Goal: Communication & Community: Ask a question

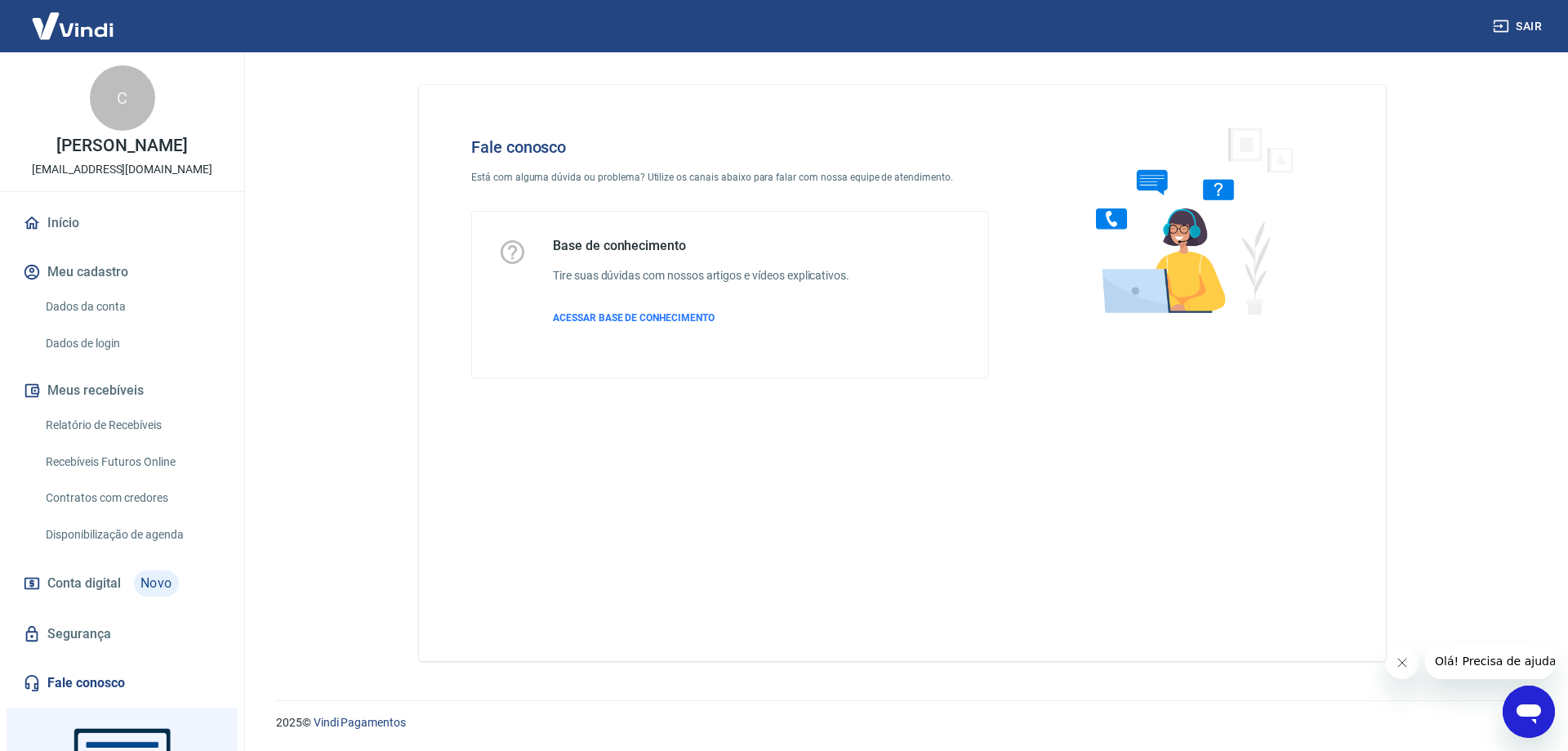
click at [1531, 709] on icon "Abrir janela de mensagens" at bounding box center [1528, 714] width 24 height 20
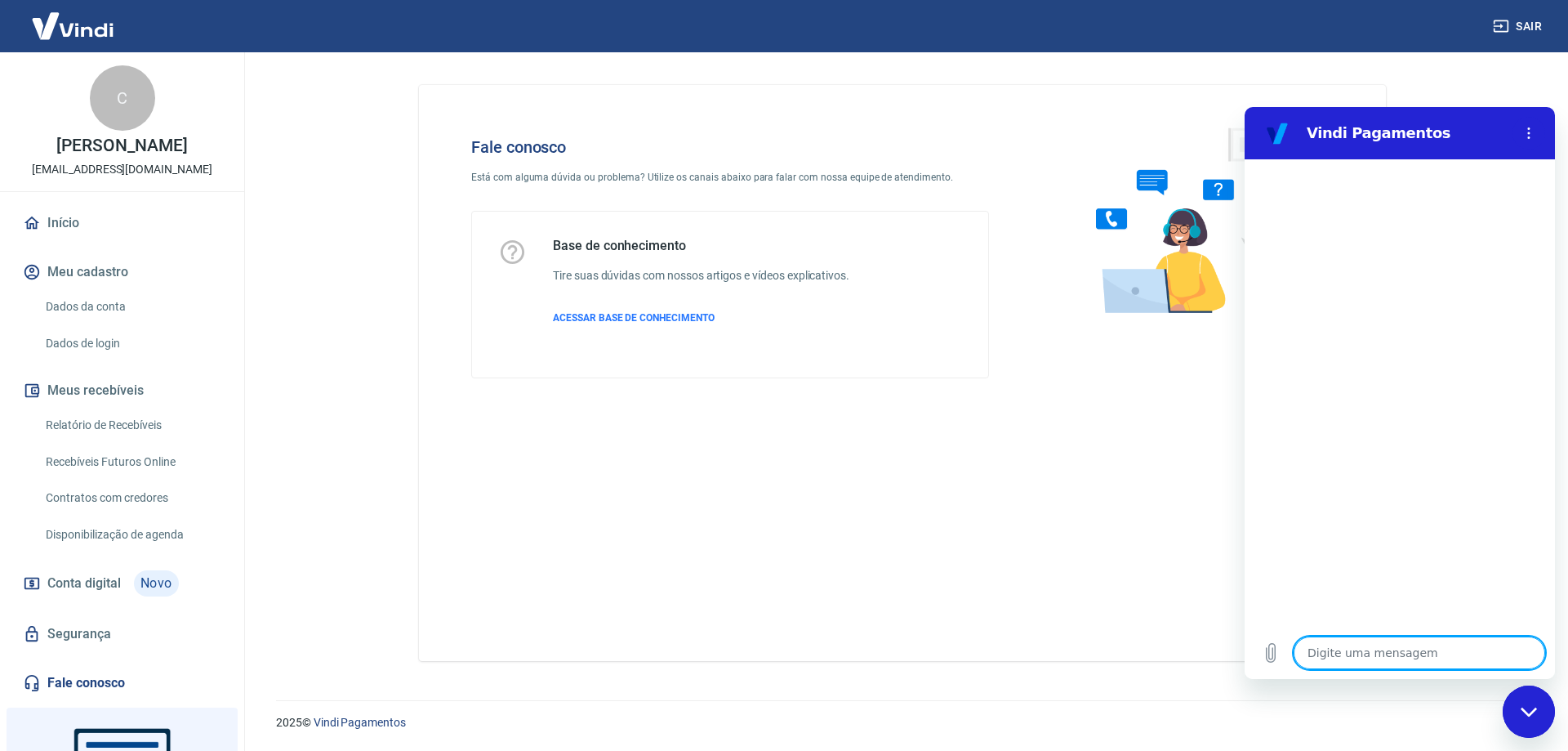
type textarea "B"
type textarea "x"
type textarea "Bo"
type textarea "x"
type textarea "Boa"
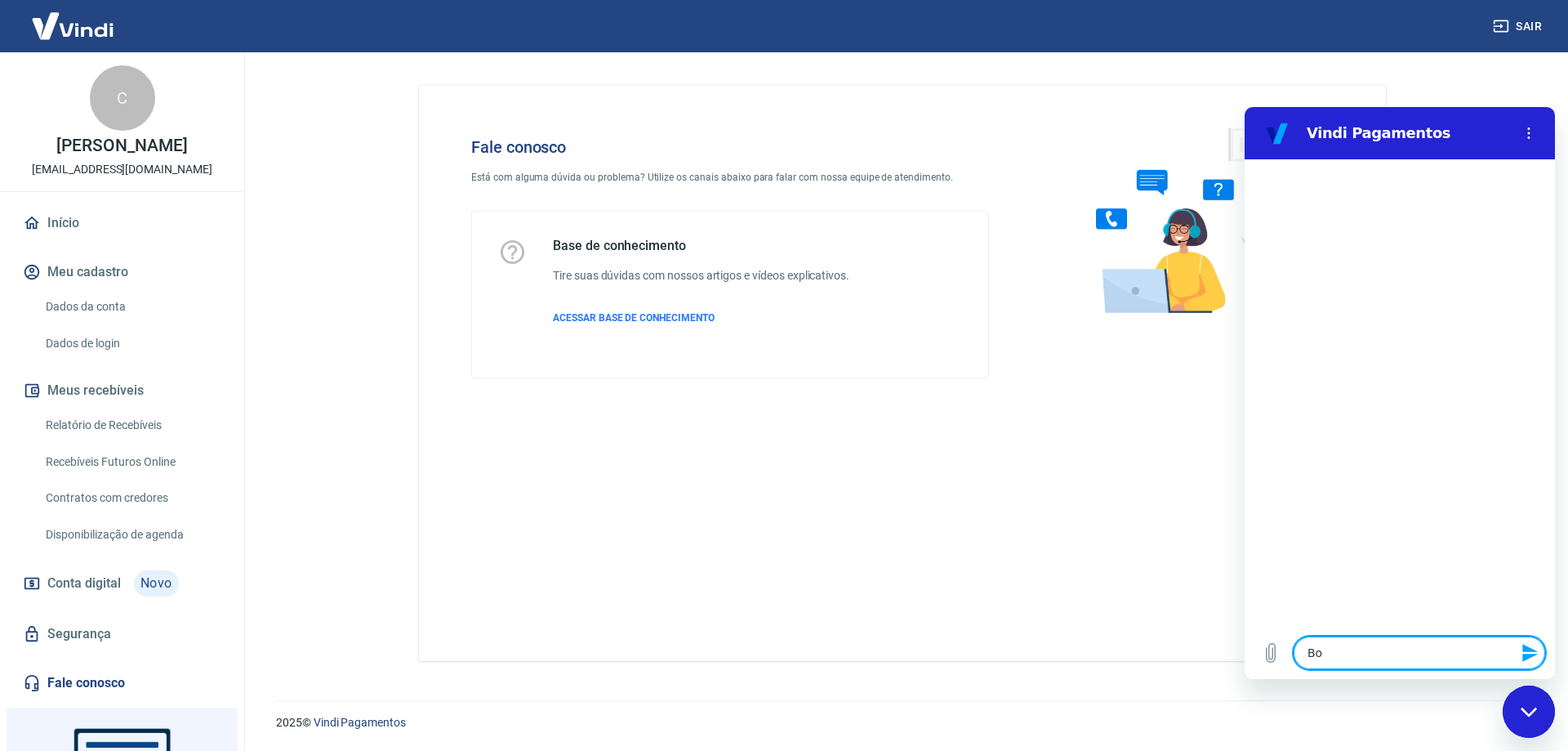
type textarea "x"
type textarea "Boa"
type textarea "x"
type textarea "Boa t"
type textarea "x"
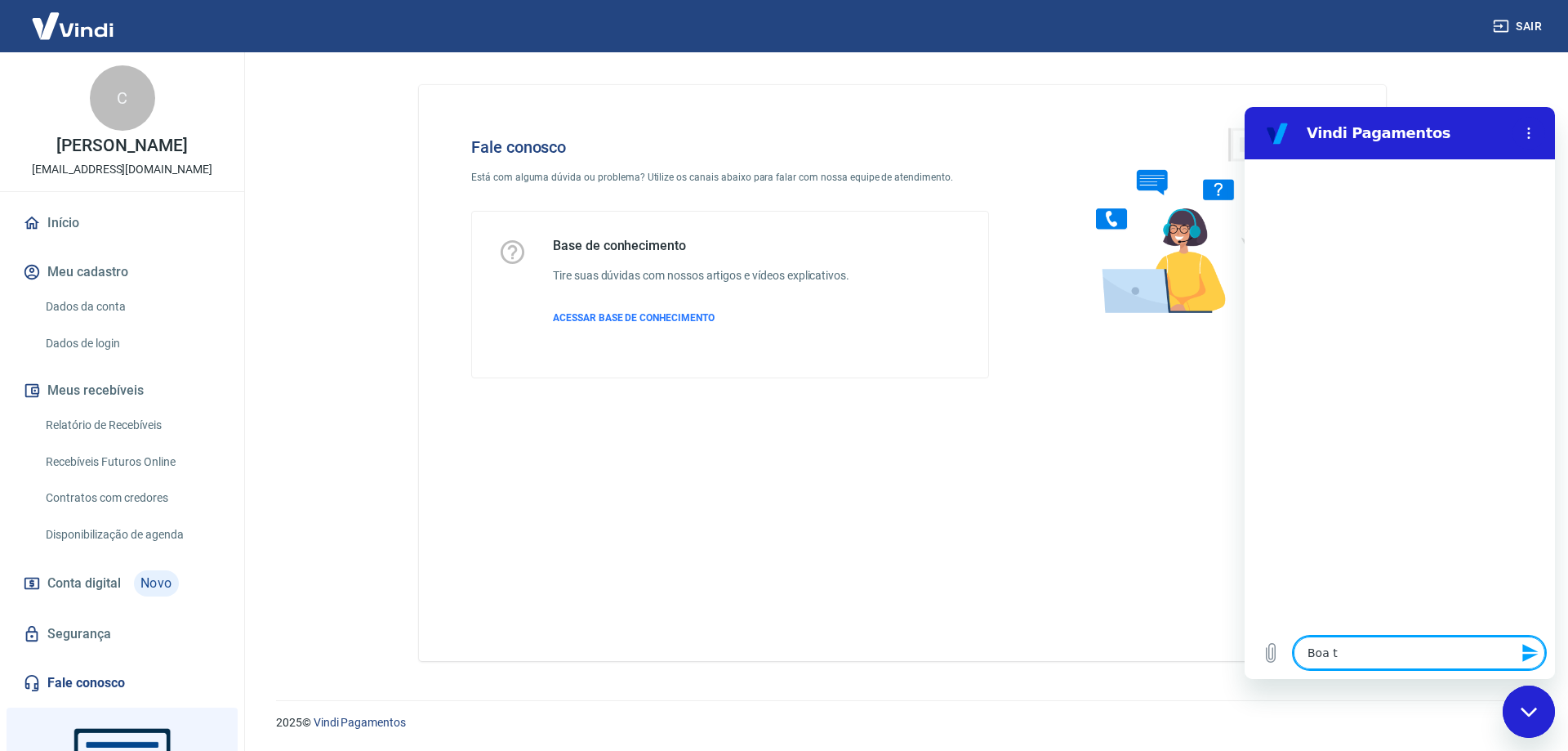
type textarea "Boa ta"
type textarea "x"
type textarea "Boa tar"
type textarea "x"
type textarea "Boa tard"
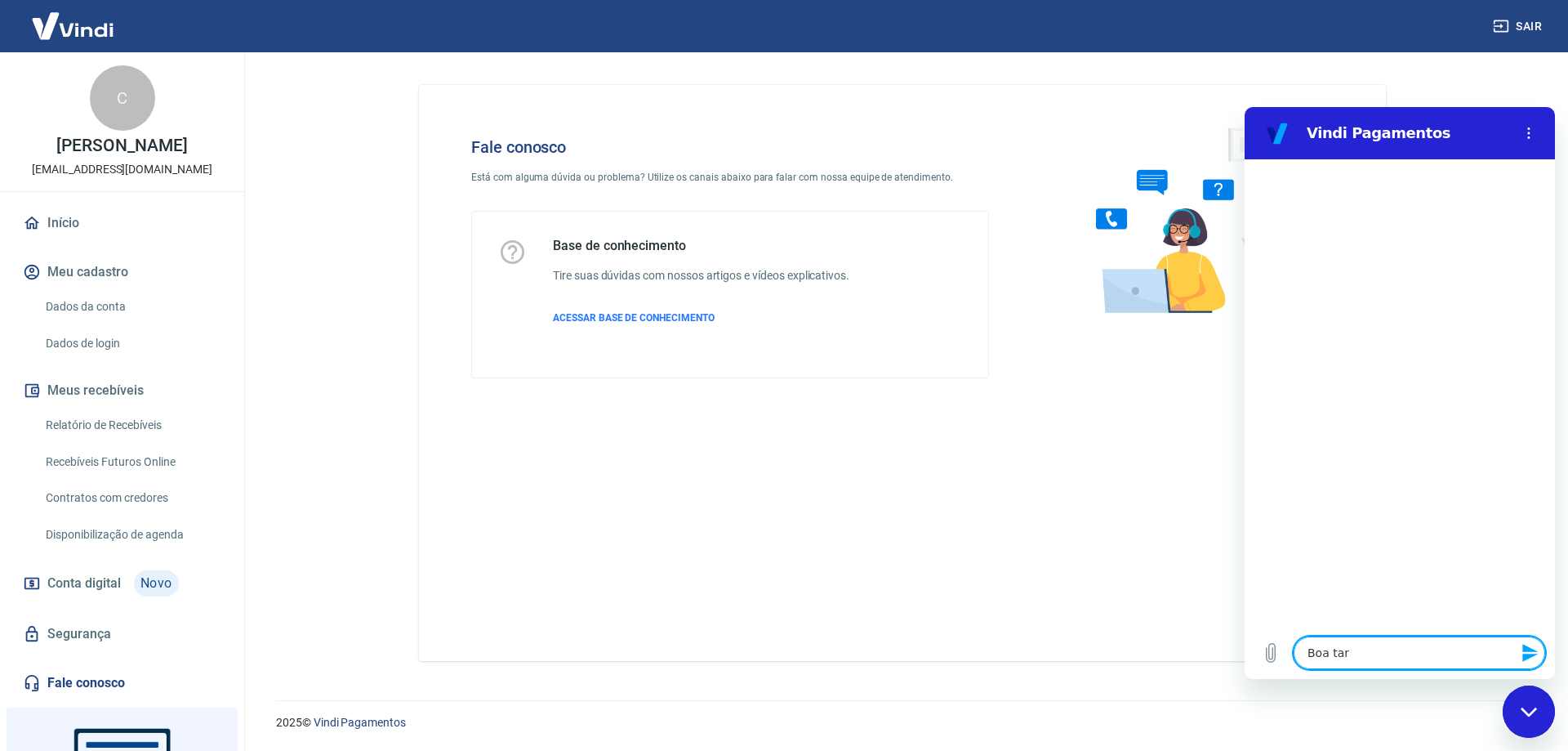
type textarea "x"
type textarea "Boa tarde"
type textarea "x"
type textarea "F"
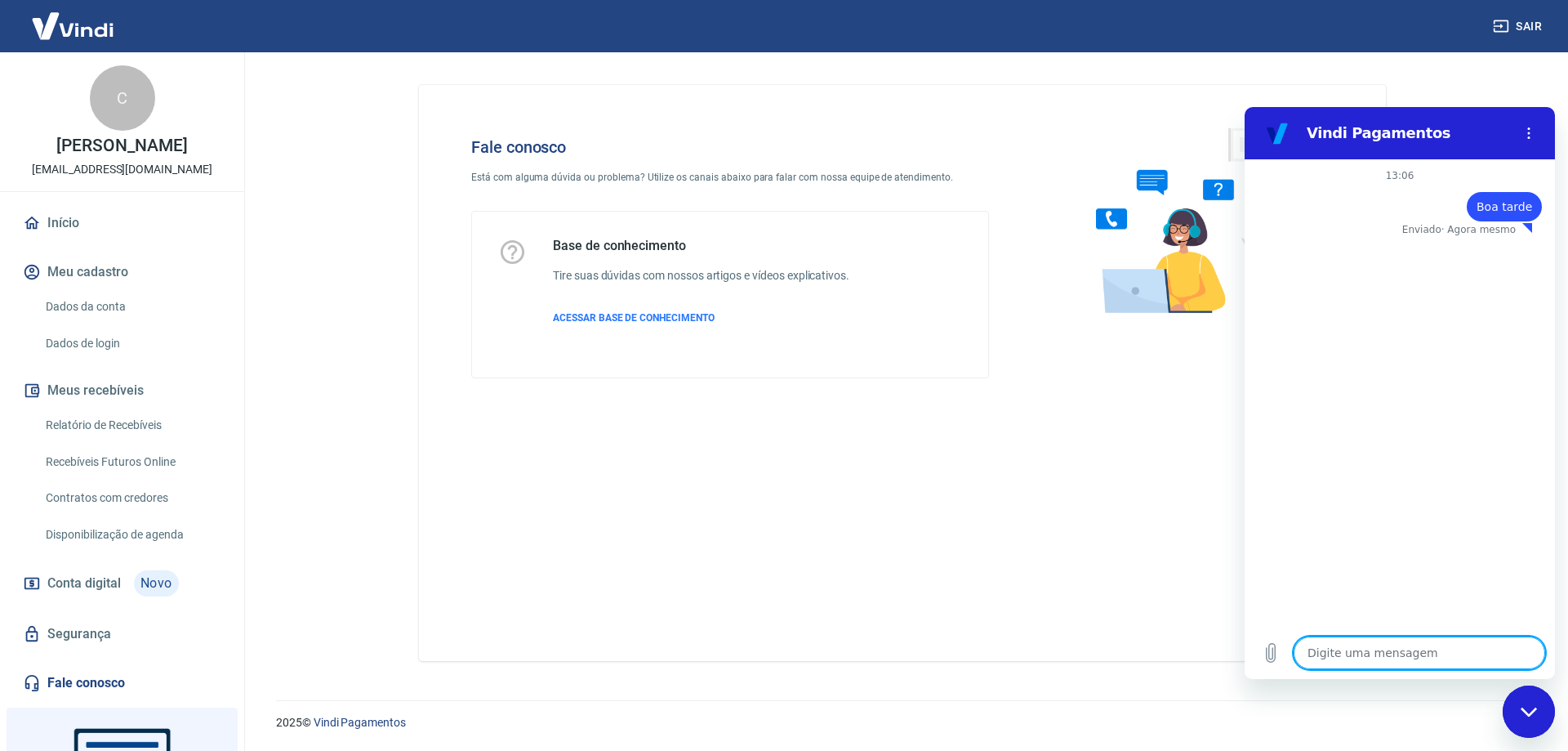
type textarea "x"
type textarea "Fa"
type textarea "x"
type textarea "Fal"
type textarea "x"
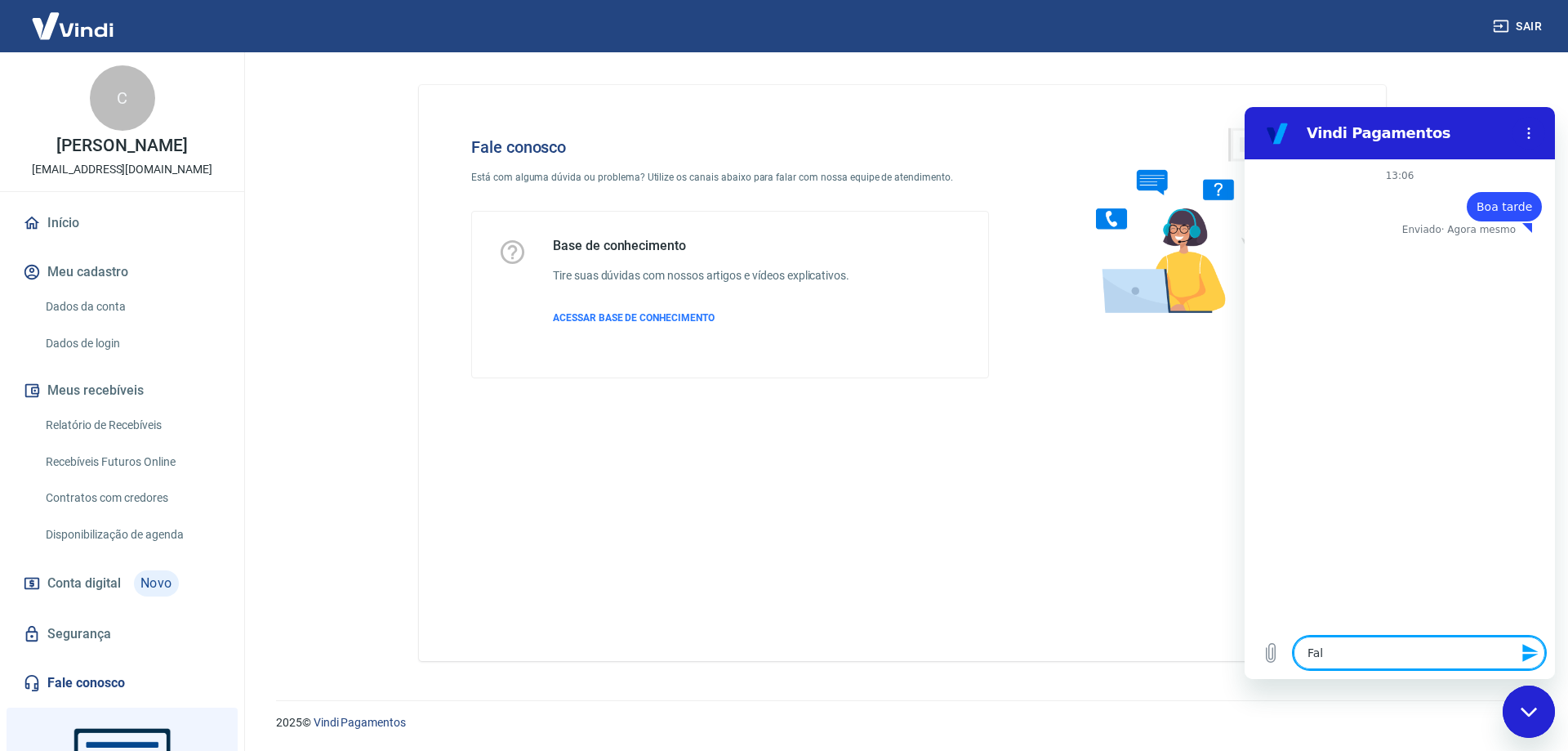
type textarea "Fala"
type textarea "x"
type textarea "Falar"
type textarea "x"
type textarea "Falar"
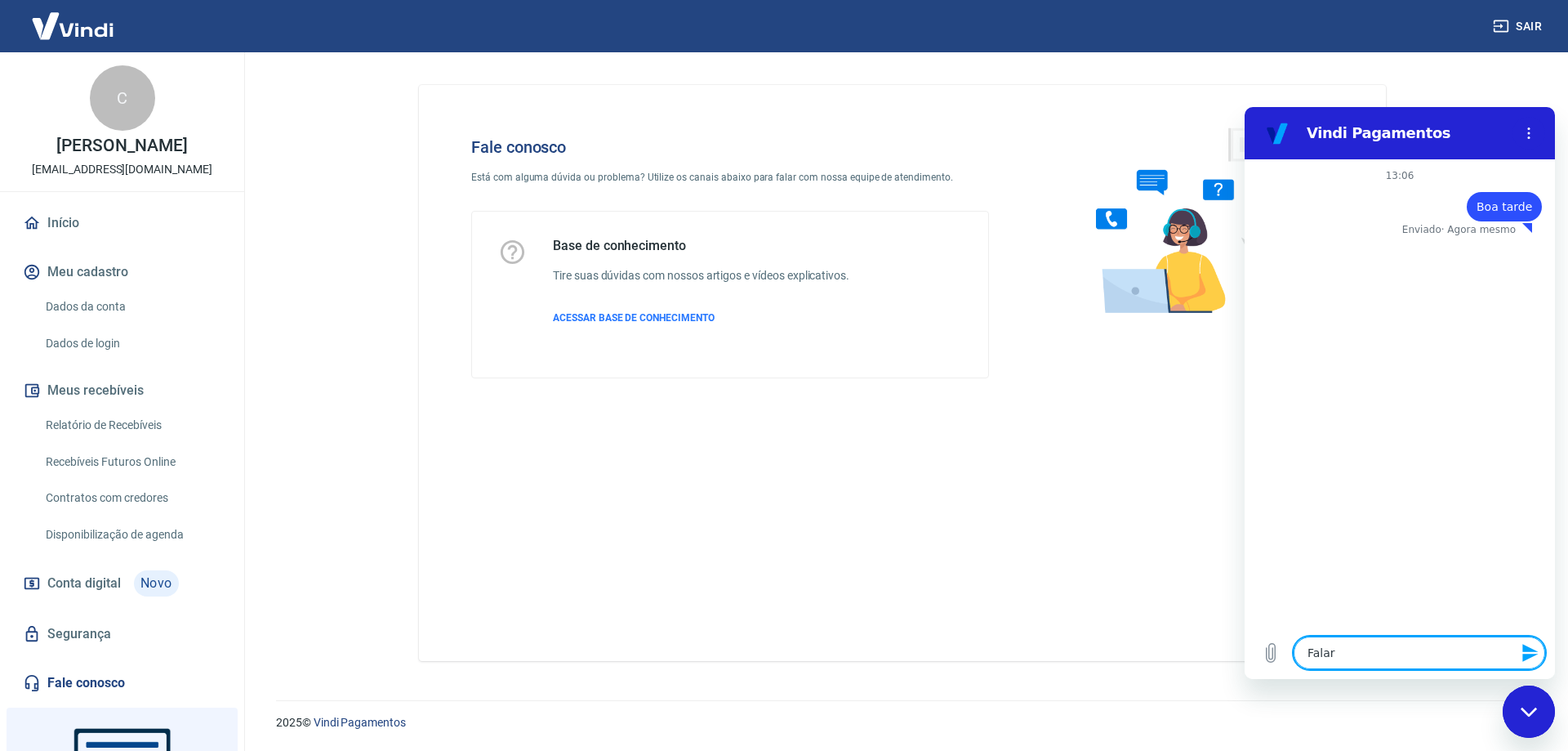
type textarea "x"
type textarea "Falar c"
type textarea "x"
type textarea "Falar co"
type textarea "x"
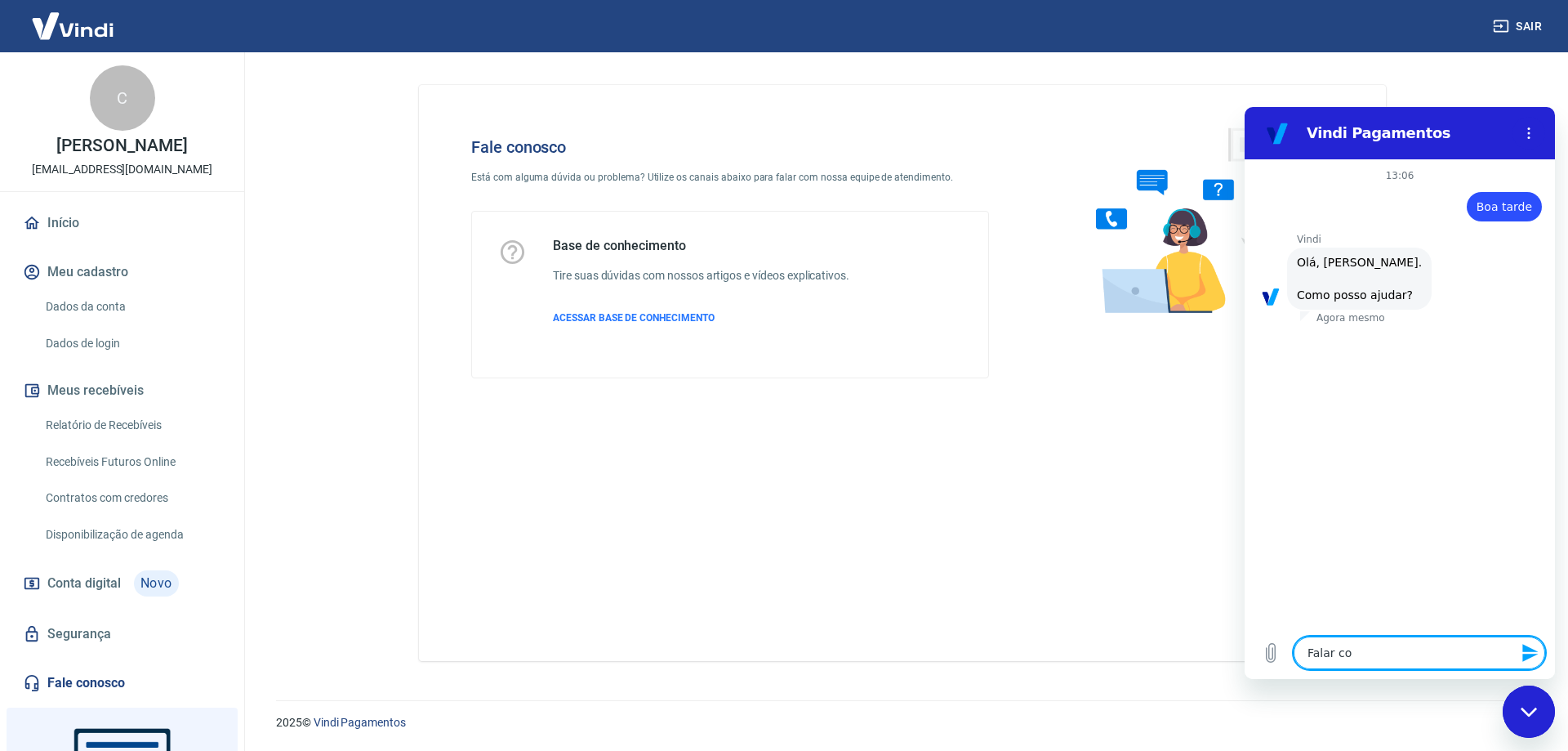
type textarea "Falar com"
type textarea "x"
type textarea "Falar com"
type textarea "x"
type textarea "Falar com a"
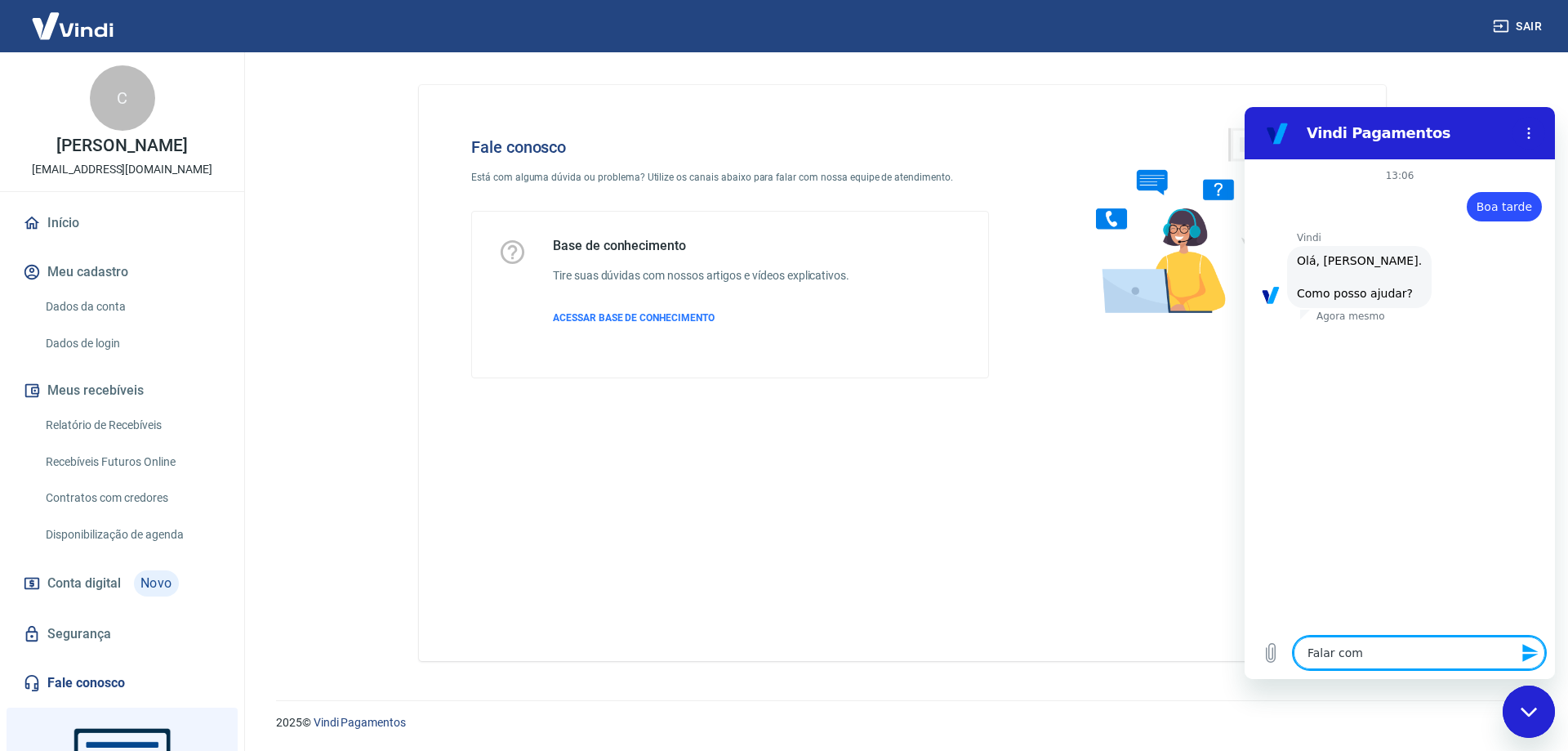
type textarea "x"
type textarea "Falar com at"
type textarea "x"
type textarea "Falar com ate"
type textarea "x"
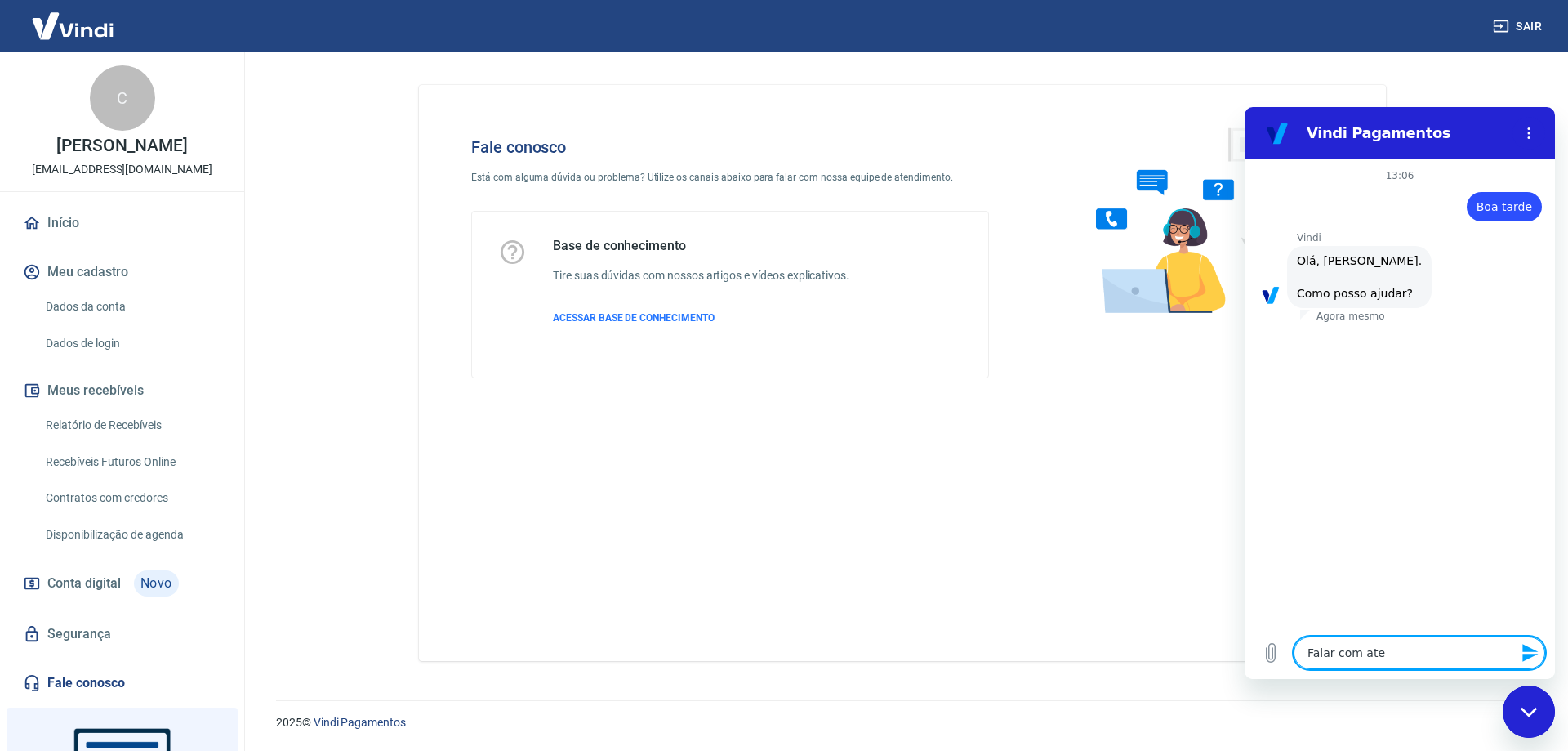
type textarea "Falar com [GEOGRAPHIC_DATA]"
type textarea "x"
type textarea "Falar com atend"
type textarea "x"
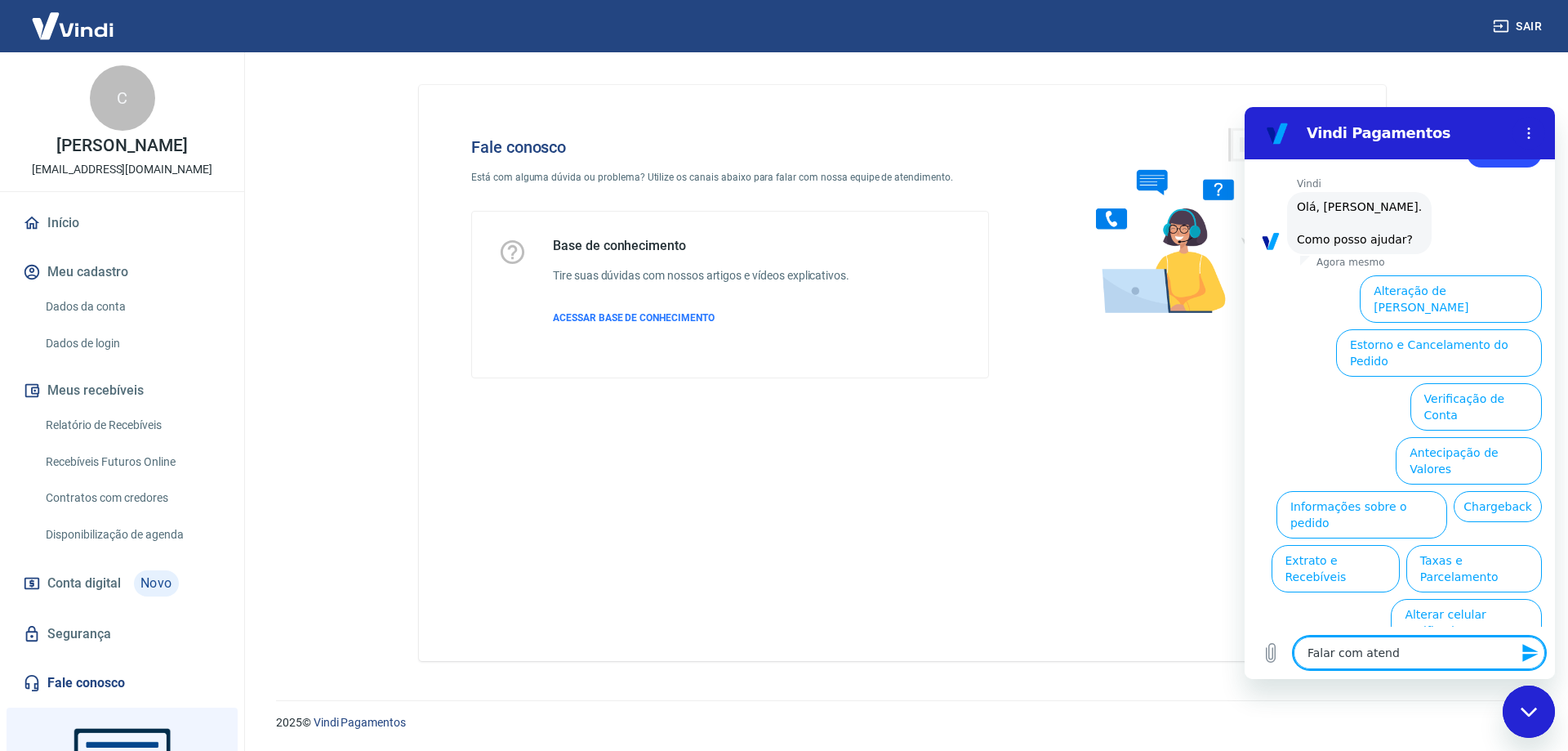
scroll to position [55, 0]
type textarea "Falar com atende"
type textarea "x"
type textarea "Falar com atenden"
type textarea "x"
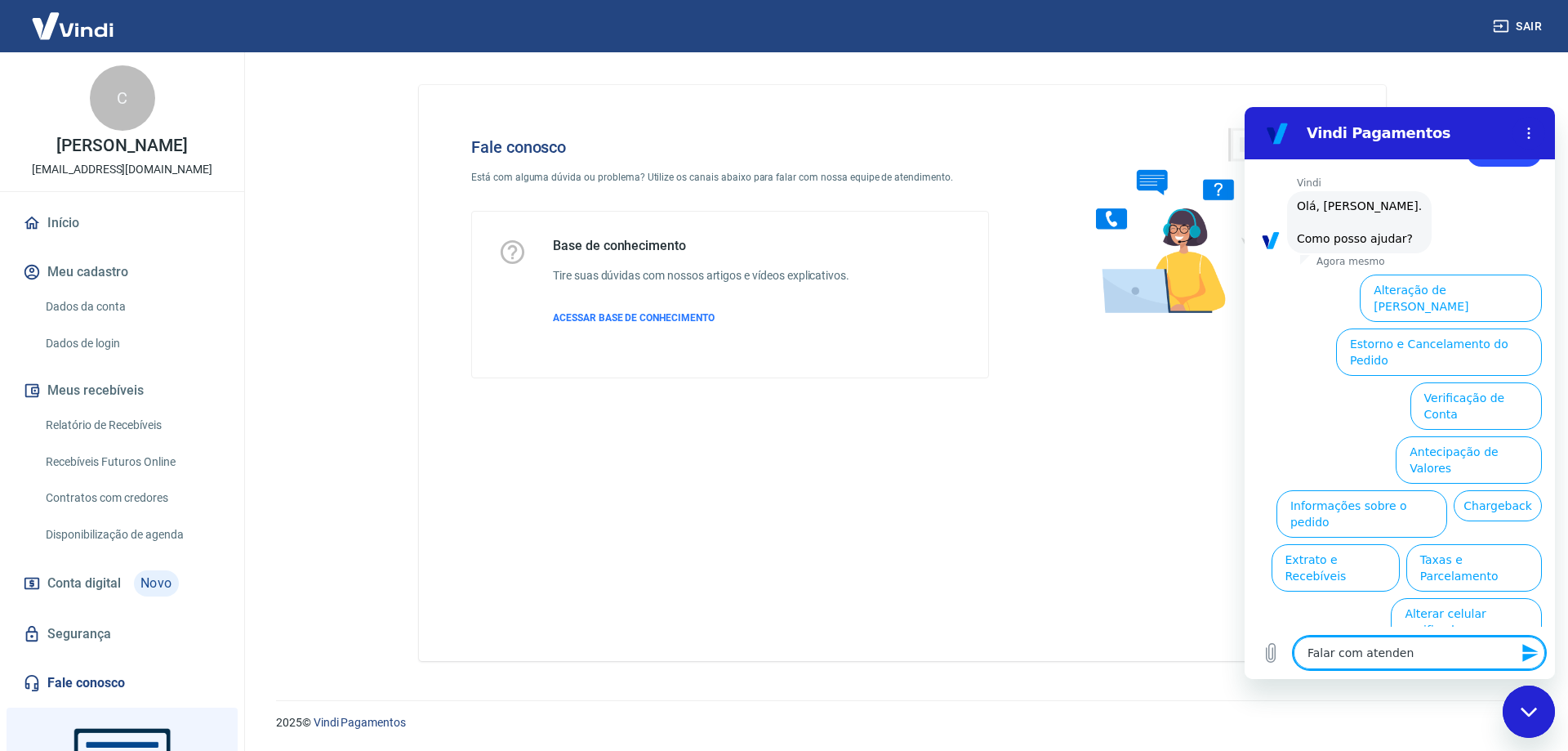
type textarea "Falar com atendent"
type textarea "x"
type textarea "Falar com atendente"
type textarea "x"
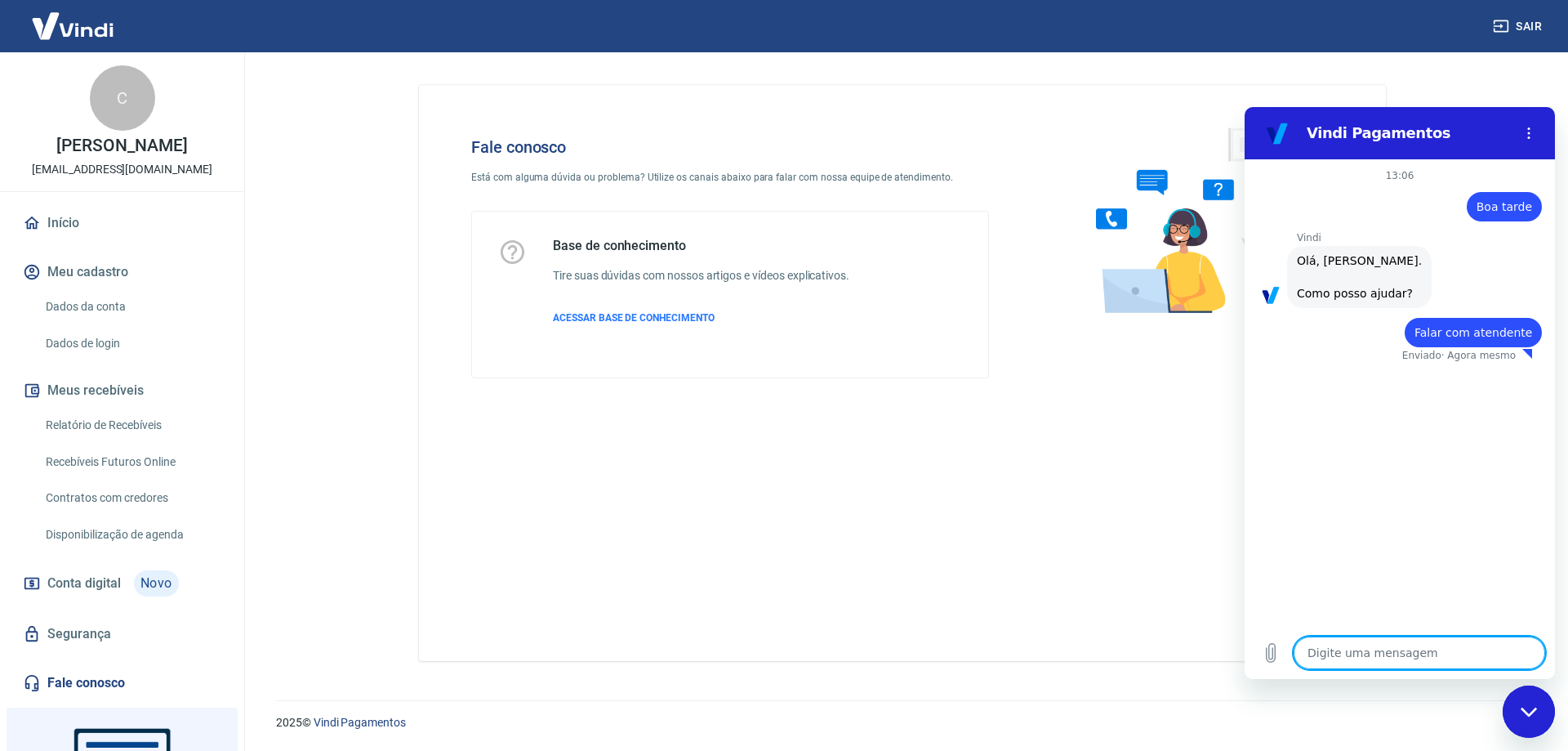
type textarea "x"
type textarea "F"
type textarea "x"
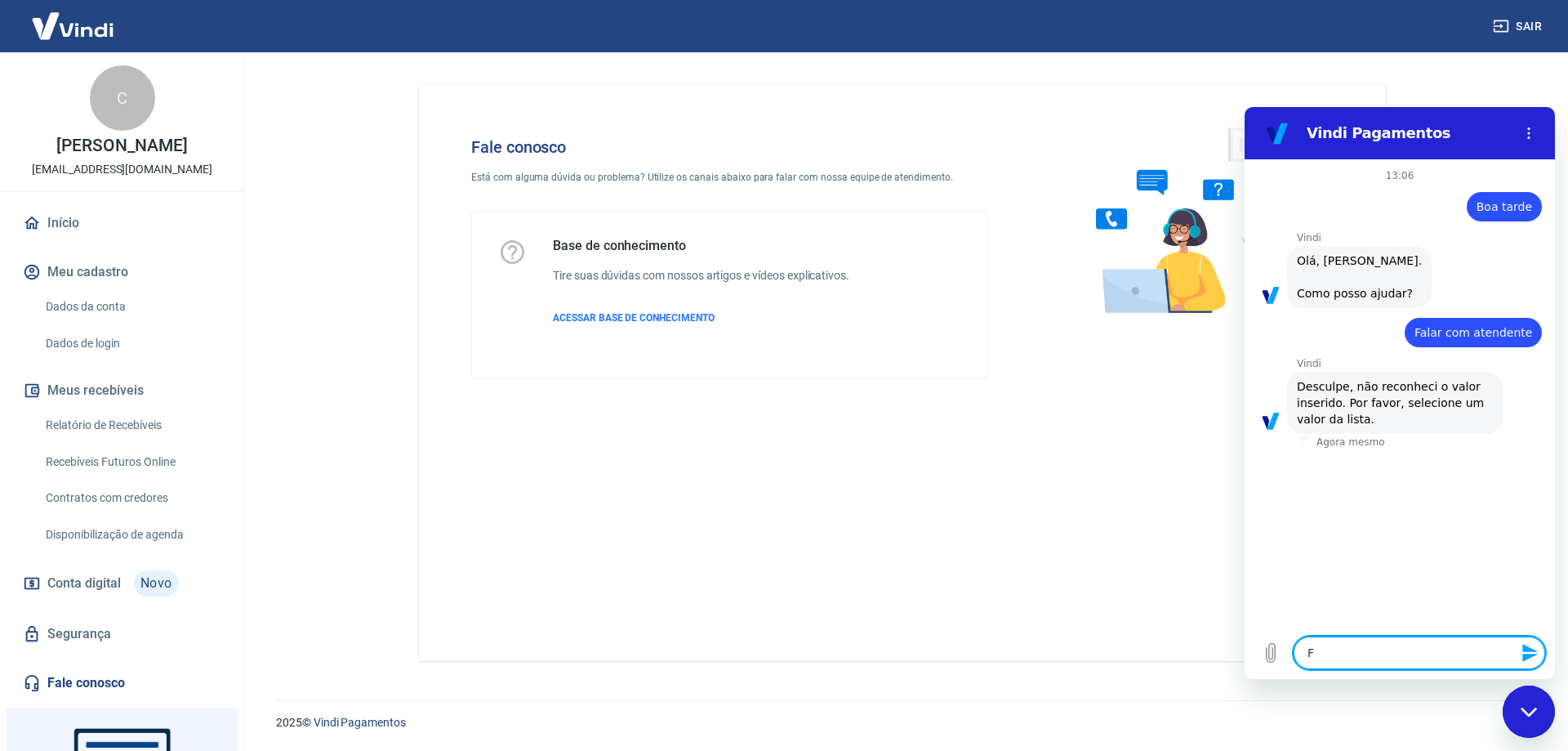
type textarea "Fa"
type textarea "x"
type textarea "Fal"
type textarea "x"
type textarea "Fala"
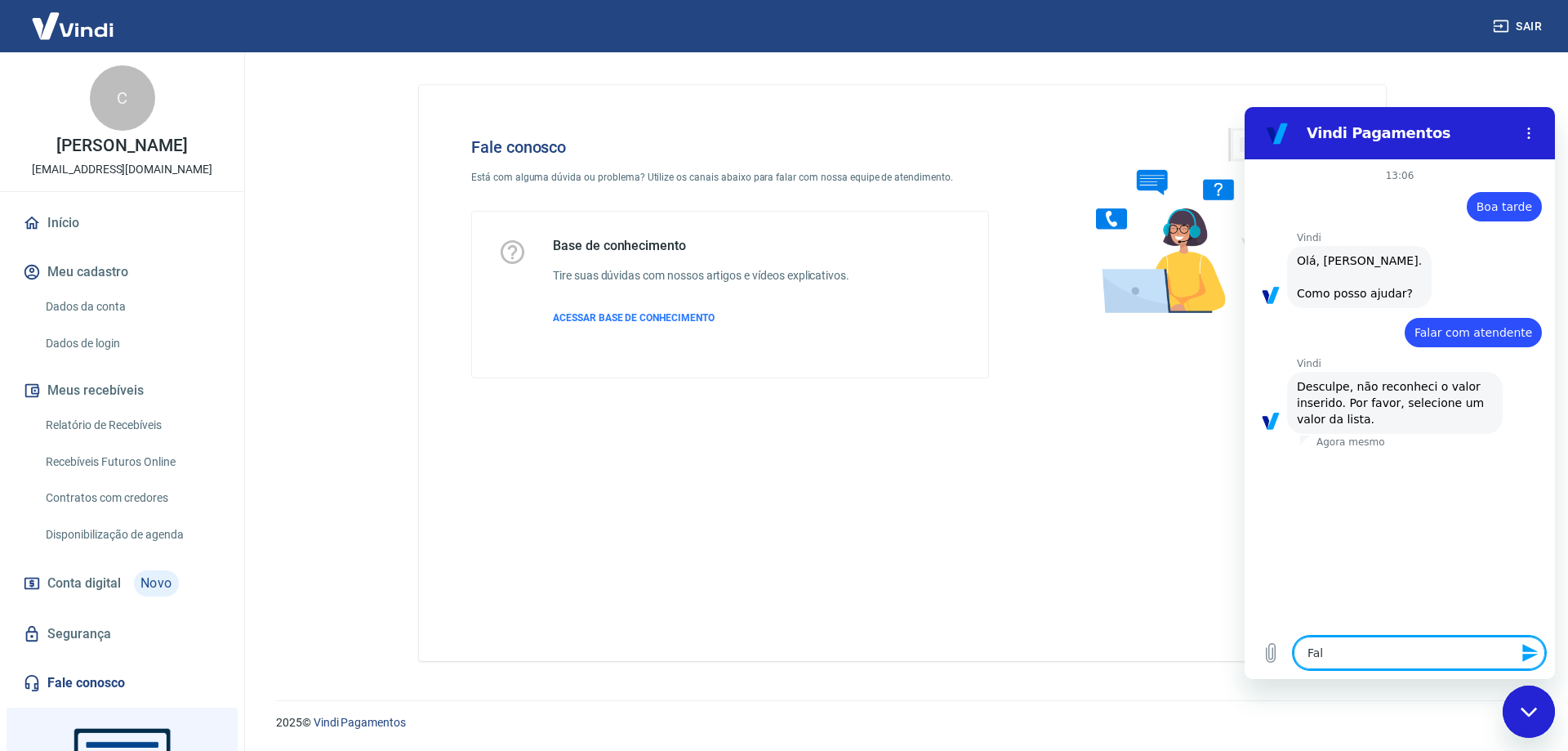
type textarea "x"
type textarea "Falar"
type textarea "x"
type textarea "Falar"
type textarea "x"
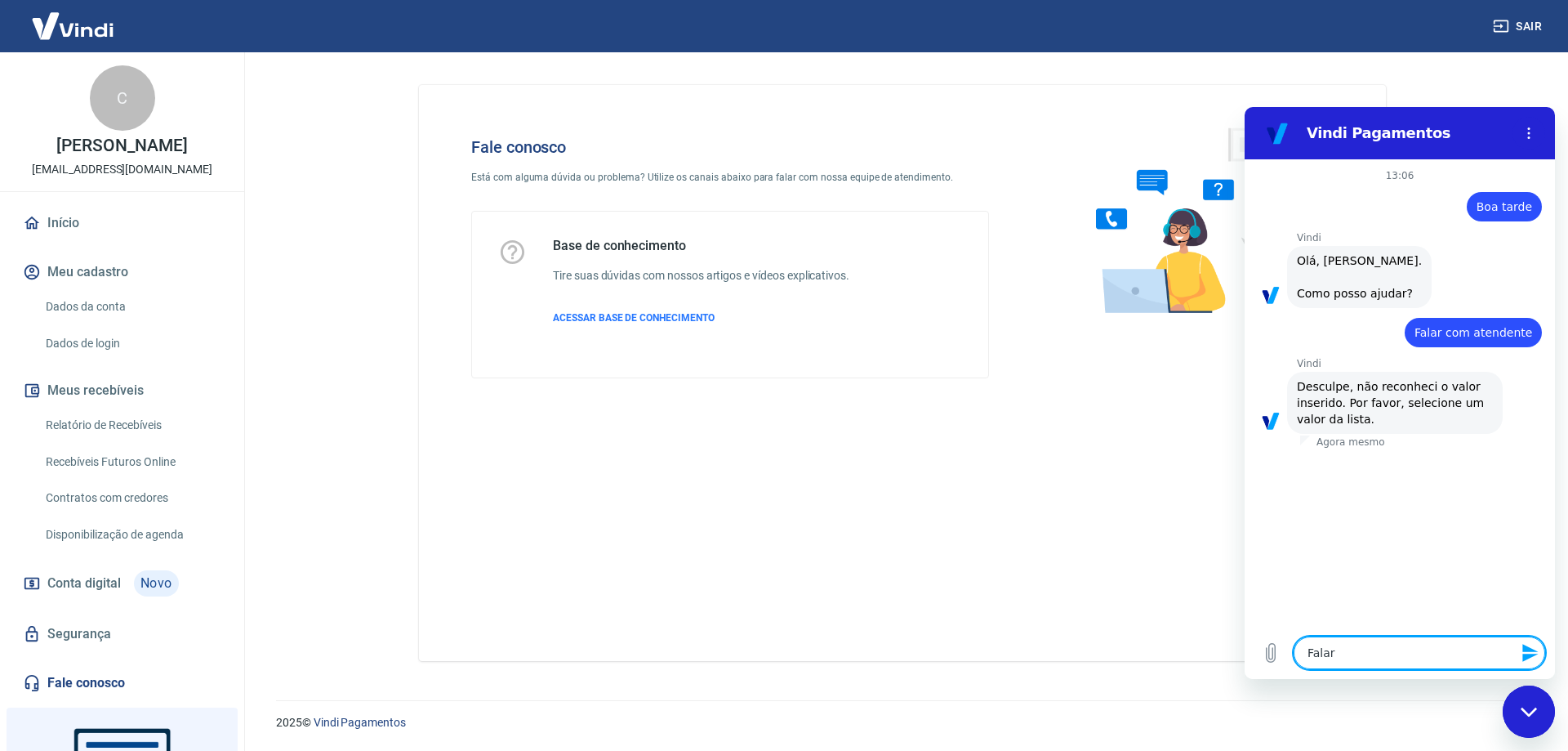
type textarea "Falar c"
type textarea "x"
type textarea "Falar co"
type textarea "x"
type textarea "Falar com"
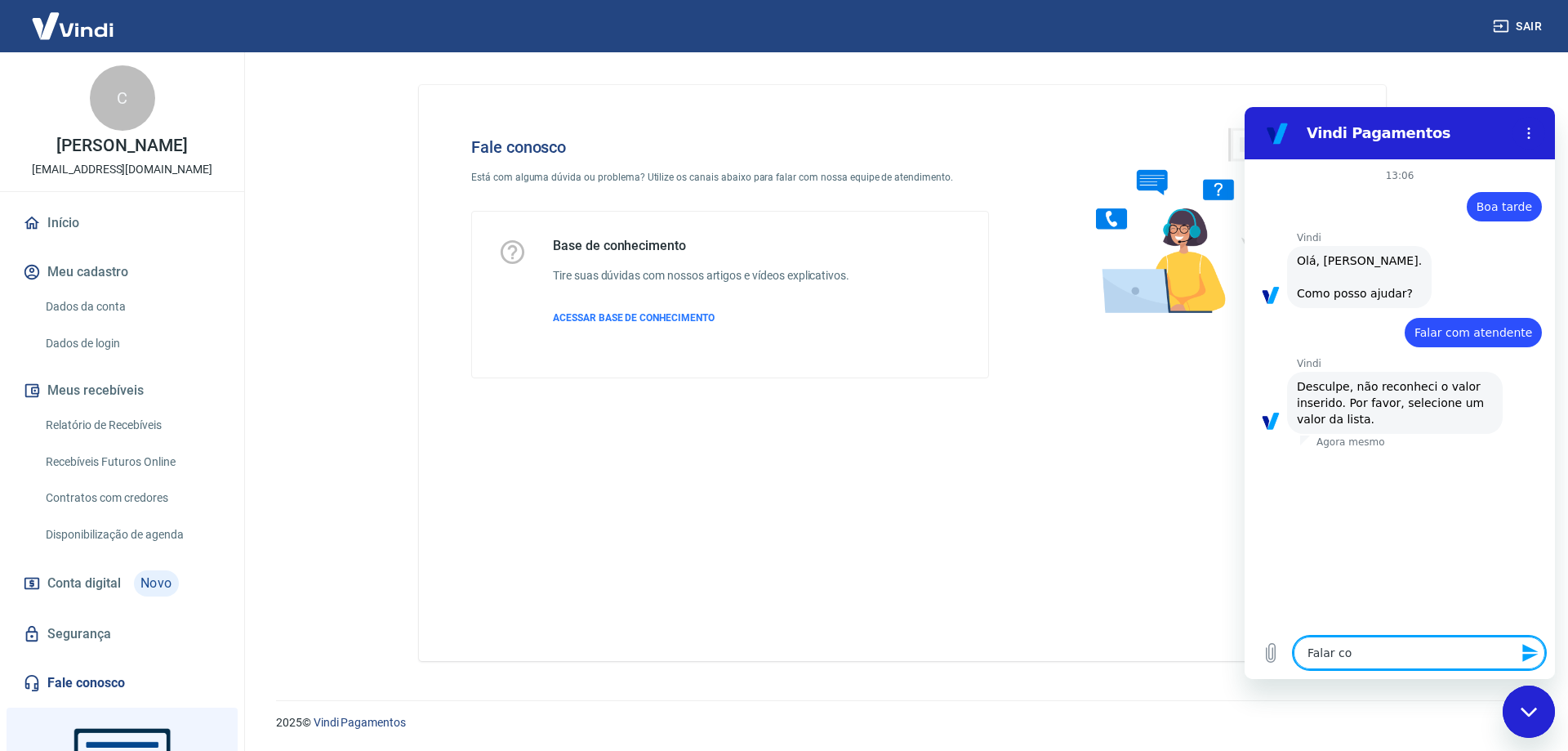
type textarea "x"
type textarea "Falar com"
type textarea "x"
type textarea "Falar com a"
type textarea "x"
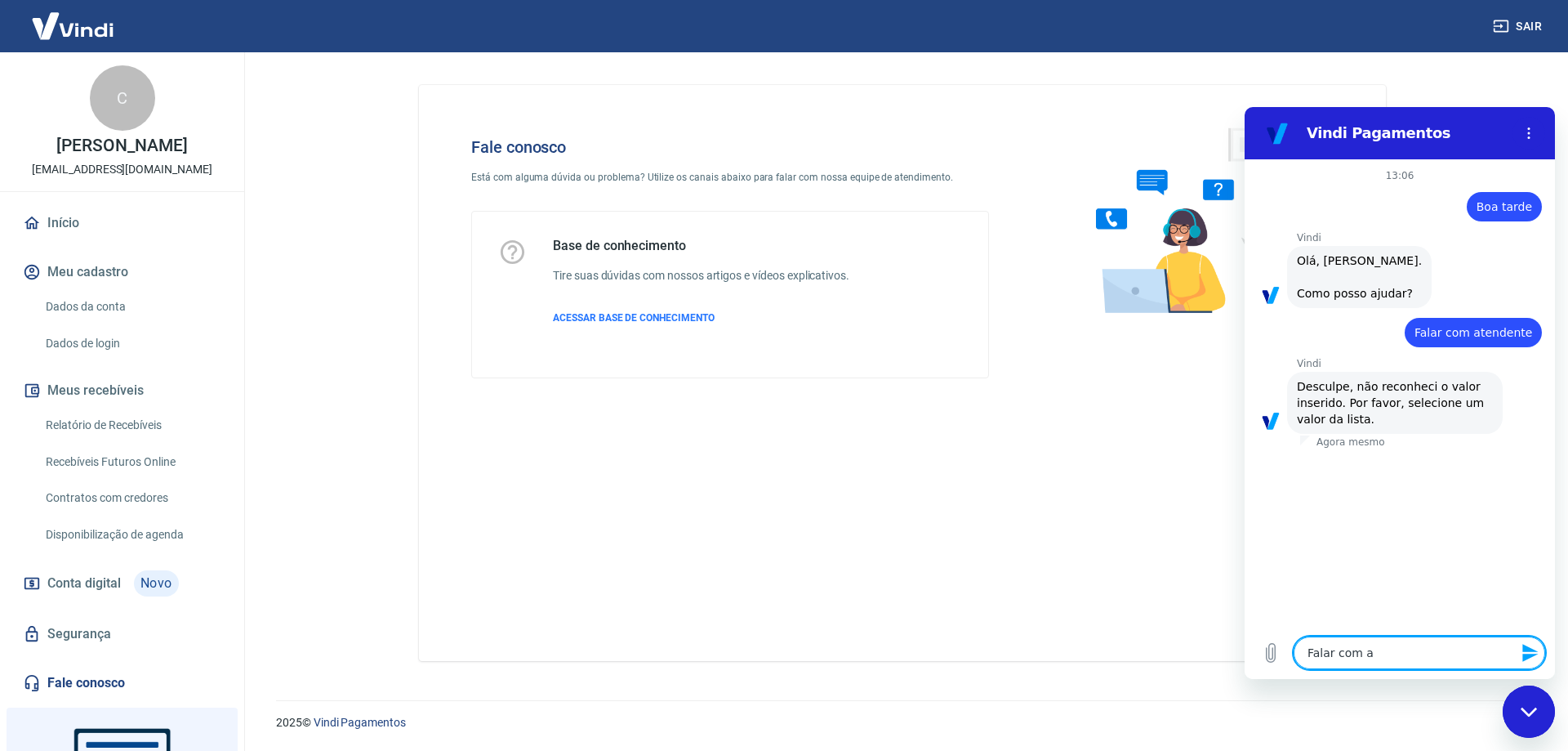
type textarea "Falar com at"
type textarea "x"
type textarea "Falar com ate"
type textarea "x"
type textarea "Falar com [GEOGRAPHIC_DATA]"
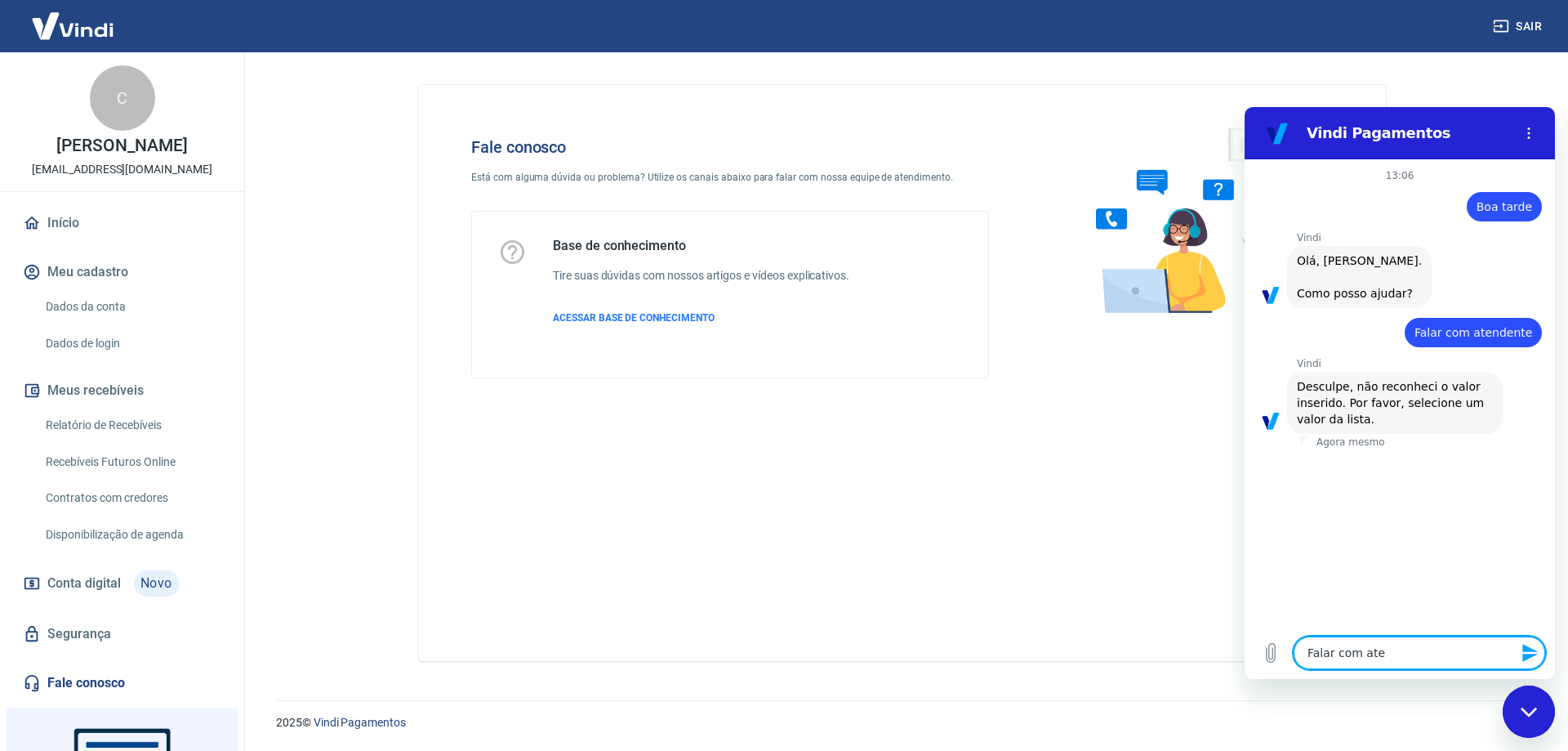
type textarea "x"
type textarea "Falar com atend"
type textarea "x"
type textarea "Falar com atende"
type textarea "x"
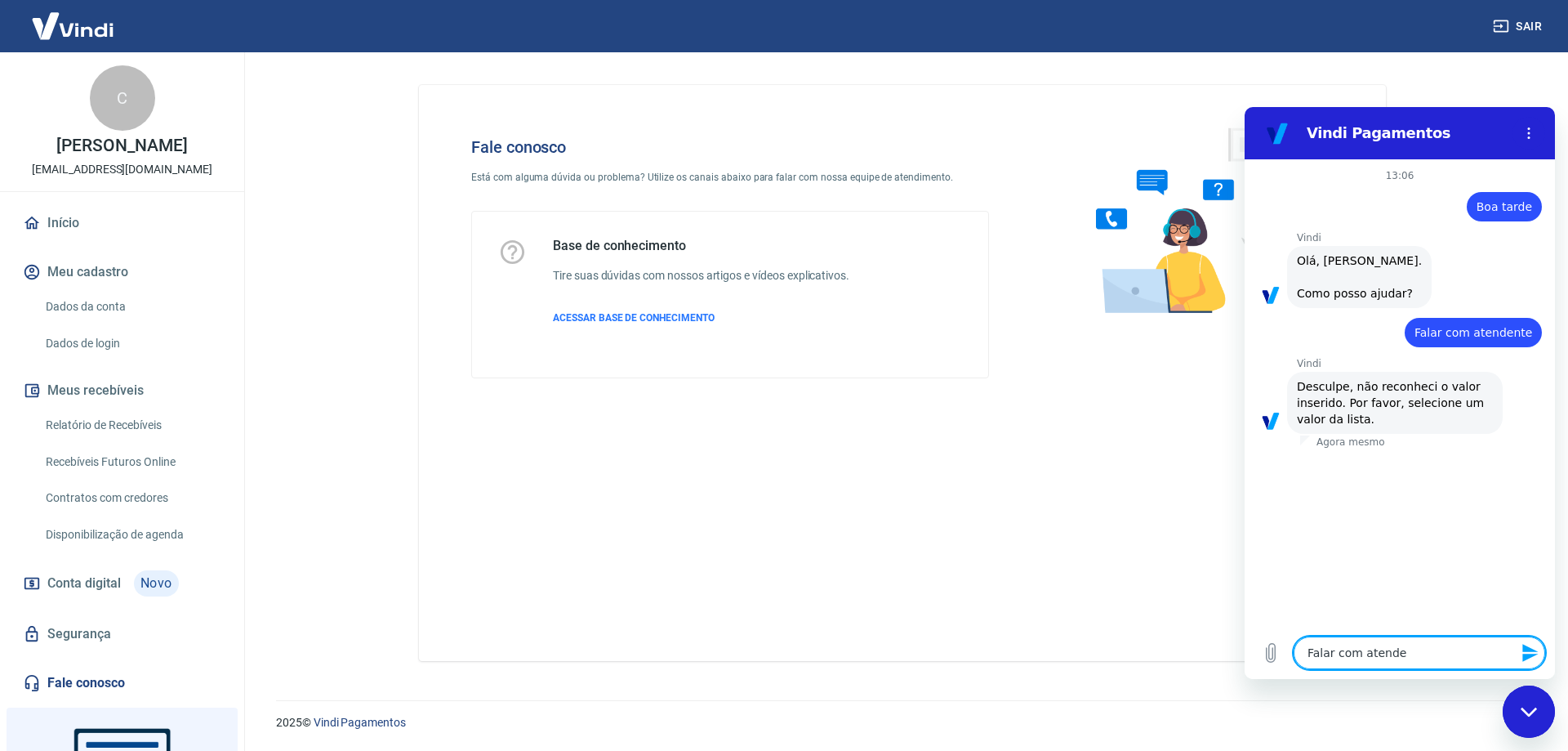
type textarea "Falar com atenden"
type textarea "x"
type textarea "Falar com atendent"
type textarea "x"
type textarea "Falar com atendente"
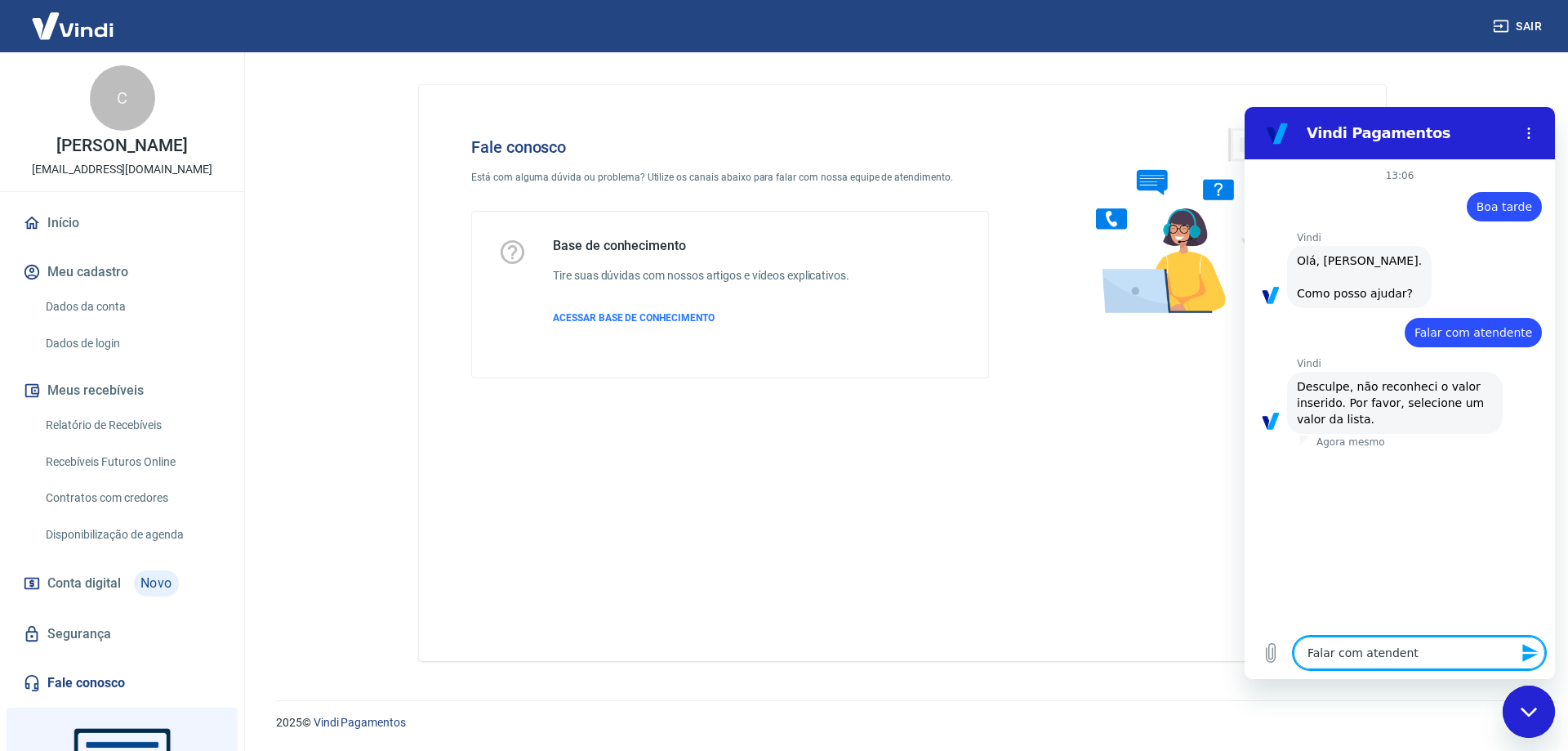
type textarea "x"
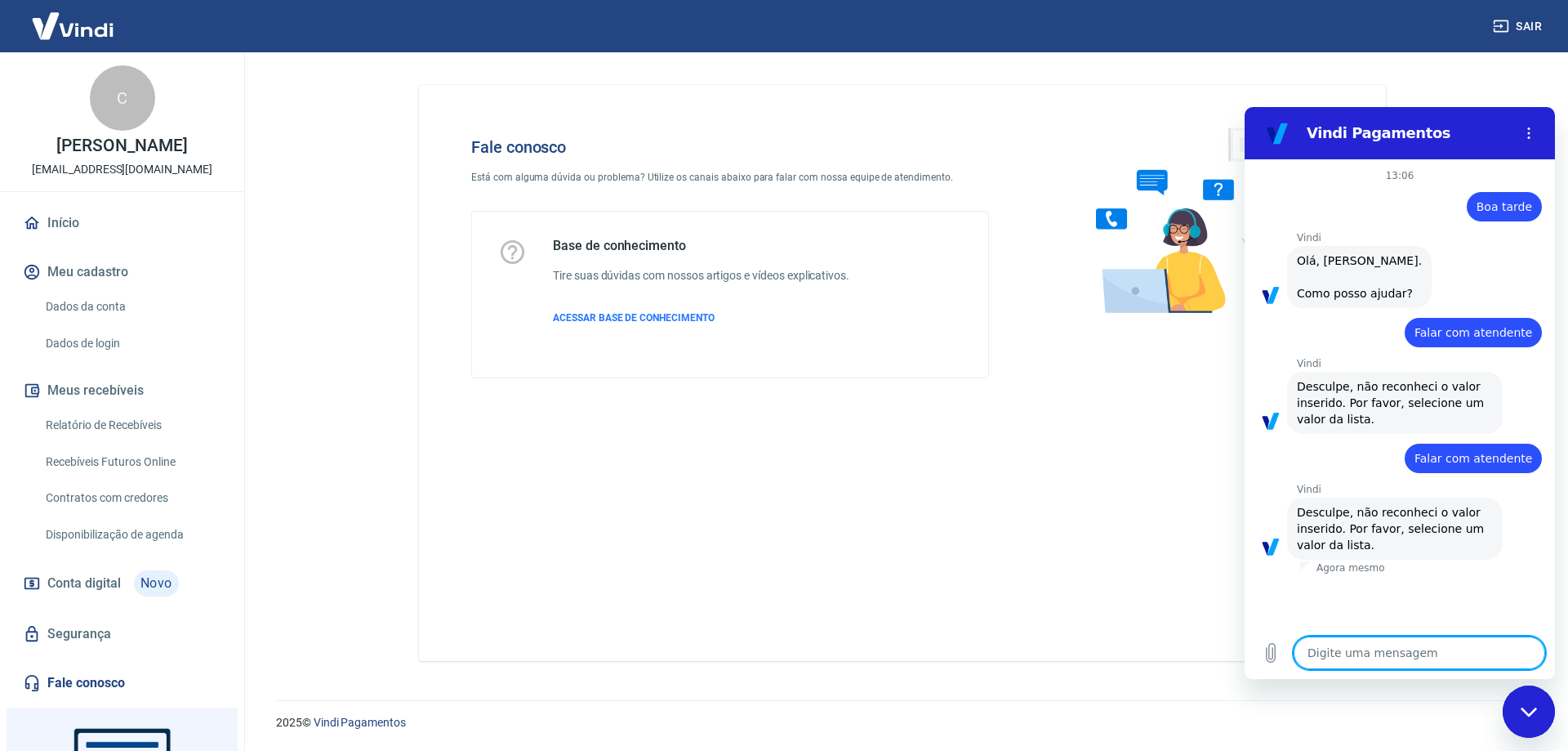
click at [1345, 646] on textarea at bounding box center [1418, 653] width 252 height 32
type textarea "B"
type textarea "x"
type textarea "Bo"
type textarea "x"
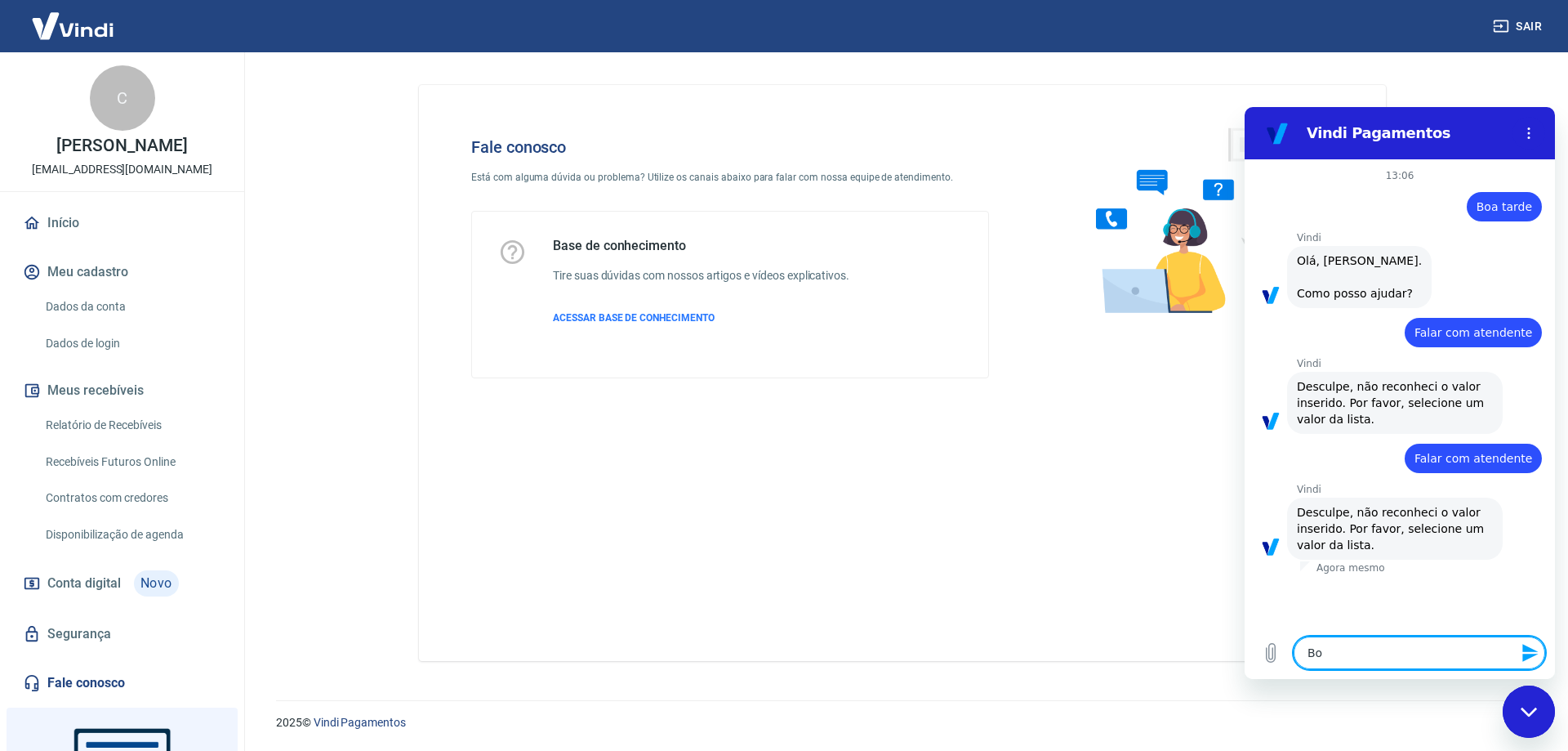
type textarea "Boa"
type textarea "x"
type textarea "Boa"
type textarea "x"
type textarea "Boa t"
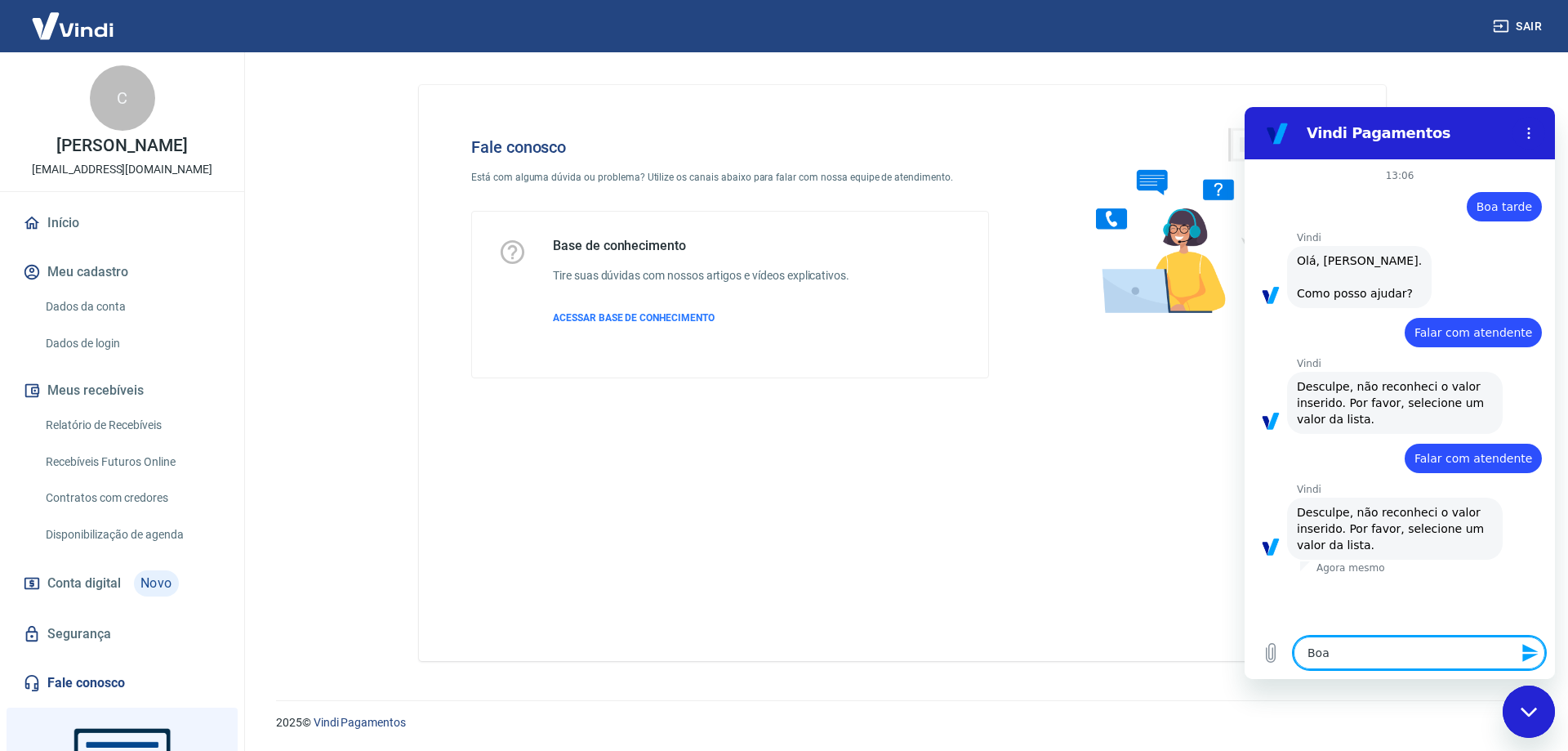
type textarea "x"
type textarea "Boa ta"
type textarea "x"
type textarea "Boa tar"
type textarea "x"
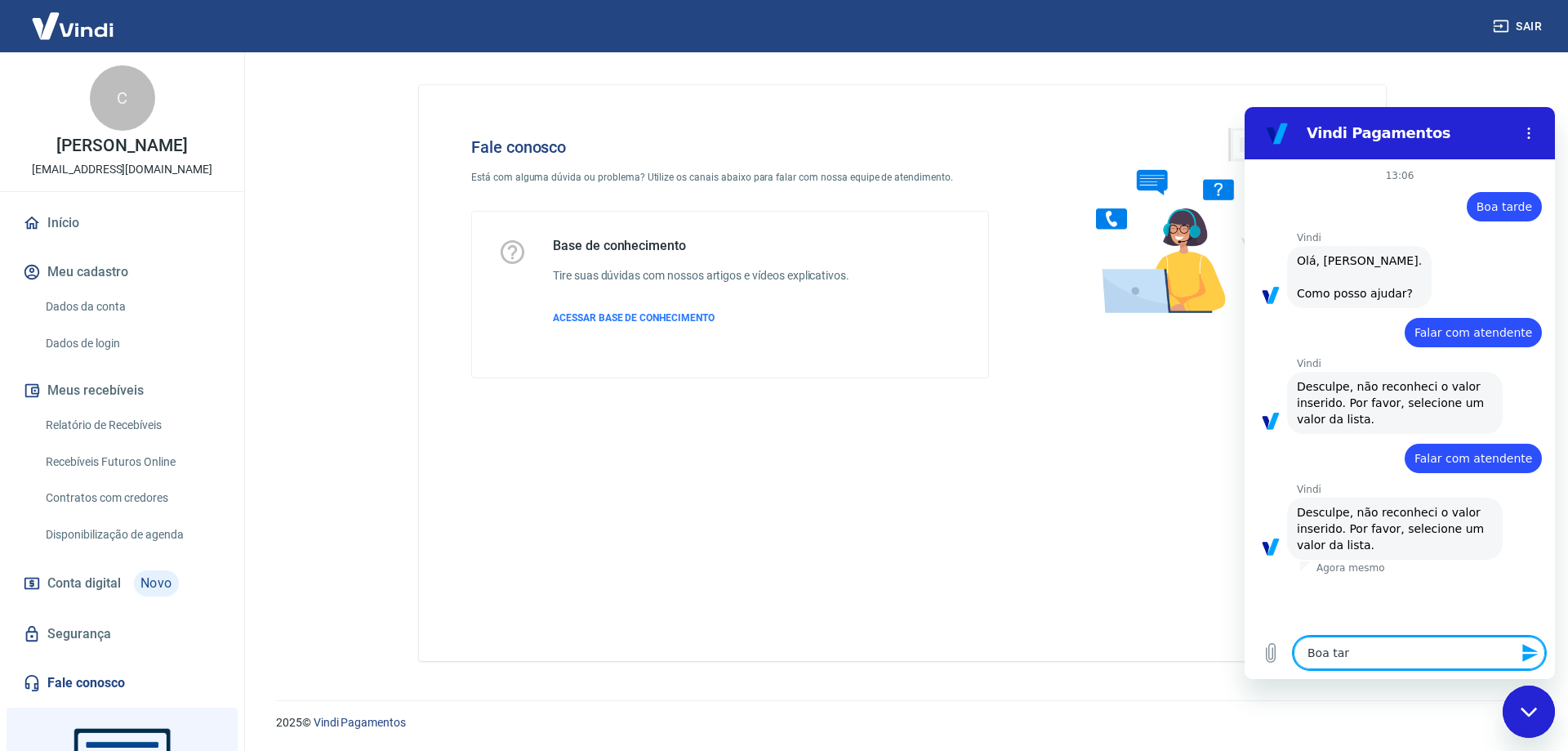
type textarea "Boa tard"
type textarea "x"
type textarea "Boa tarde"
type textarea "x"
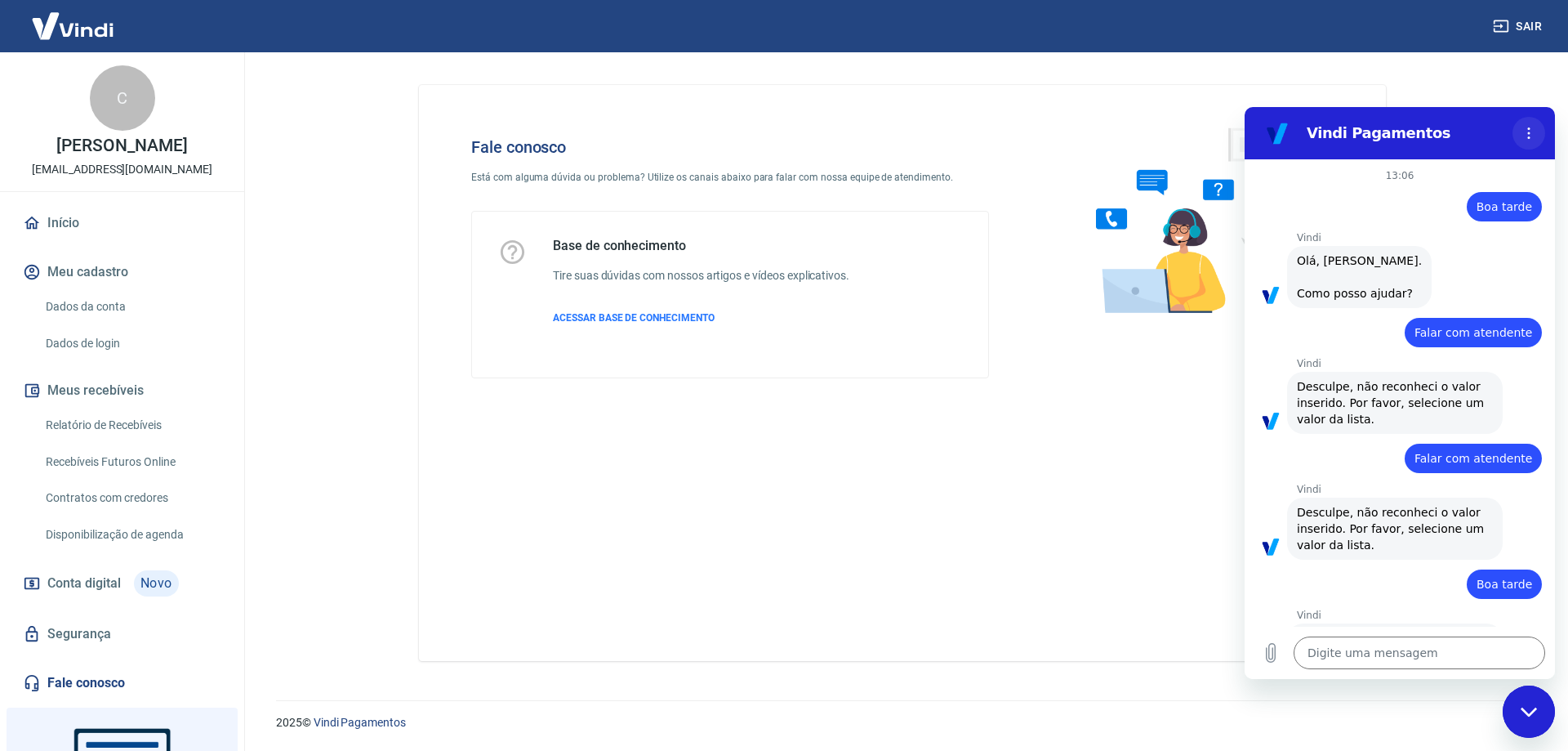
click at [1535, 134] on button "Menu de opções" at bounding box center [1528, 133] width 32 height 32
click at [1535, 133] on button "Menu de opções" at bounding box center [1528, 133] width 32 height 32
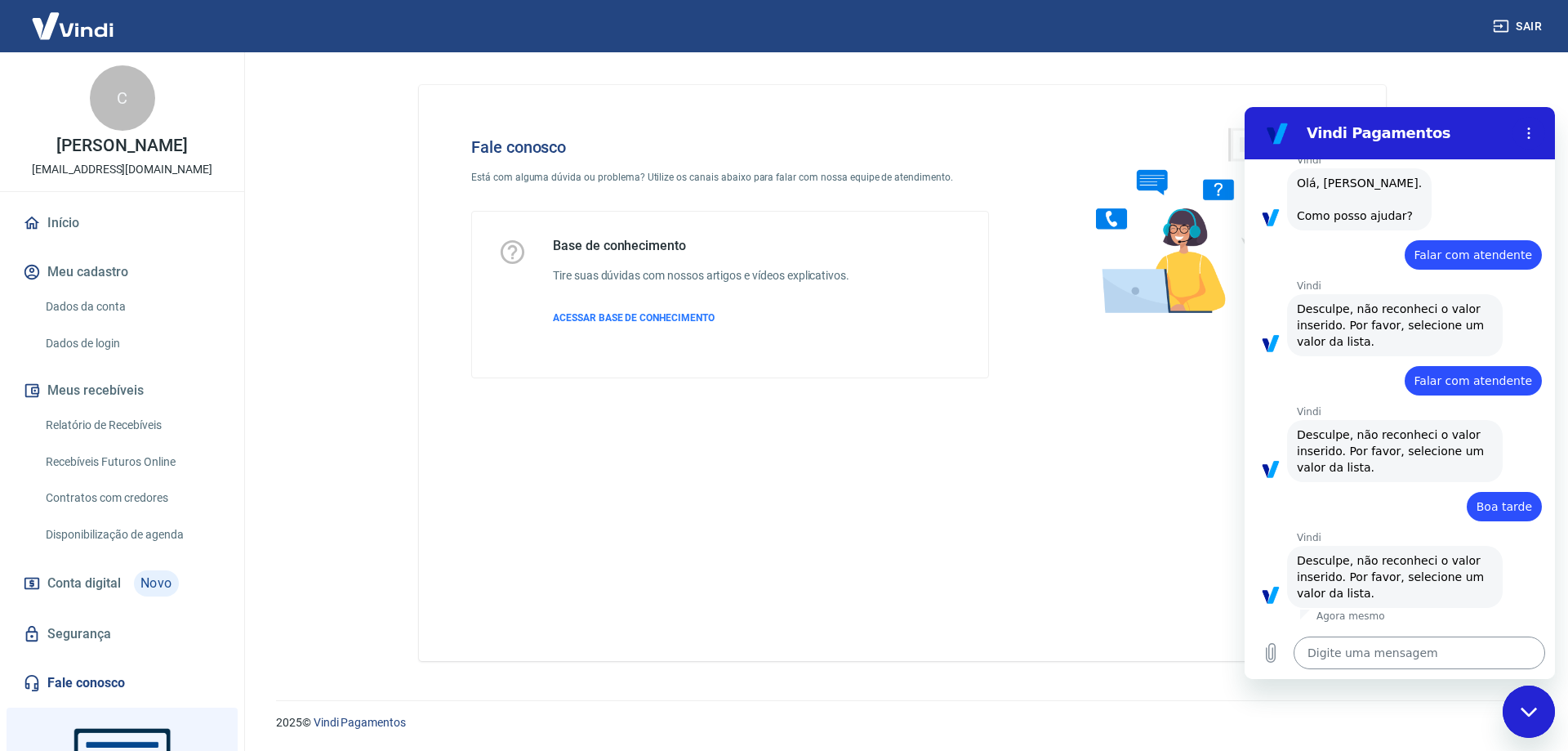
click at [1324, 658] on textarea at bounding box center [1418, 653] width 252 height 32
type textarea "F"
type textarea "x"
type textarea "Fa"
type textarea "x"
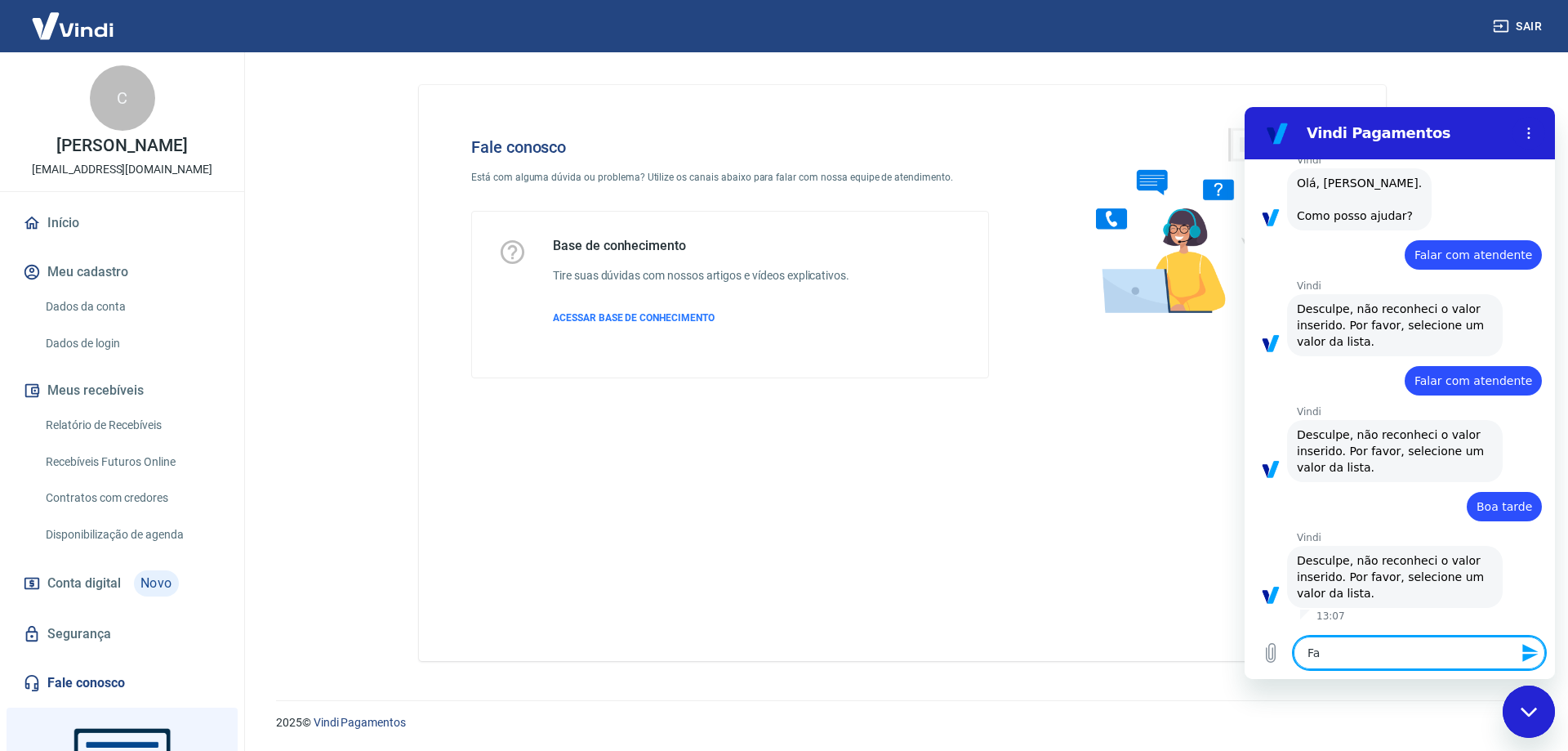
type textarea "Fal"
type textarea "x"
type textarea "Fala"
type textarea "x"
type textarea "Falar"
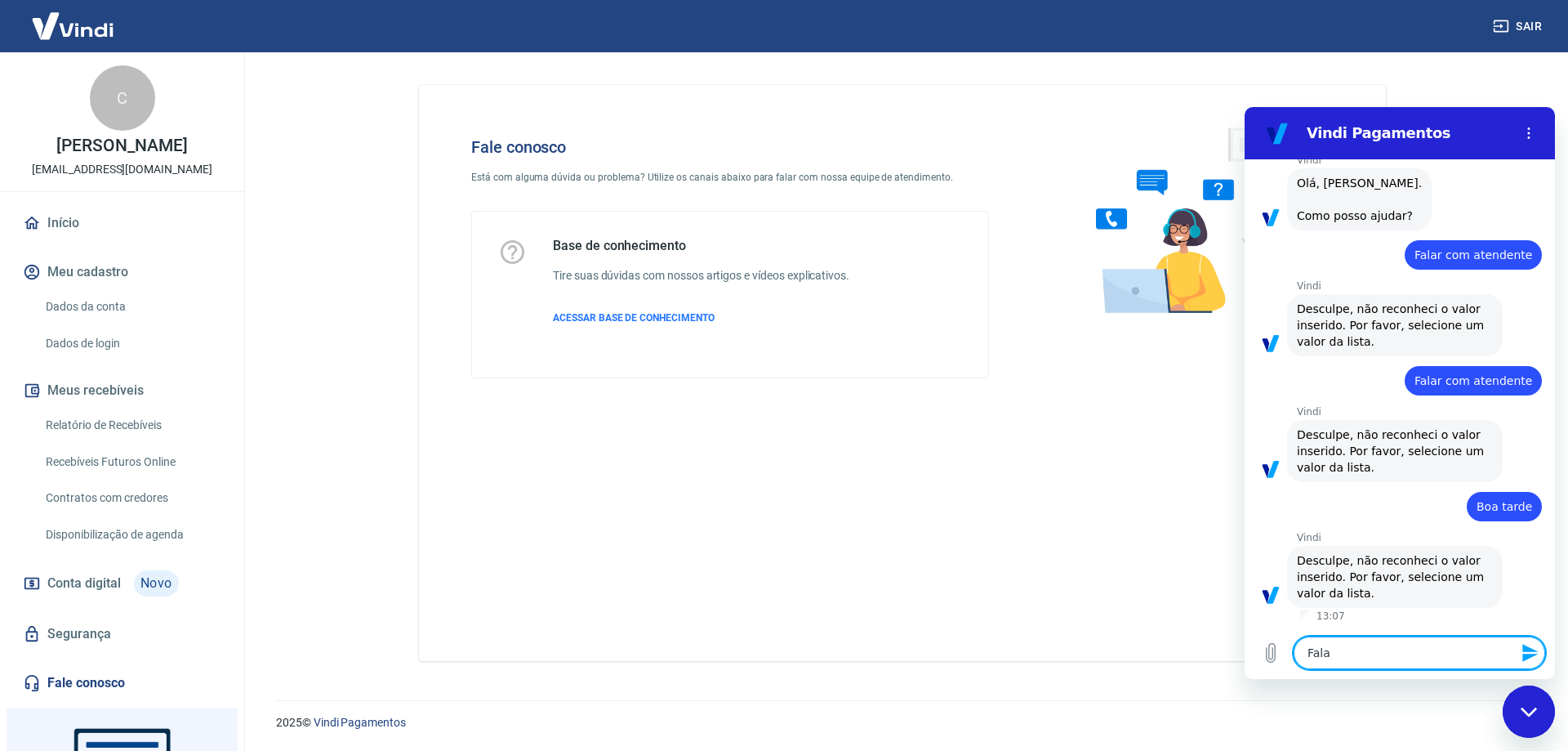
type textarea "x"
type textarea "Falar"
type textarea "x"
type textarea "Falar c"
type textarea "x"
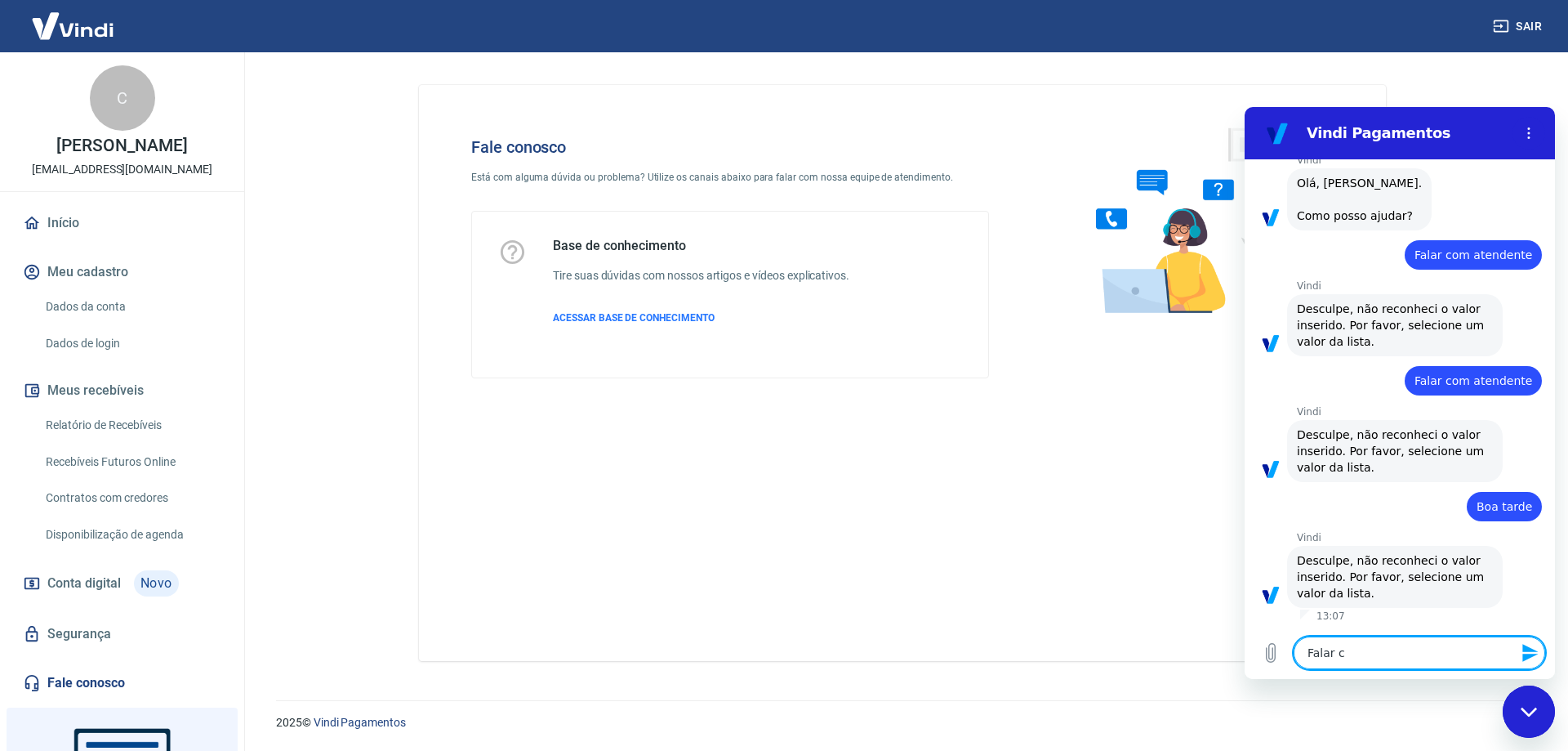
type textarea "Falar co"
type textarea "x"
type textarea "Falar com"
type textarea "x"
type textarea "Falar com"
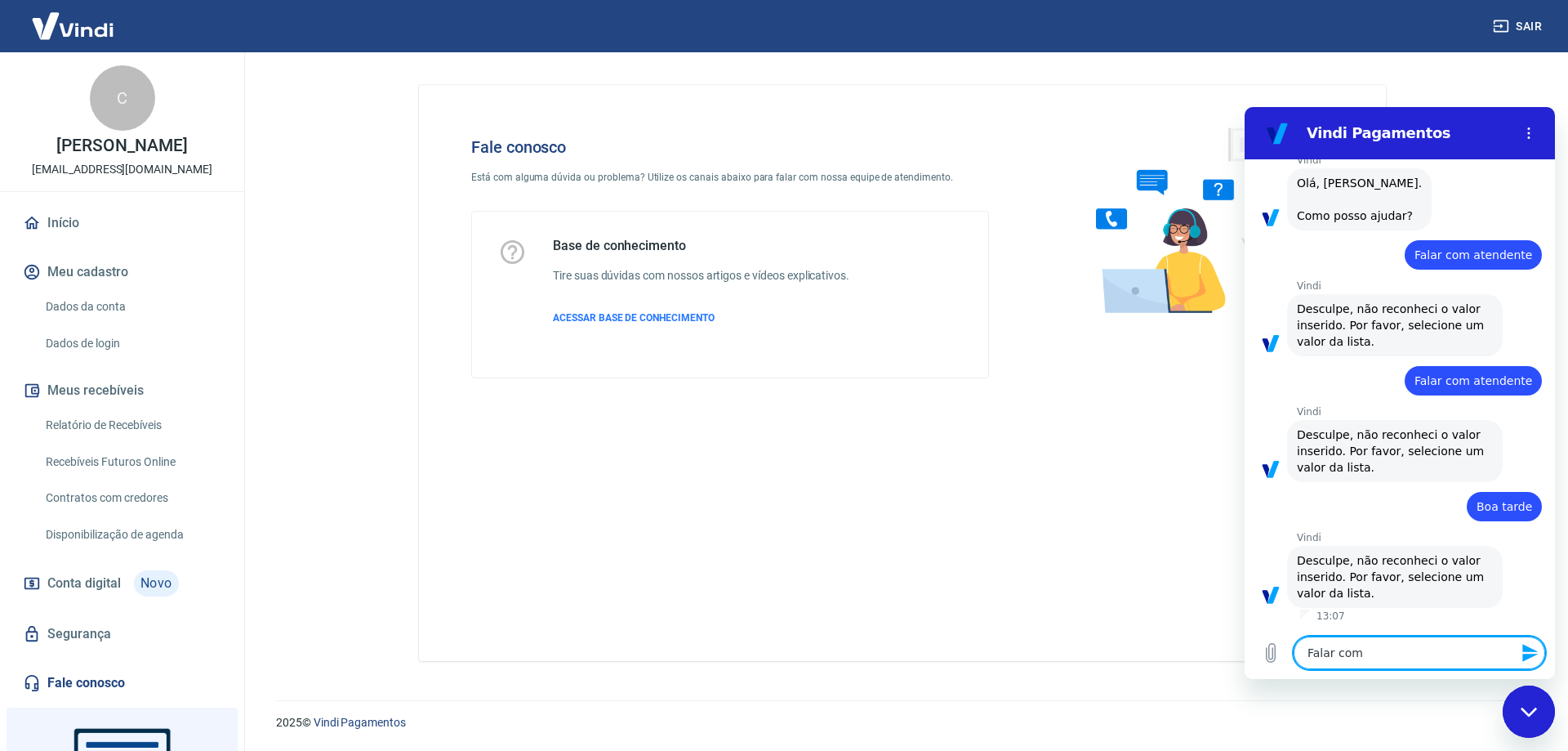
type textarea "x"
type textarea "Falar com u"
type textarea "x"
type textarea "Falar com um"
type textarea "x"
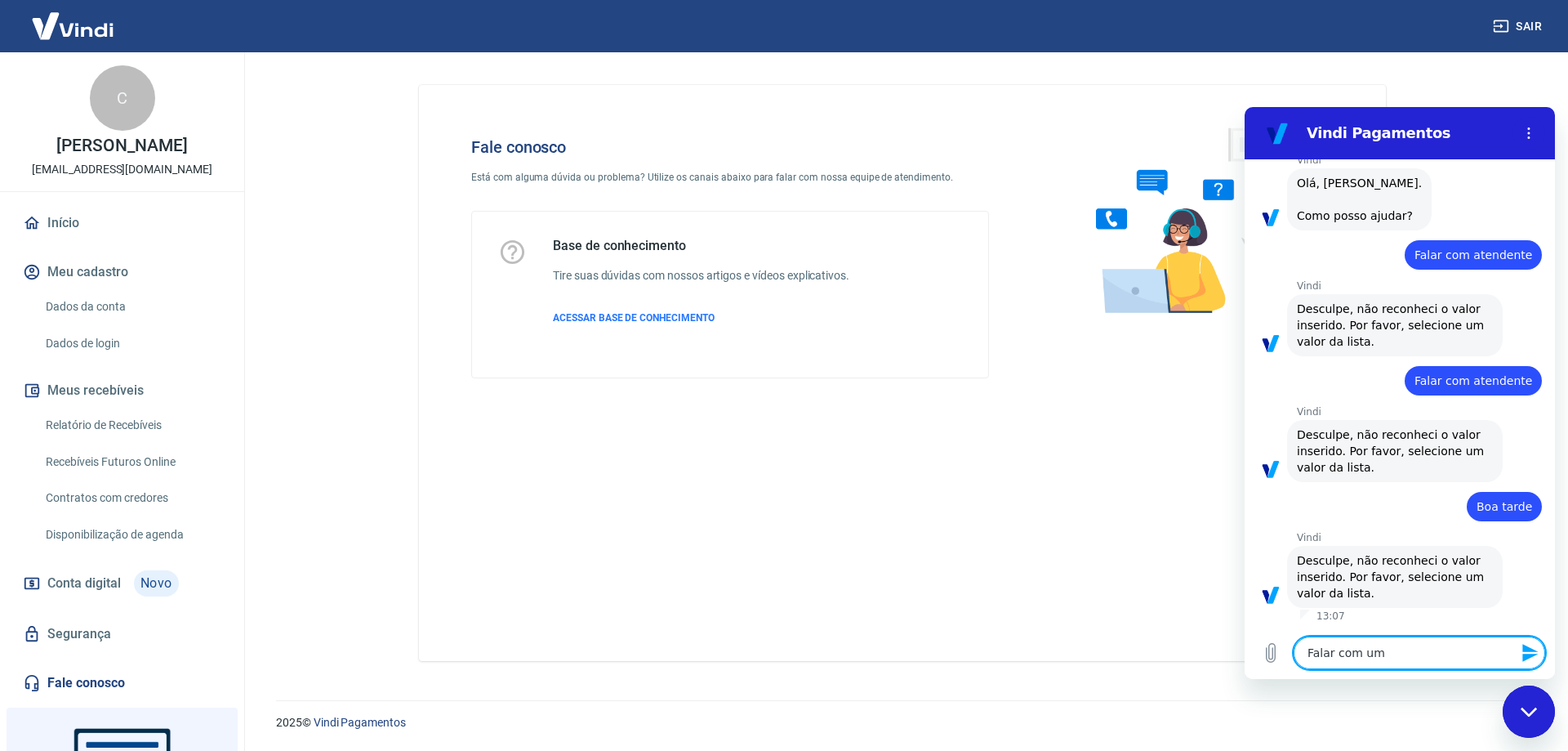
type textarea "Falar com um"
type textarea "x"
type textarea "Falar com um a"
type textarea "x"
type textarea "Falar com um at"
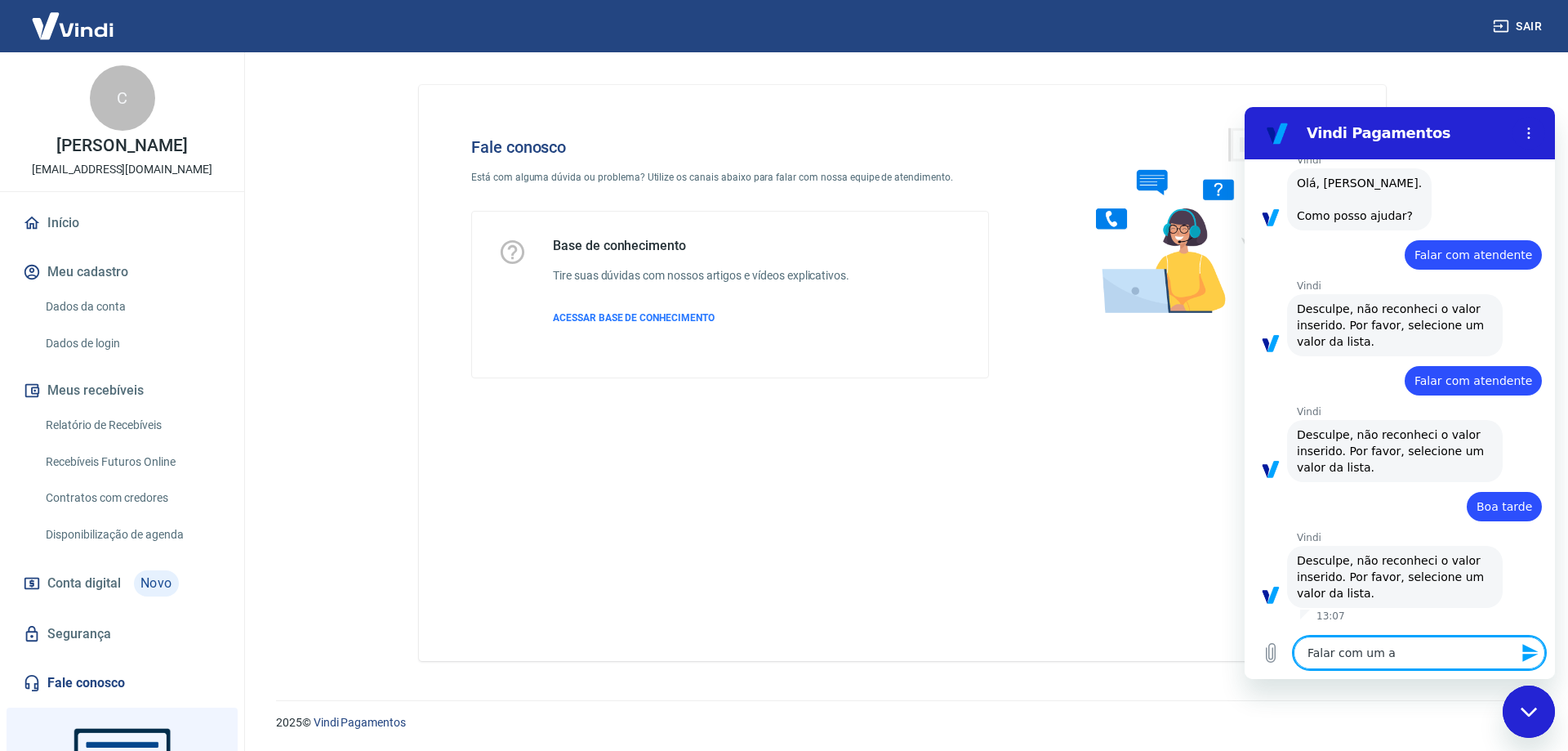
type textarea "x"
type textarea "Falar com um ate"
type textarea "x"
type textarea "Falar com um [GEOGRAPHIC_DATA]"
type textarea "x"
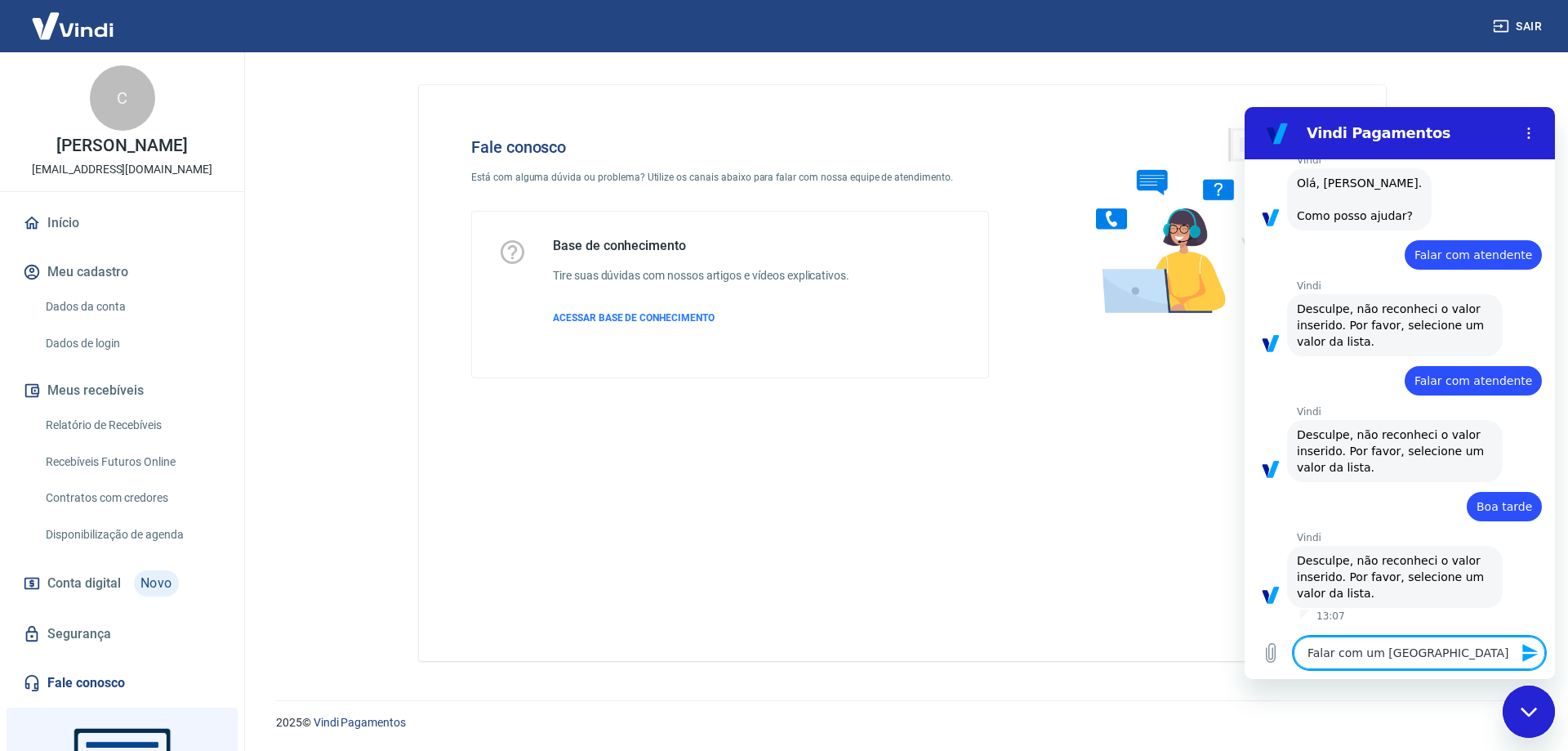
type textarea "Falar com um atend"
type textarea "x"
type textarea "Falar com um atende"
type textarea "x"
type textarea "Falar com um atenden"
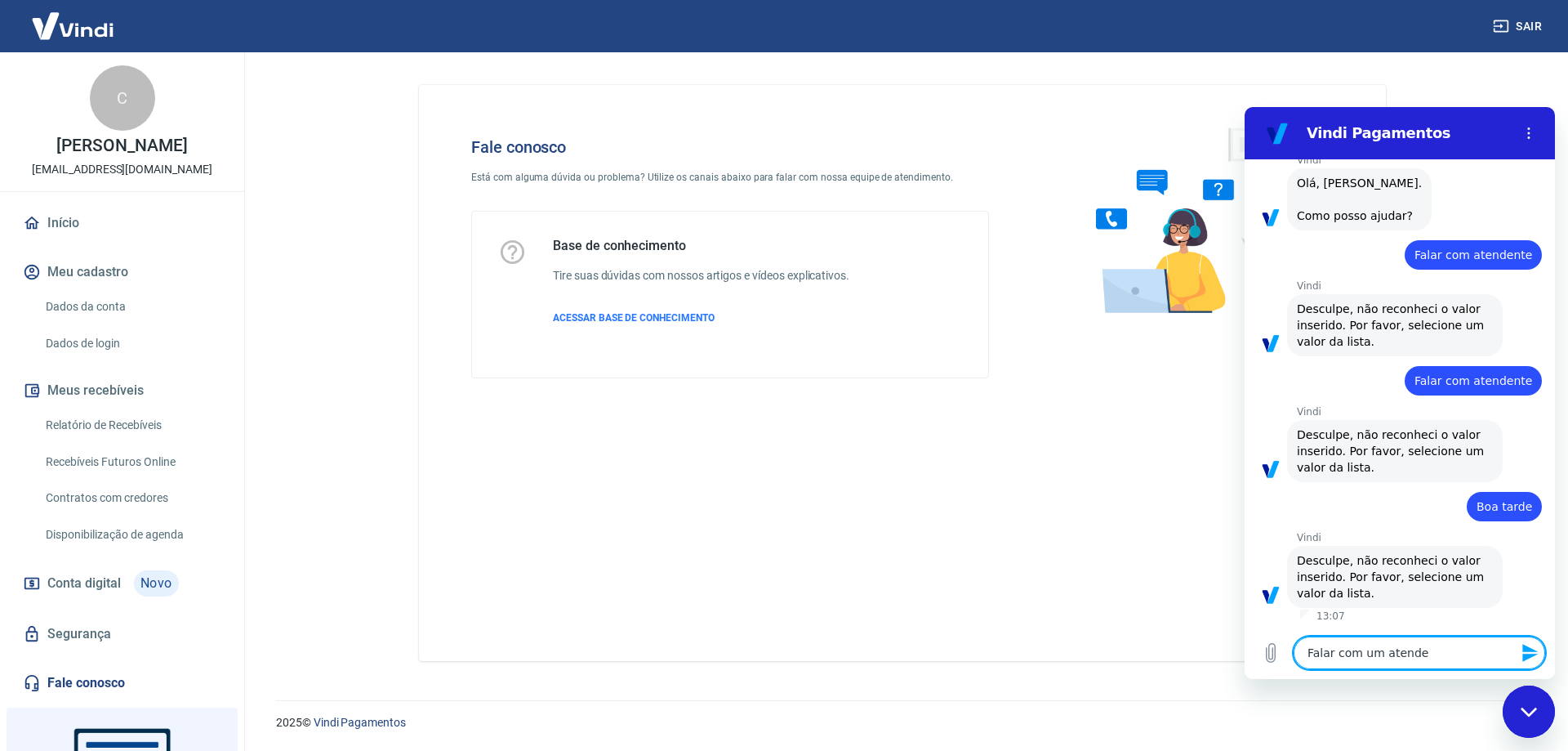
type textarea "x"
type textarea "Falar com um atendent"
type textarea "x"
type textarea "Falar com um atendente"
type textarea "x"
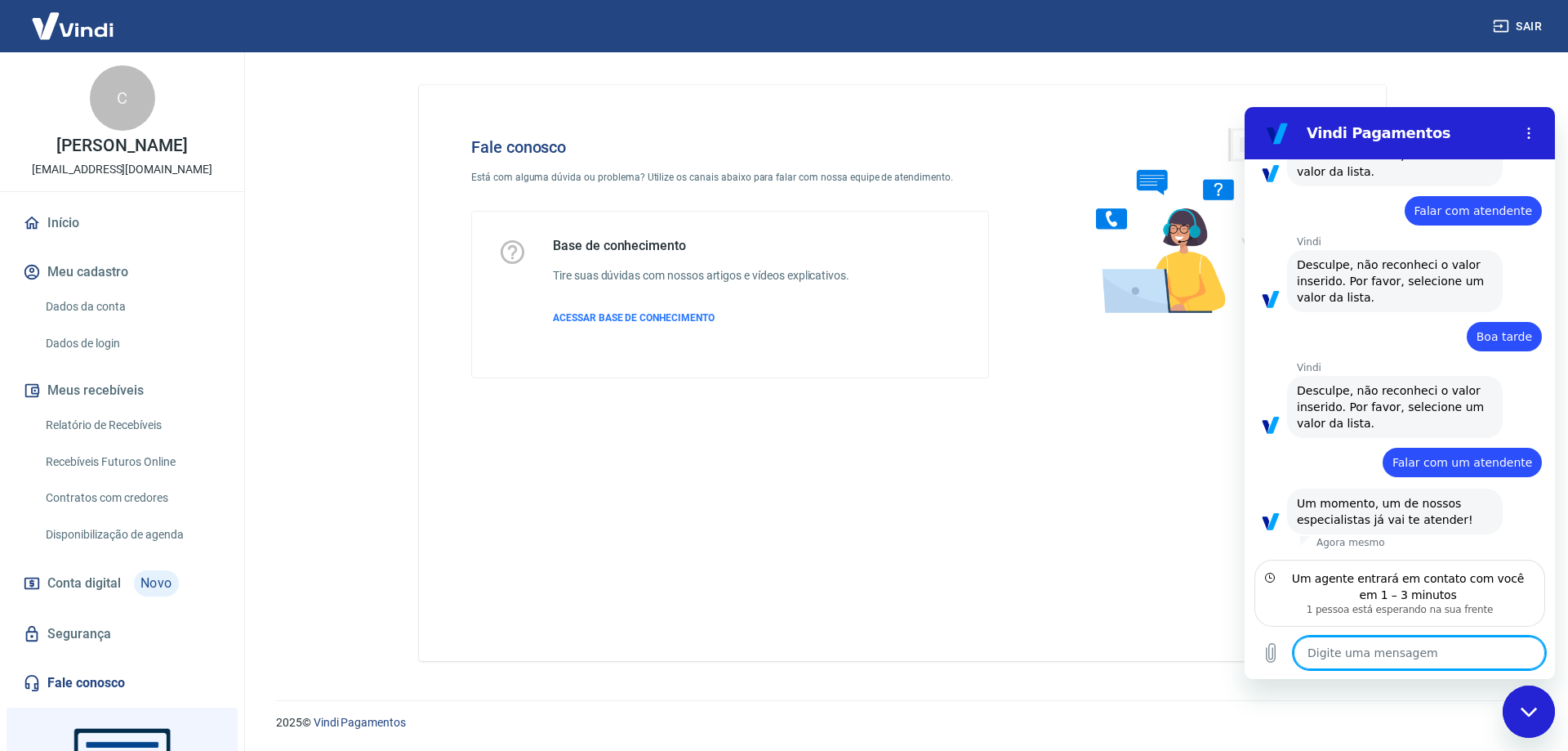
scroll to position [264, 0]
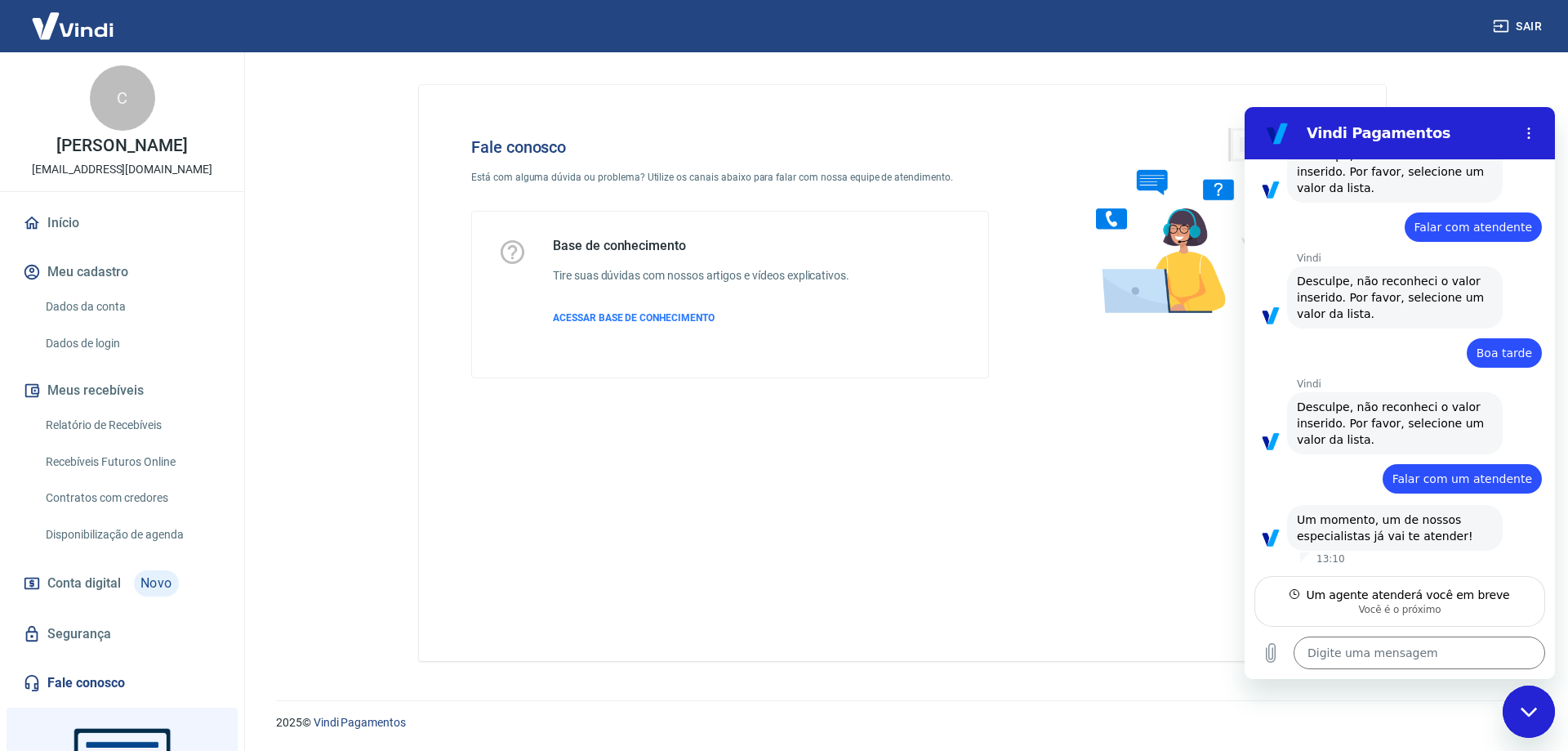
type textarea "x"
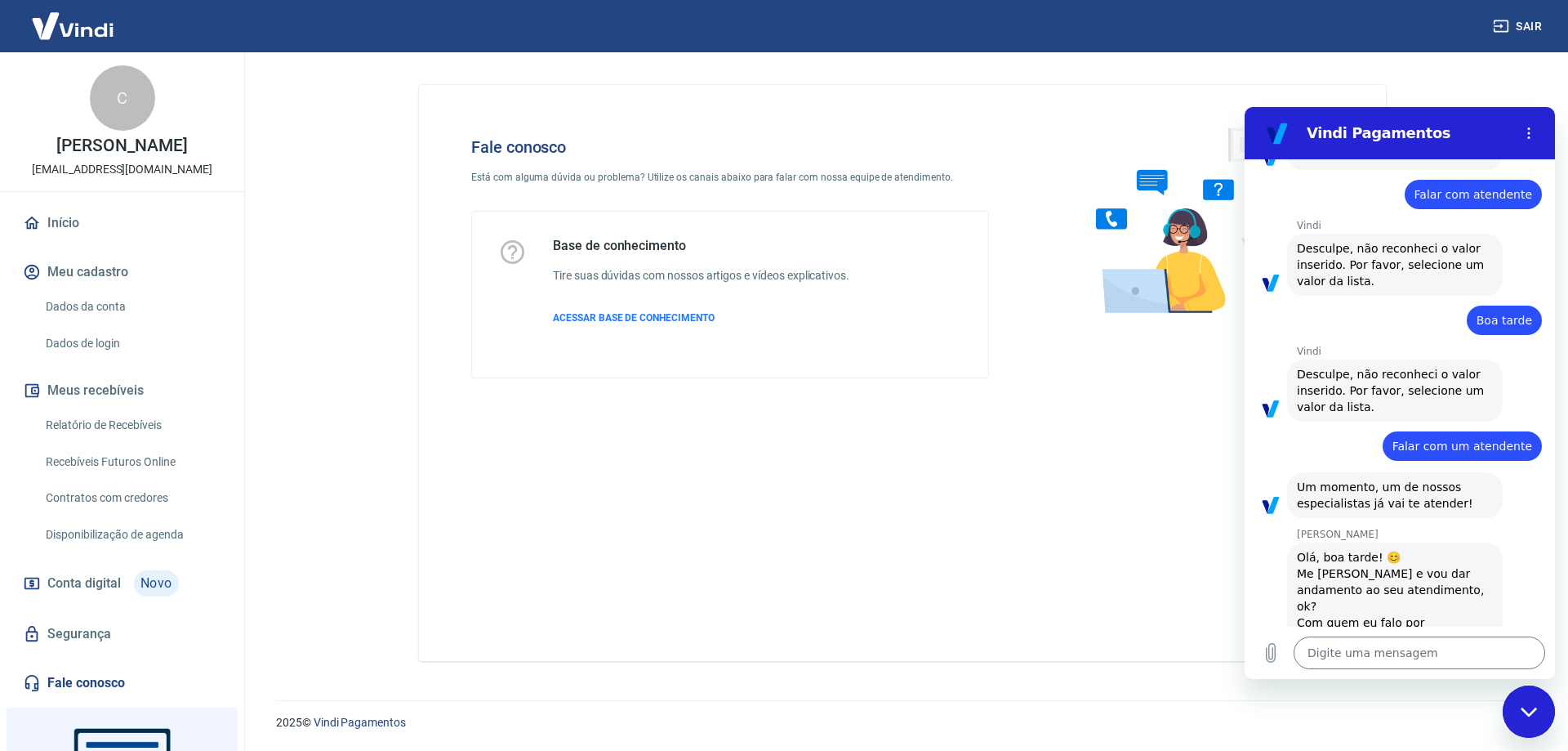
scroll to position [310, 0]
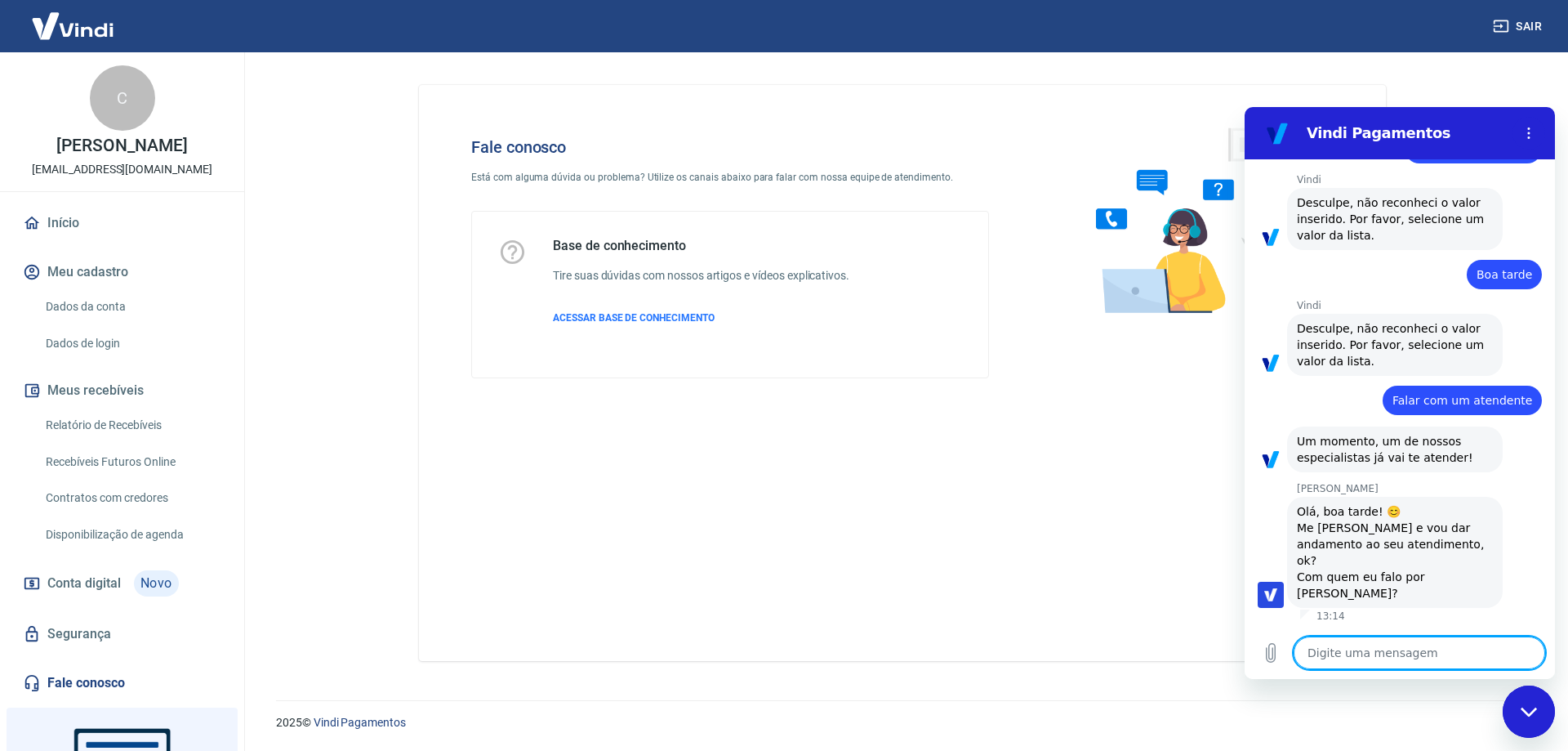
click at [1330, 647] on textarea at bounding box center [1418, 653] width 252 height 32
type textarea "B"
type textarea "x"
type textarea "Bo"
type textarea "x"
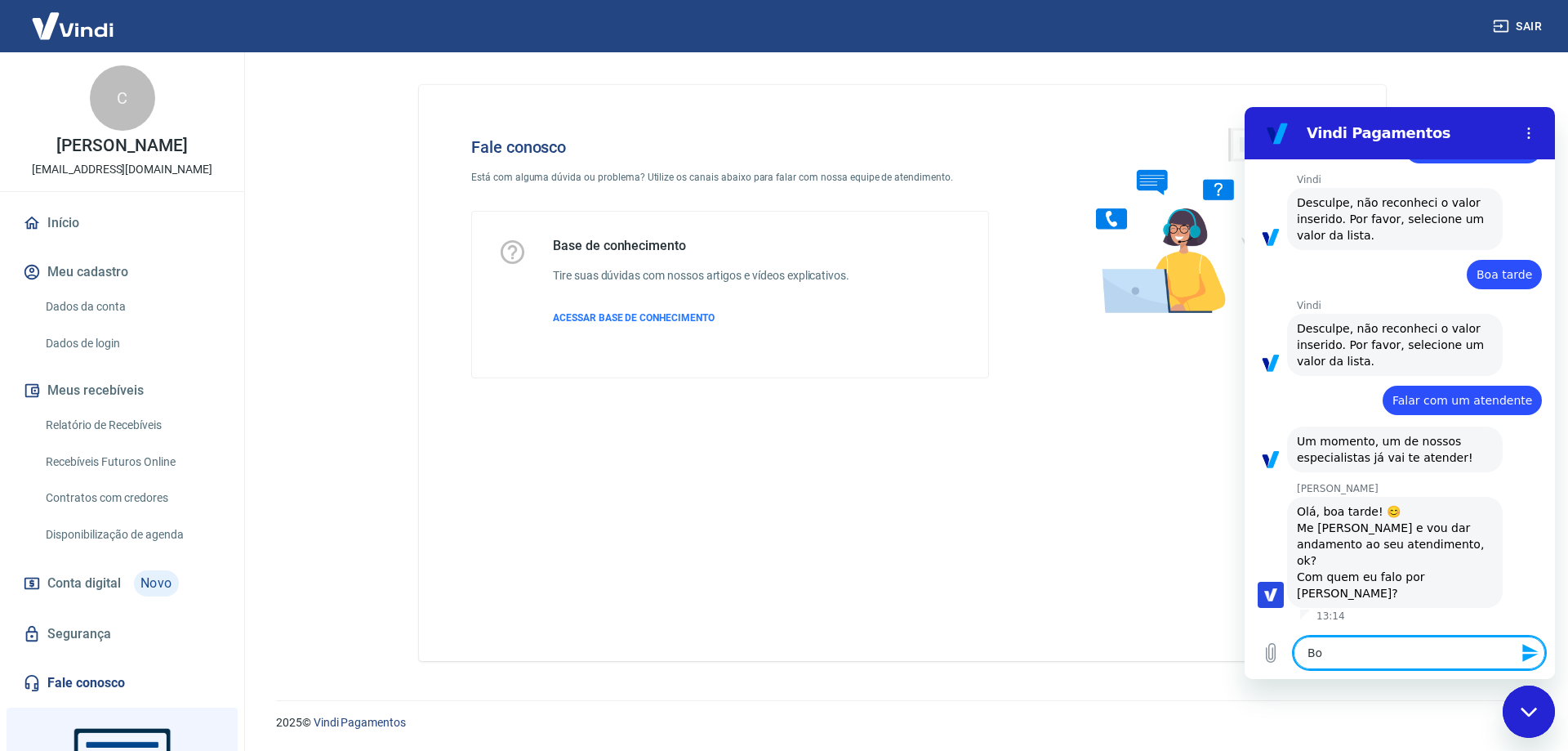
type textarea "Boa"
type textarea "x"
type textarea "Boa"
type textarea "x"
type textarea "Boa t"
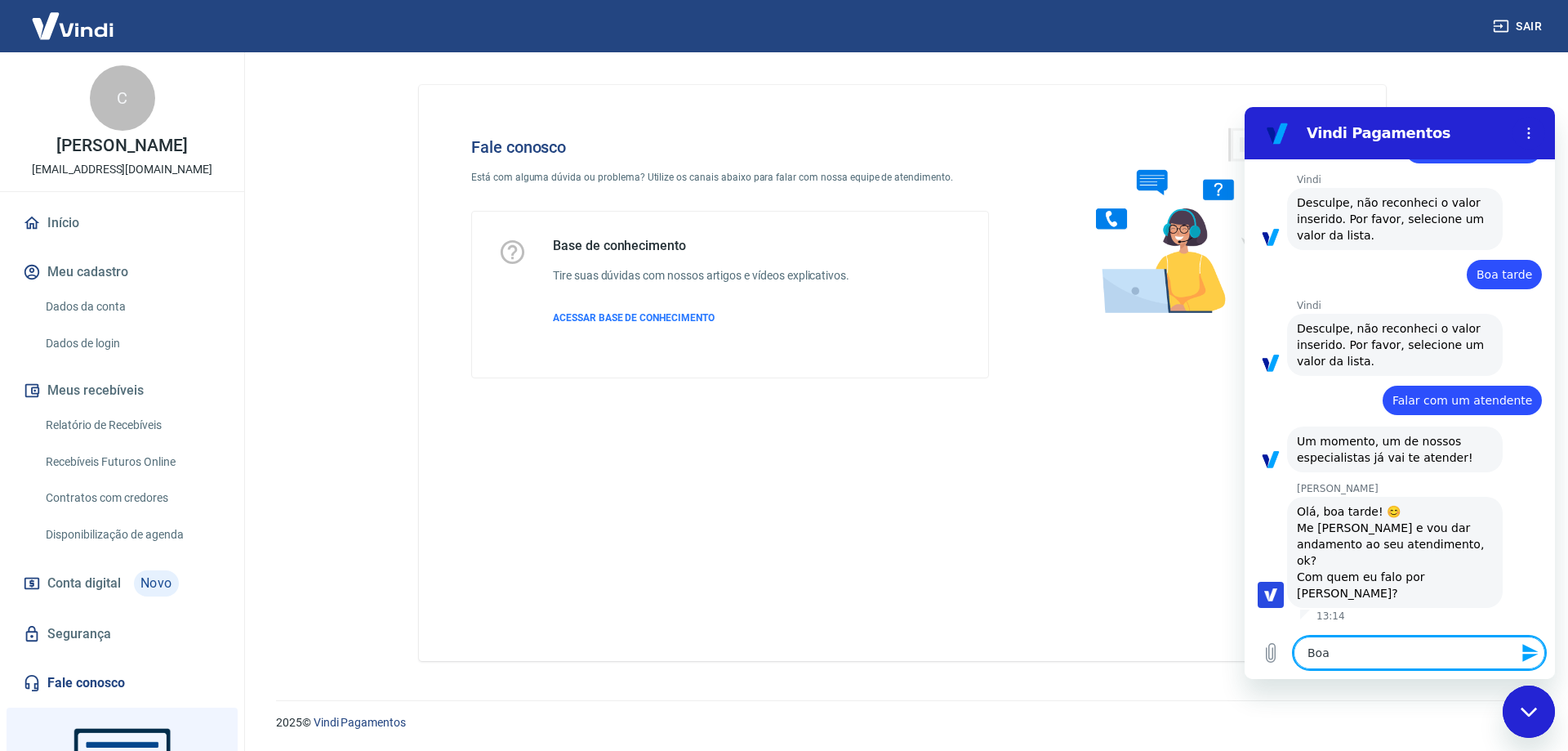
type textarea "x"
type textarea "Boa ta"
type textarea "x"
type textarea "Boa tar"
type textarea "x"
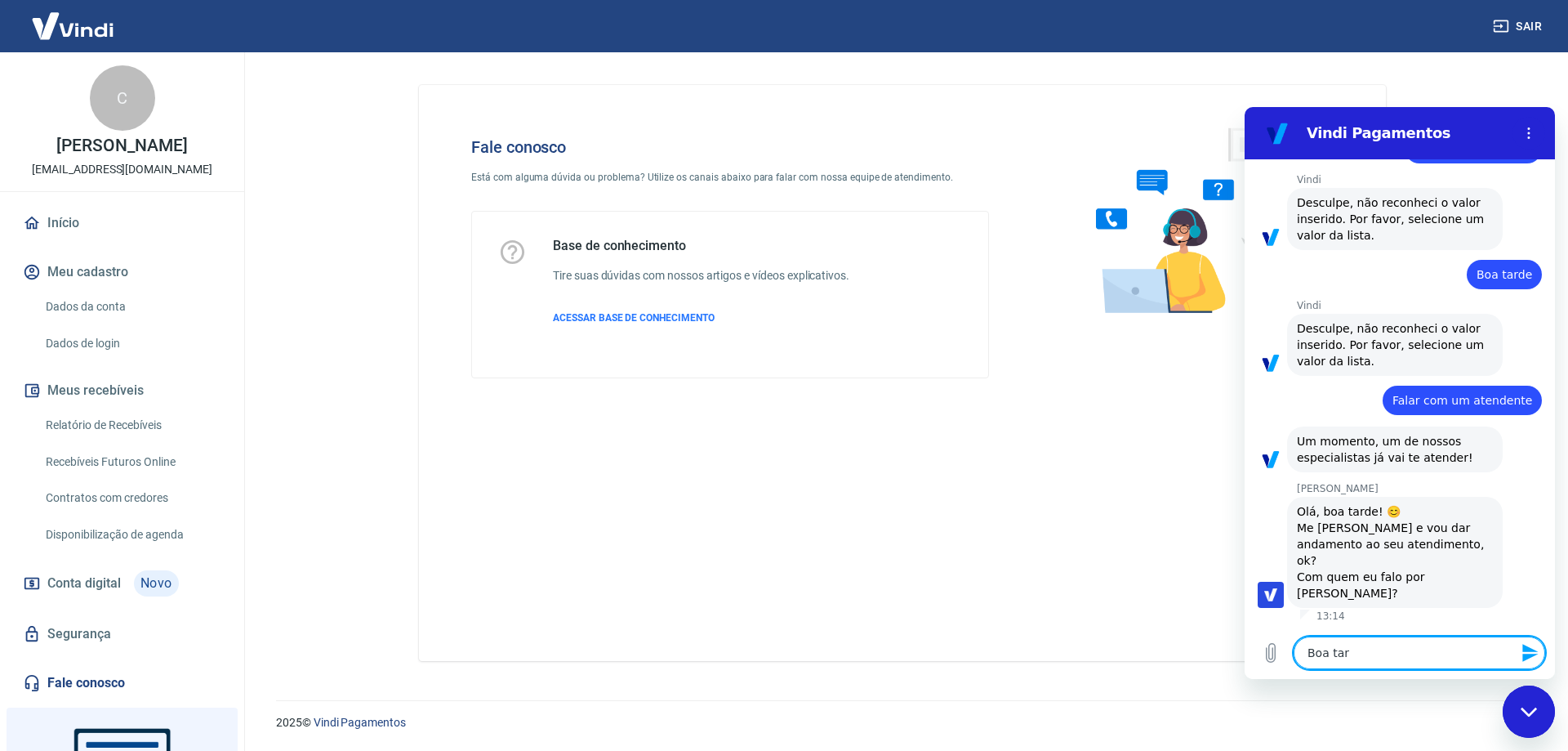
type textarea "Boa tard"
type textarea "x"
type textarea "Boa tarde"
type textarea "x"
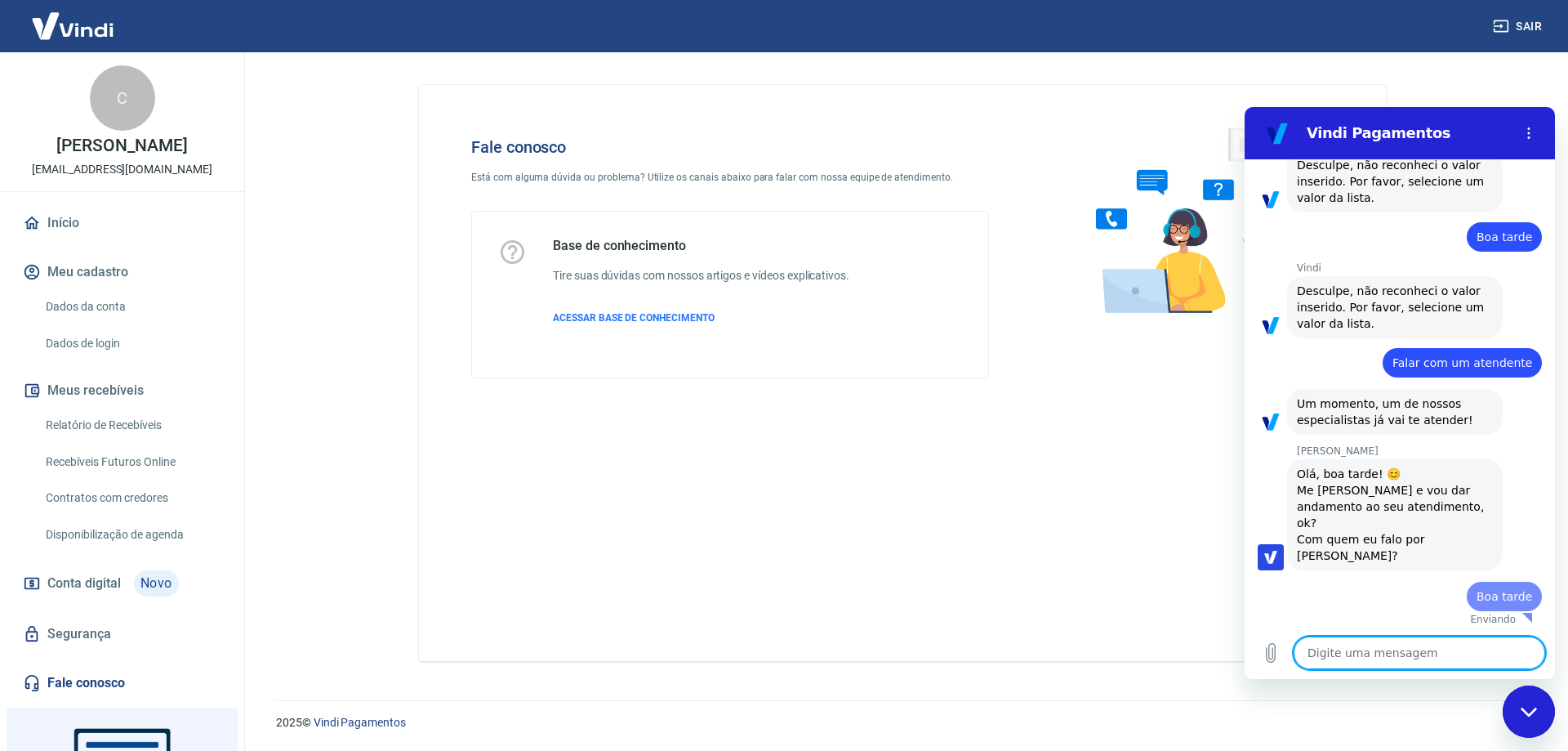
type textarea "x"
type textarea "M"
type textarea "x"
type textarea "Ma"
type textarea "x"
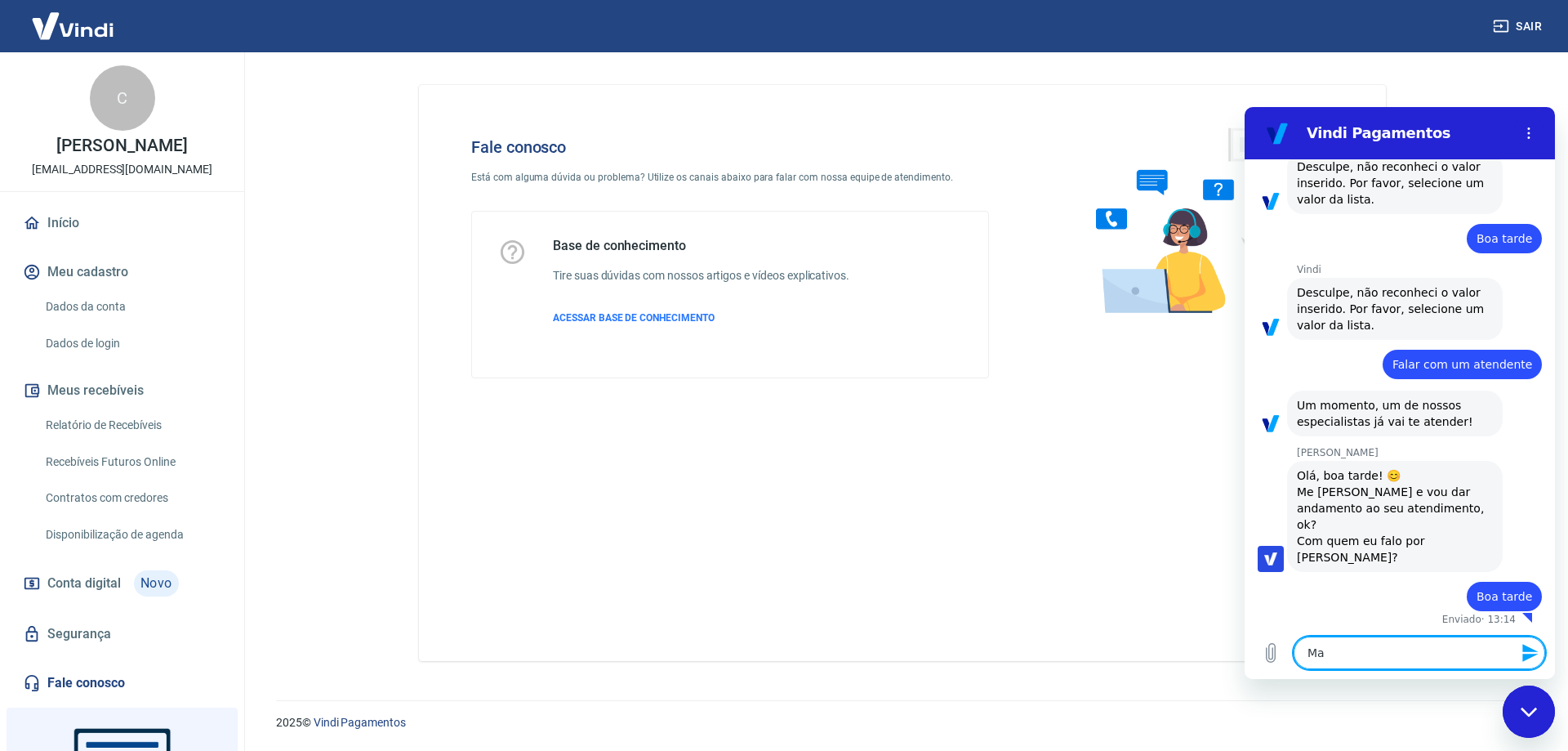
type textarea "Mar"
type textarea "x"
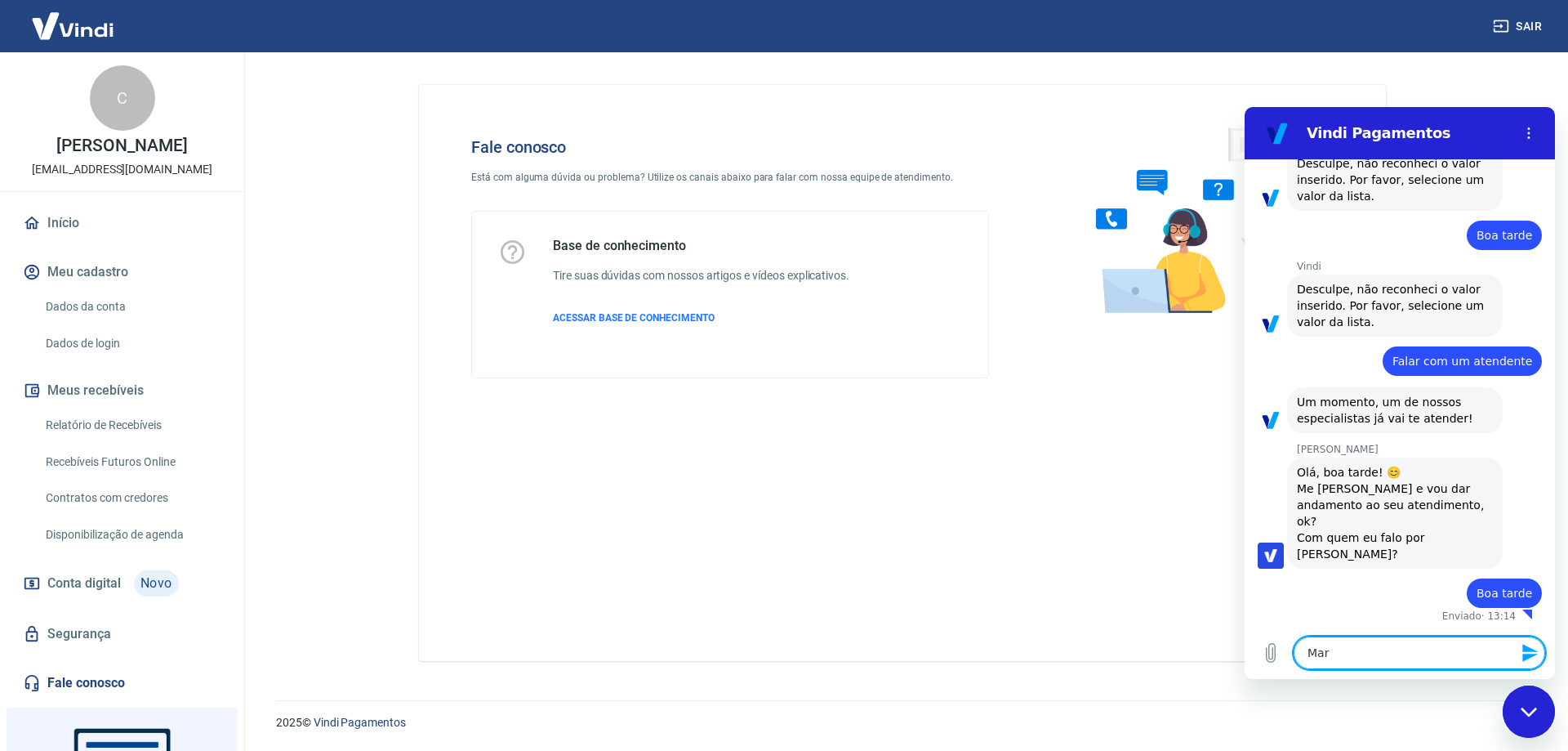
type textarea "Mari"
type textarea "x"
type textarea "[PERSON_NAME]"
type textarea "x"
type textarea "[PERSON_NAME]"
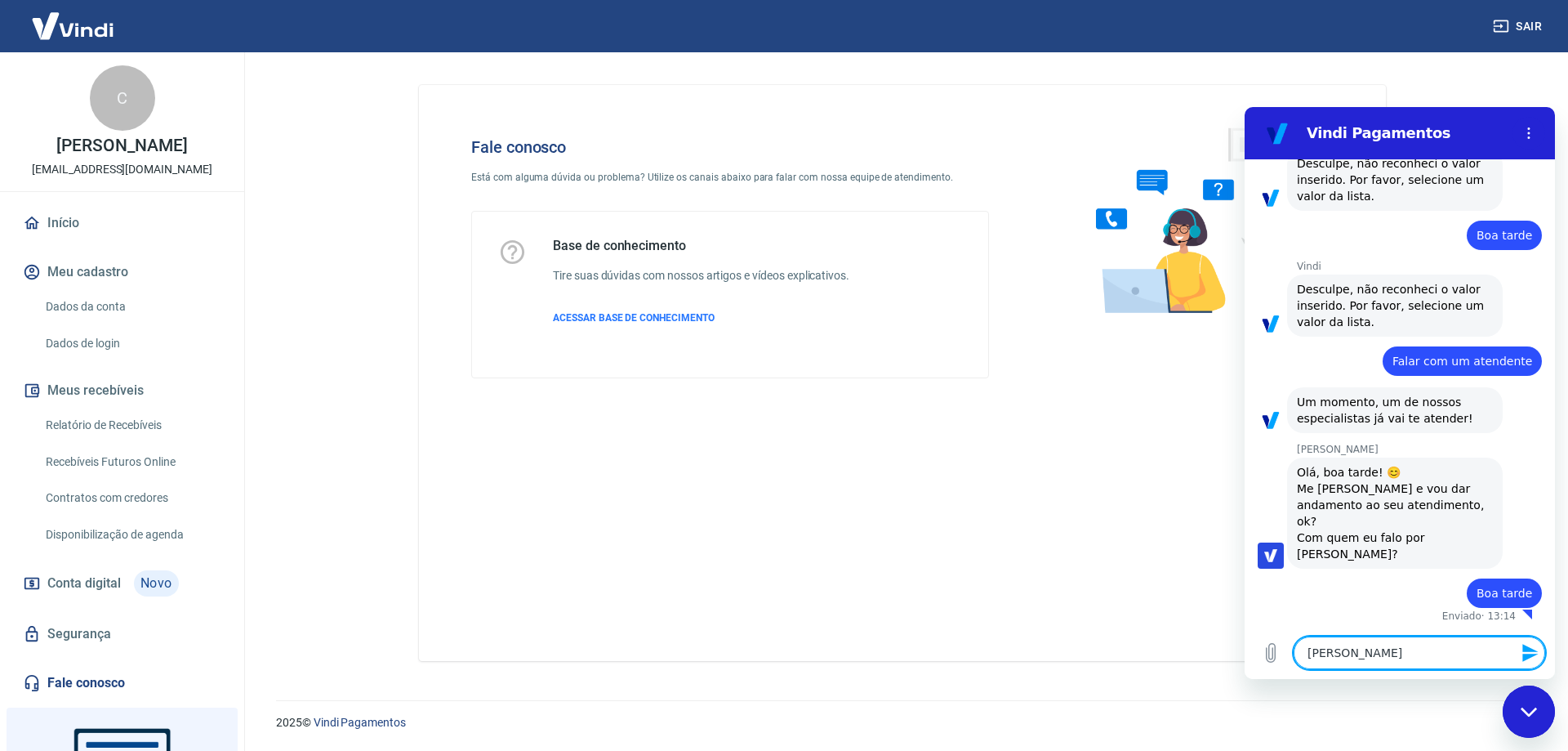
type textarea "x"
type textarea "[PERSON_NAME]"
type textarea "x"
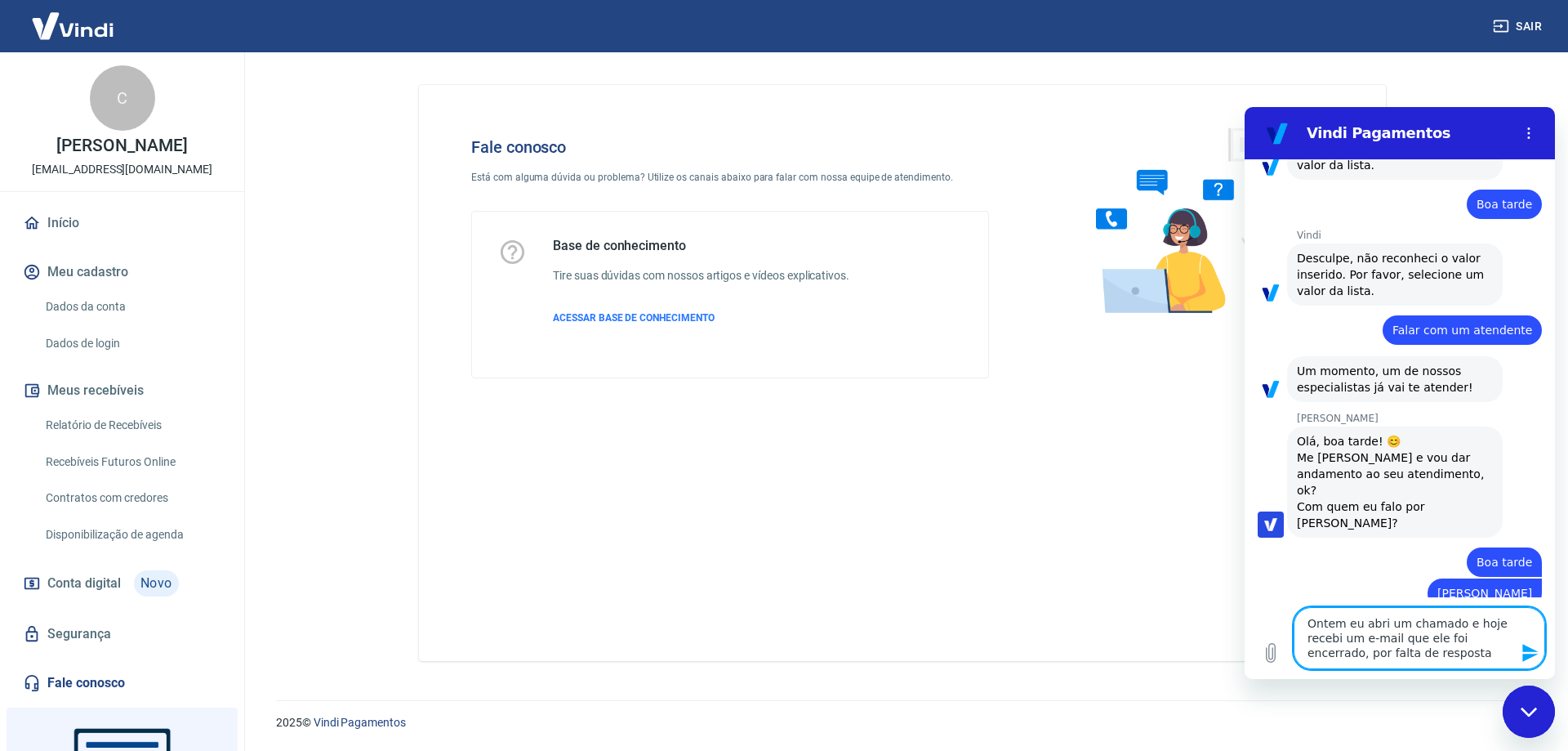
scroll to position [409, 0]
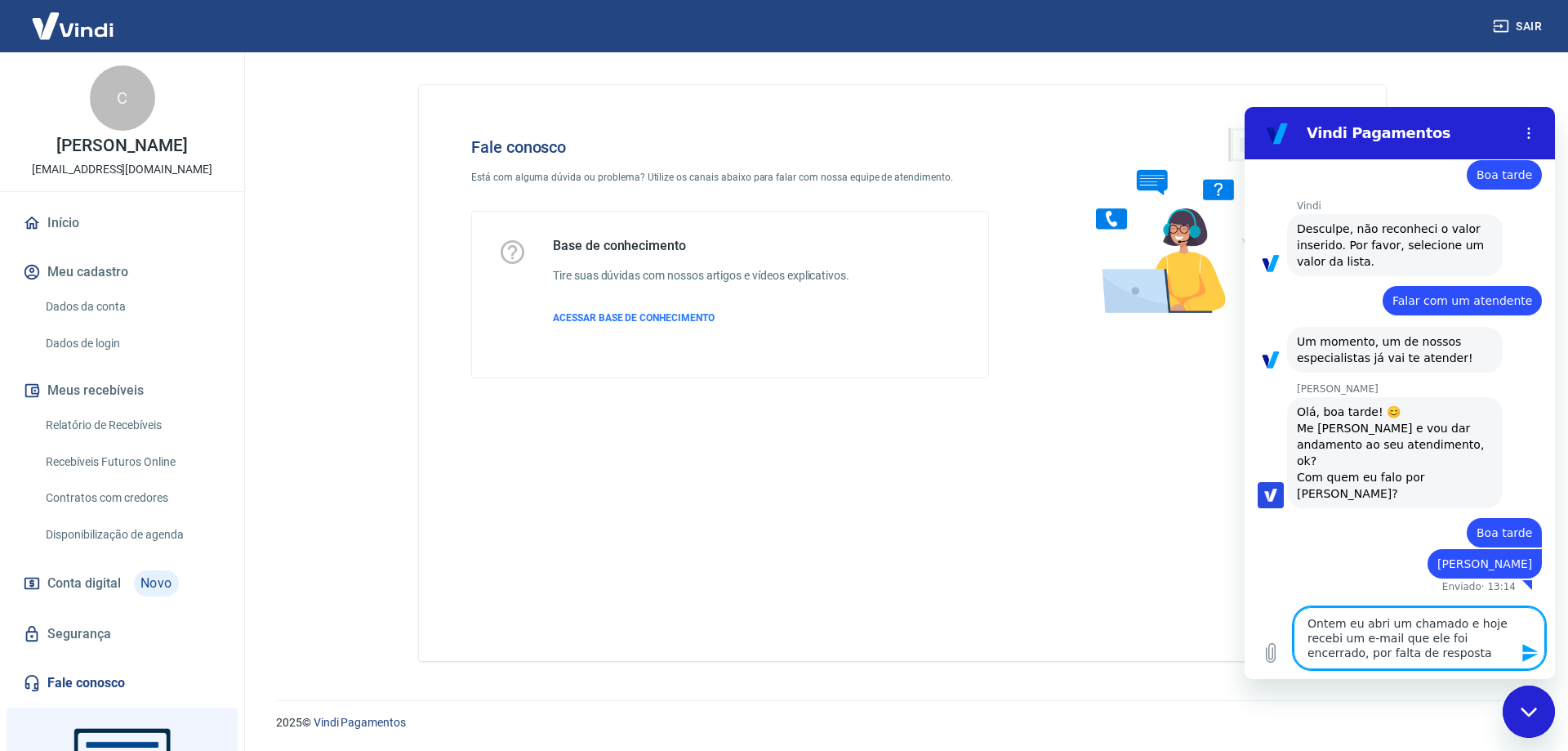
click at [1452, 623] on textarea "Ontem eu abri um chamado e hoje recebi um e-mail que ele foi encerrado, por fal…" at bounding box center [1418, 637] width 252 height 62
paste textarea "1692873"
click at [1500, 652] on textarea "Ontem eu abri um chamado (protocolo [PHONE_NUMBER]) e hoje recebi um e-mail que…" at bounding box center [1418, 637] width 252 height 62
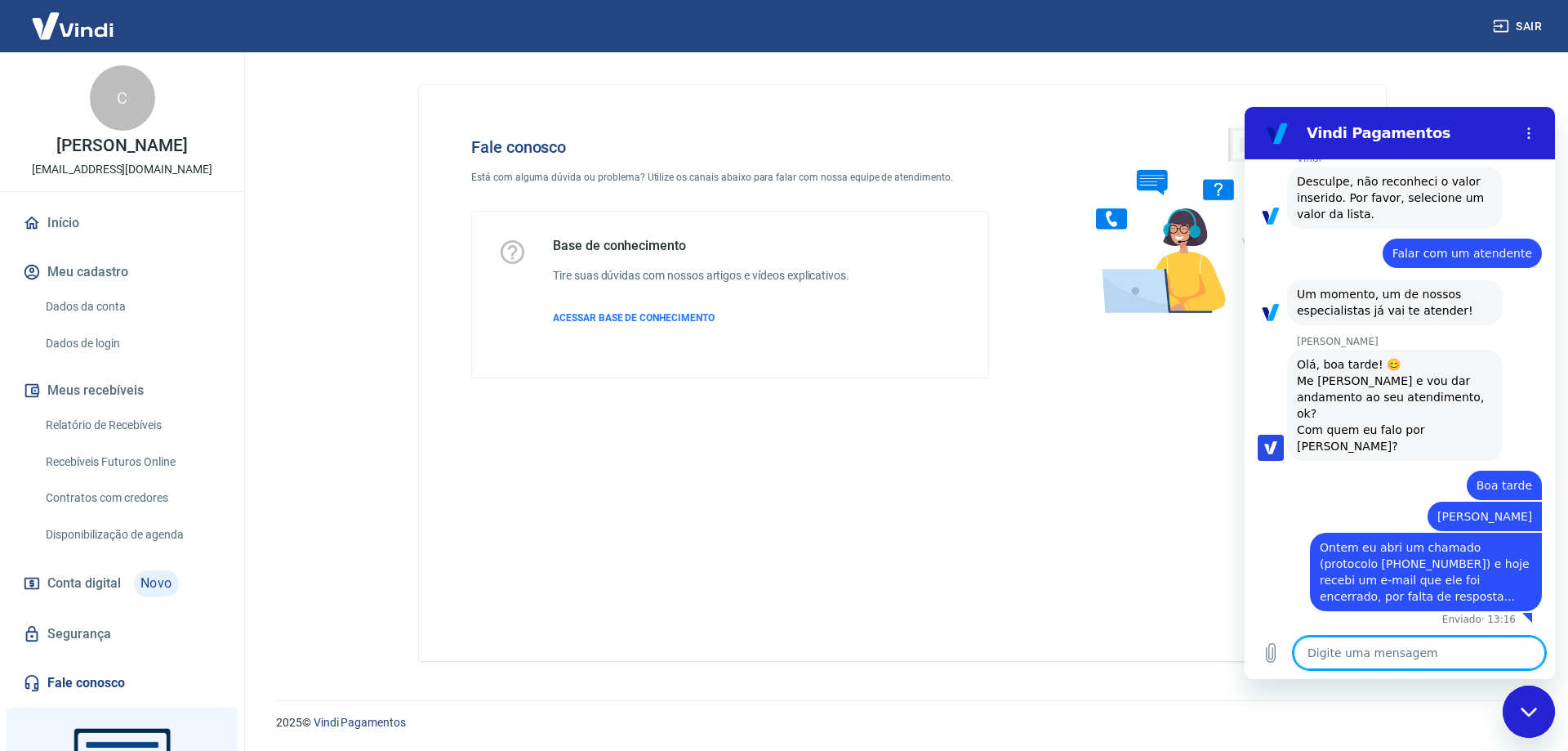
scroll to position [460, 0]
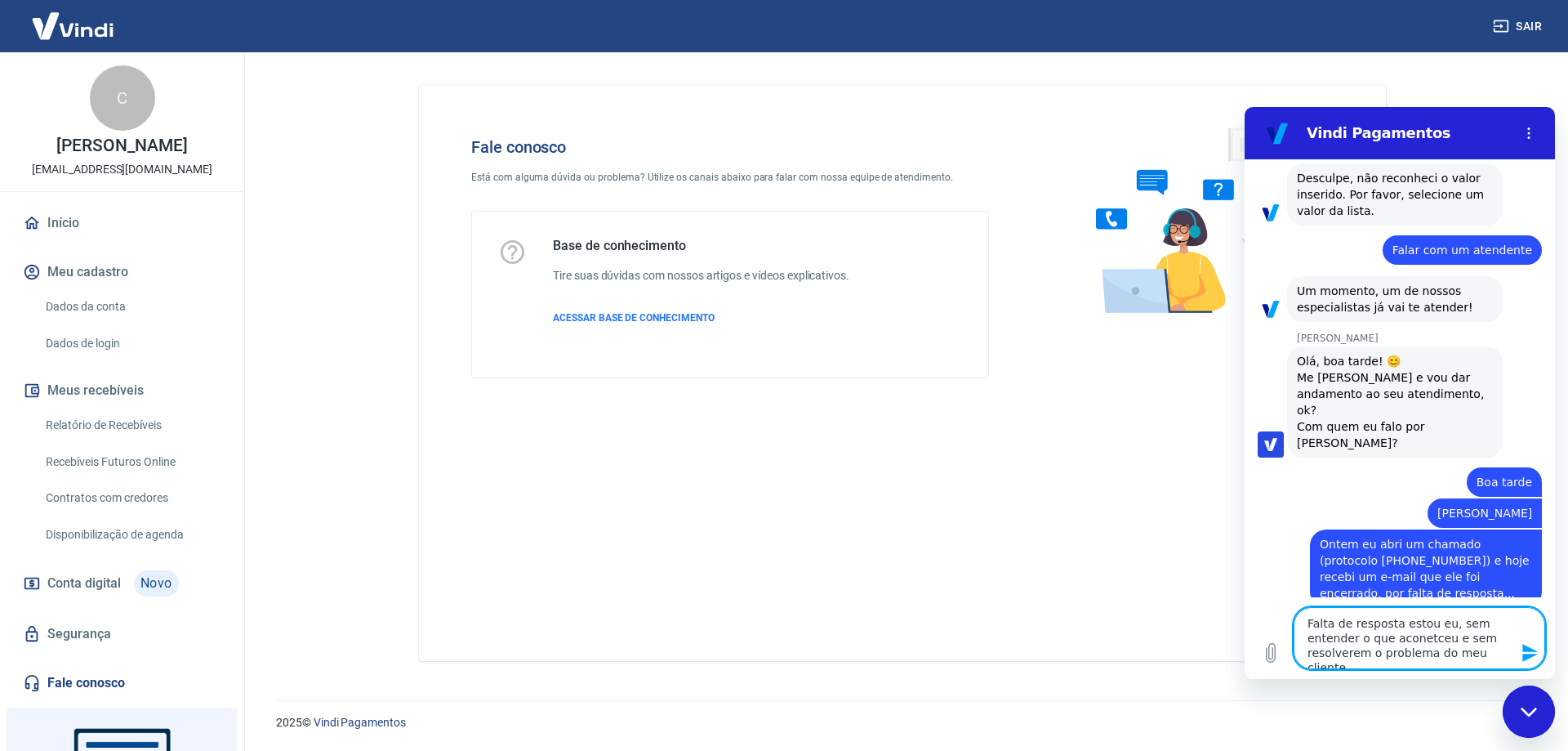
drag, startPoint x: 1306, startPoint y: 624, endPoint x: 2809, endPoint y: 779, distance: 1511.0
click at [1554, 671] on html "Vindi Pagamentos 13:06 diz: Boa tarde Enviado · 13:06 [PERSON_NAME] diz: [PERSO…" at bounding box center [1399, 393] width 310 height 571
click at [1336, 657] on textarea "Gostaria de um posicionamento a respoeito da minha solicitação" at bounding box center [1418, 645] width 252 height 47
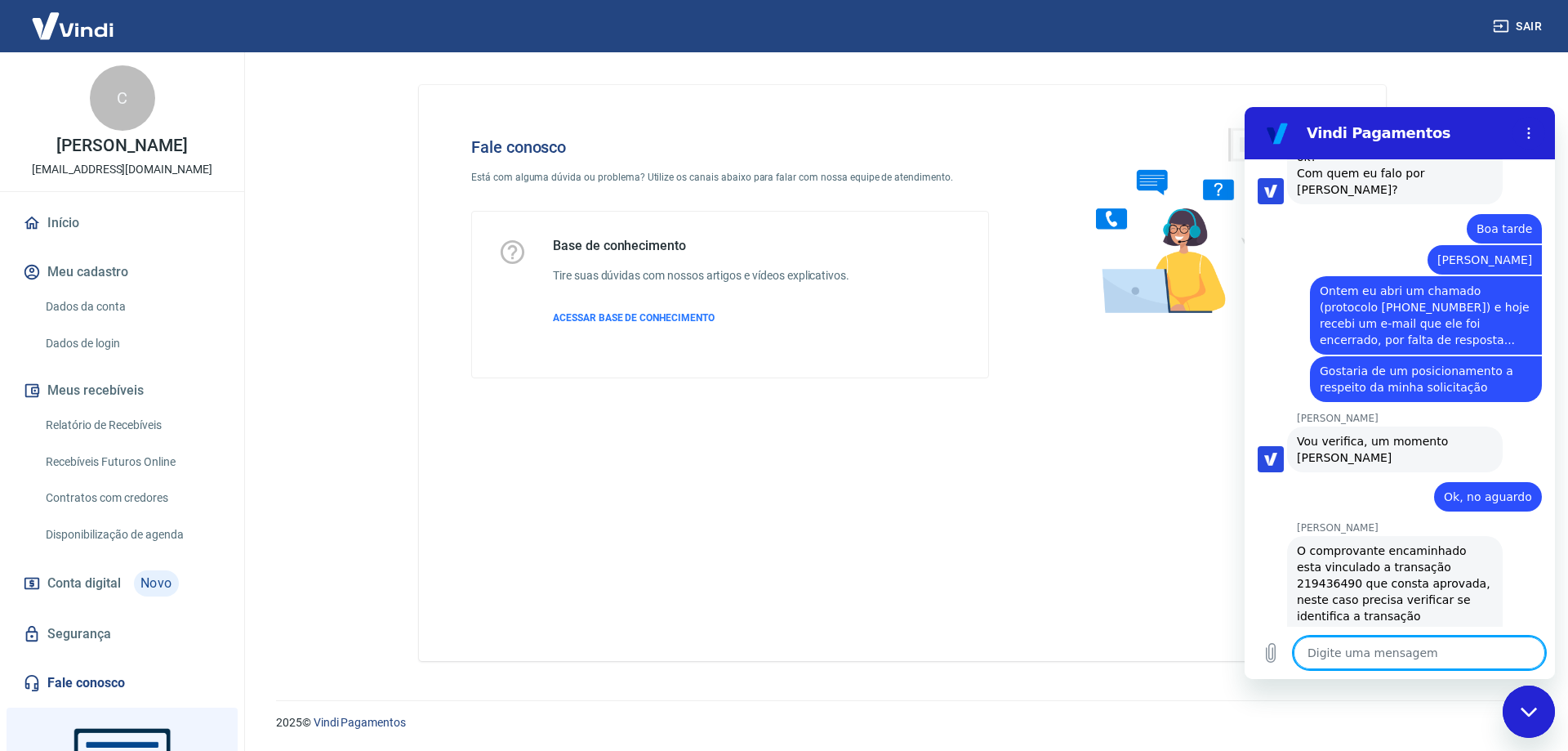
scroll to position [736, 0]
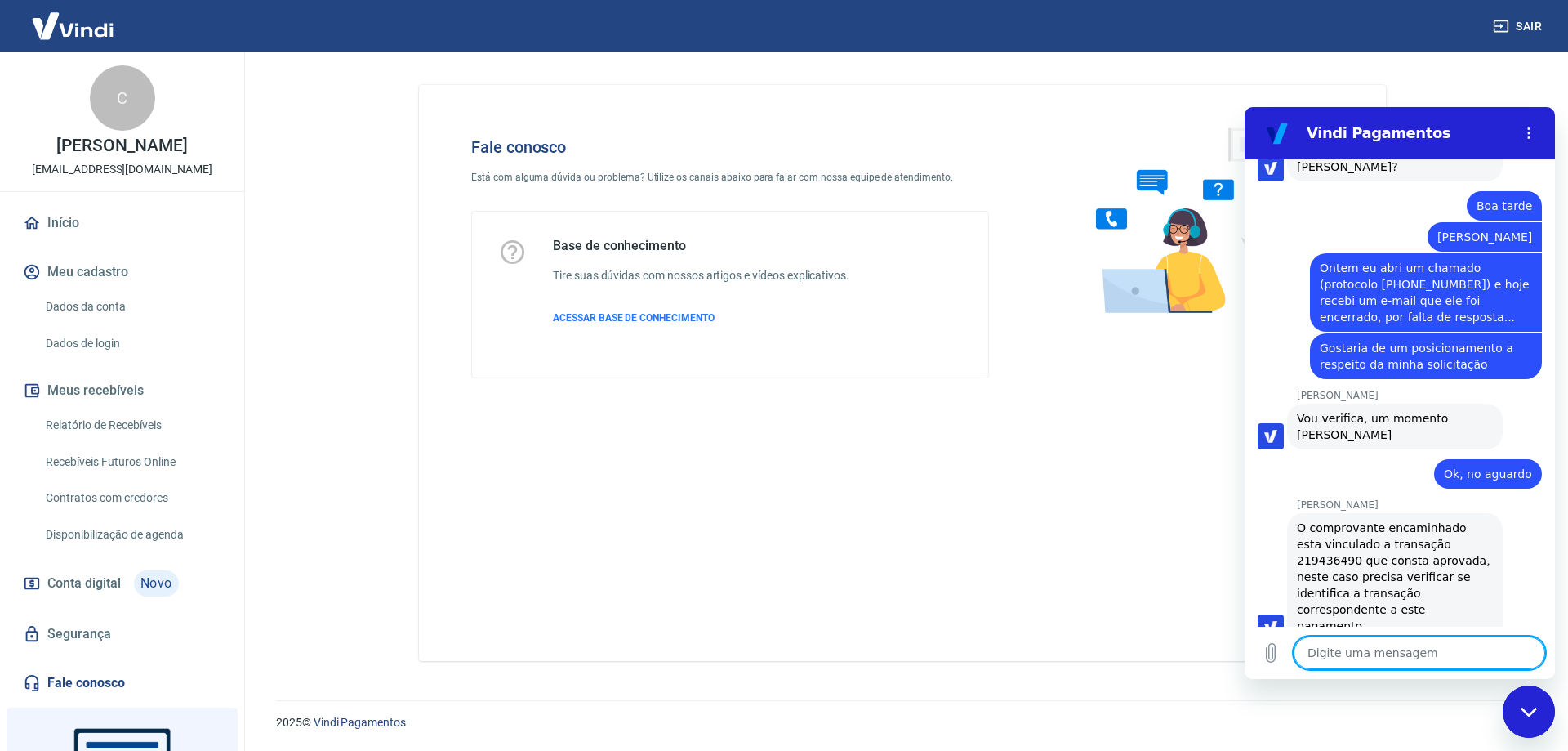
click at [1333, 654] on textarea at bounding box center [1418, 653] width 252 height 32
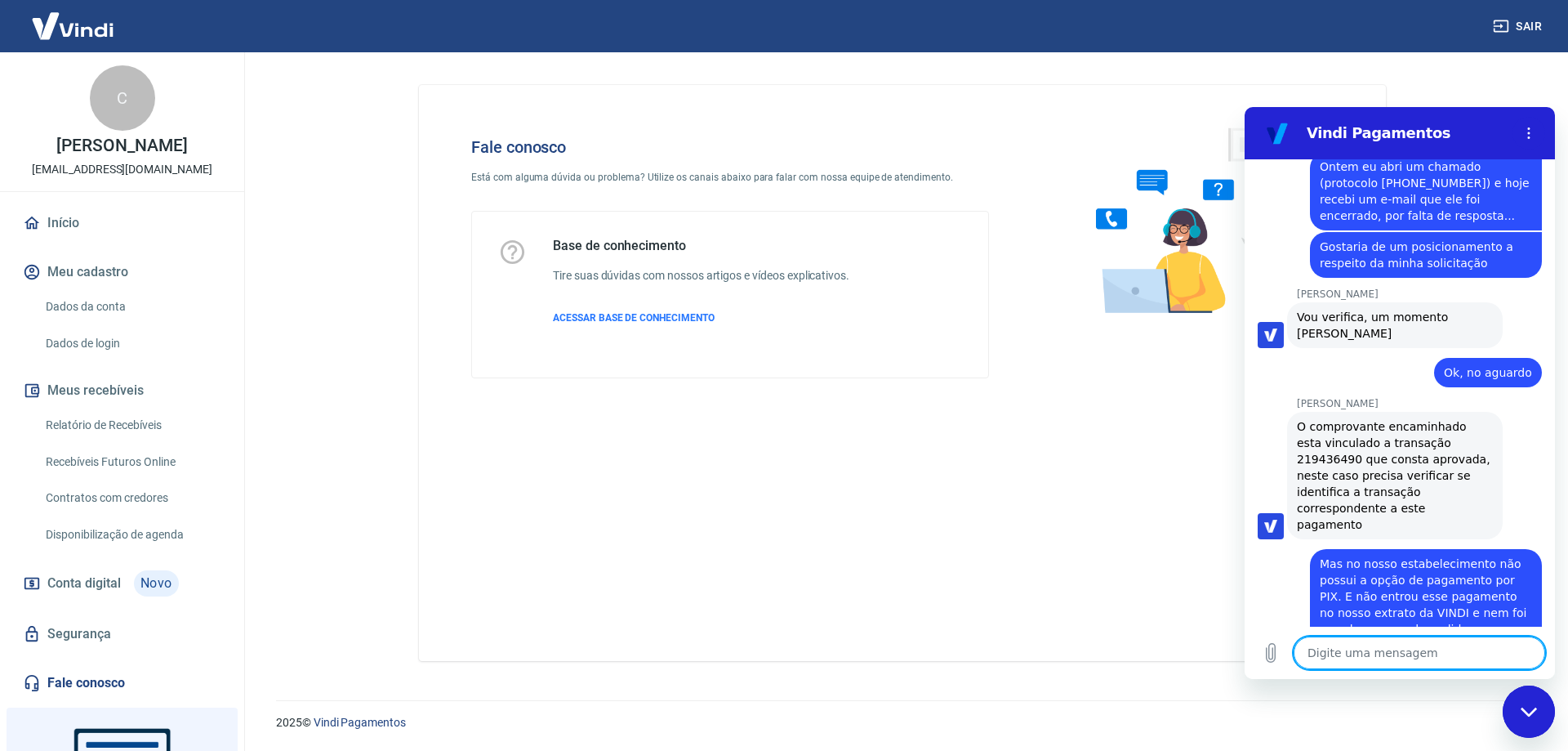
scroll to position [840, 0]
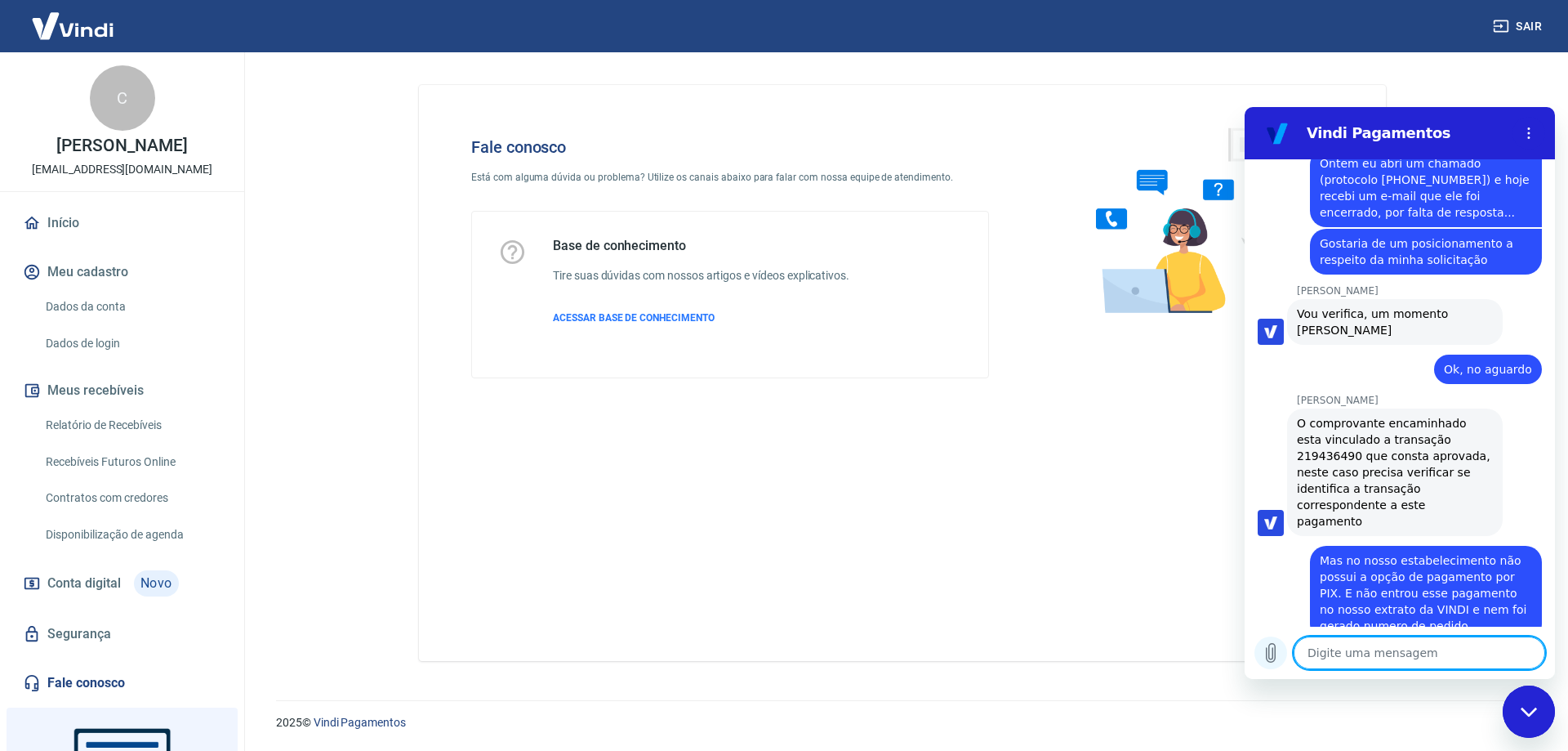
click at [1273, 656] on icon "Carregar arquivo" at bounding box center [1271, 653] width 9 height 19
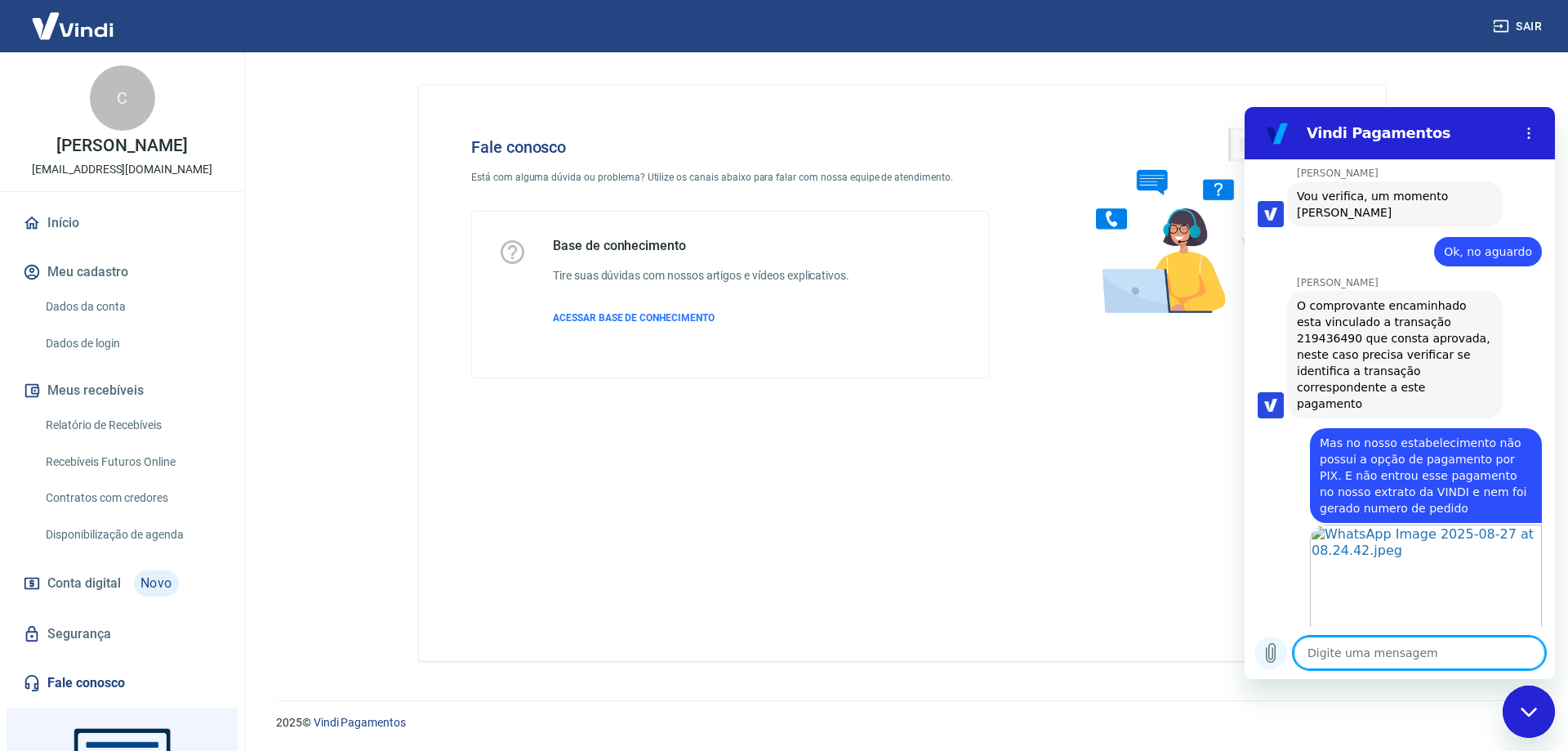
scroll to position [961, 0]
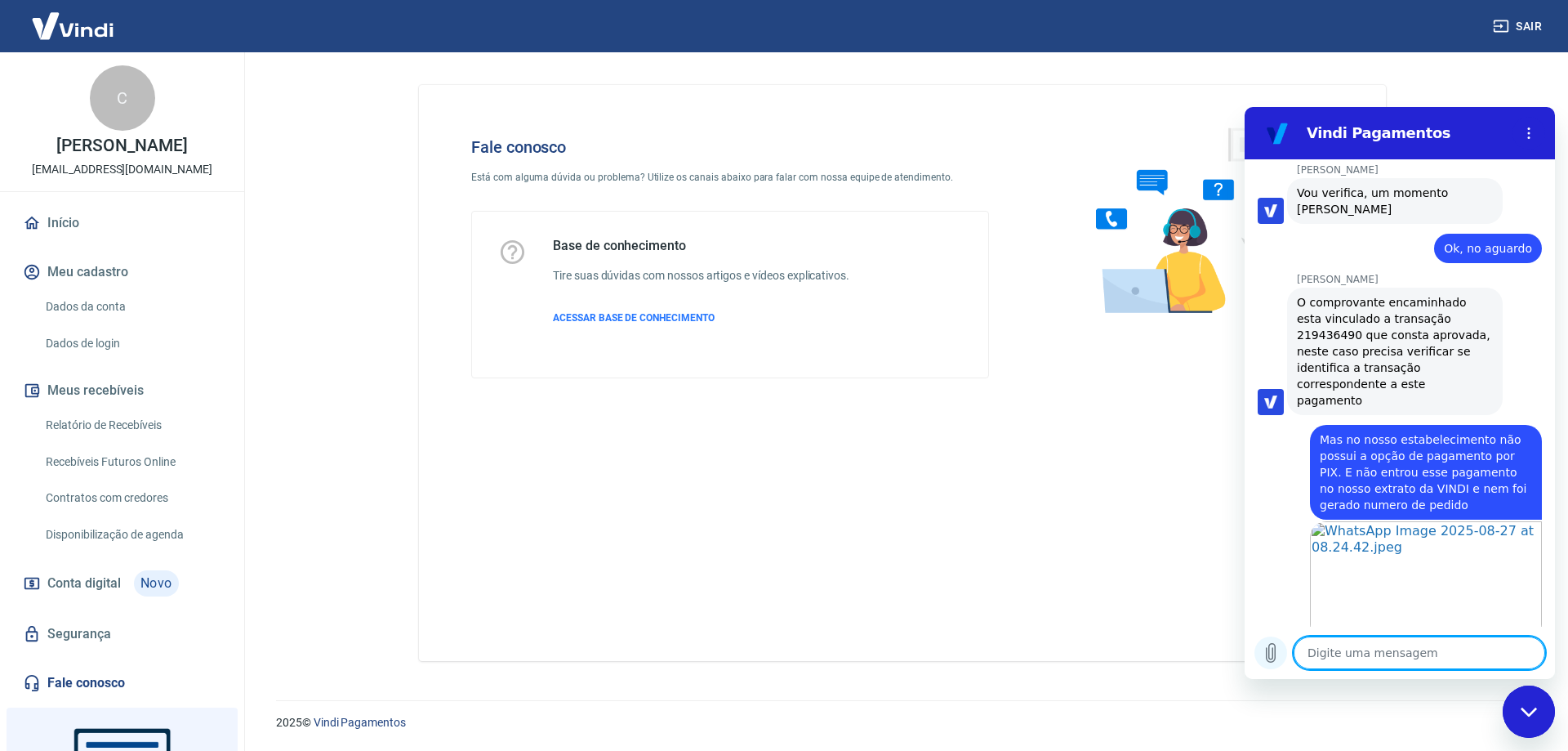
click at [1274, 651] on icon "Carregar arquivo" at bounding box center [1270, 653] width 20 height 20
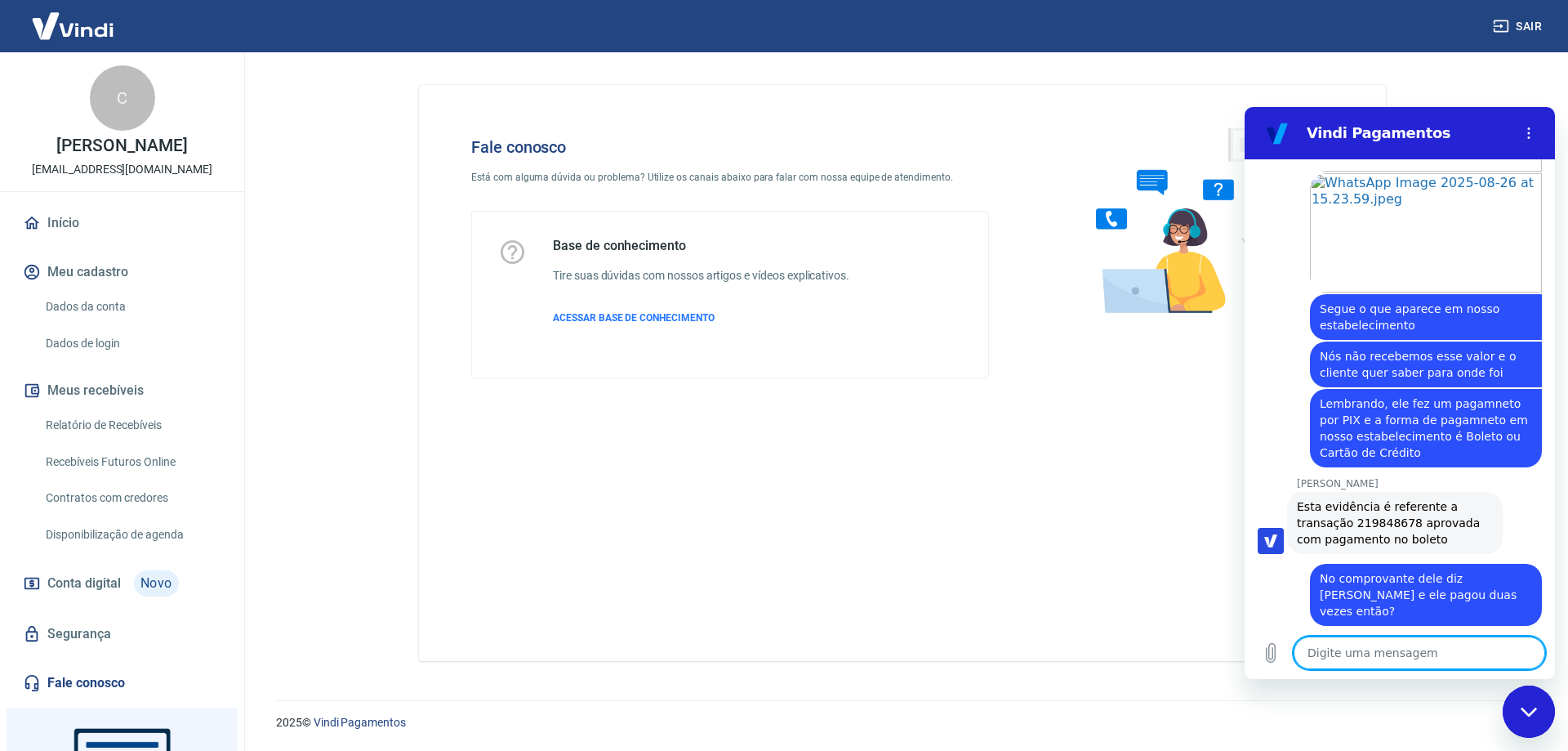
scroll to position [1486, 0]
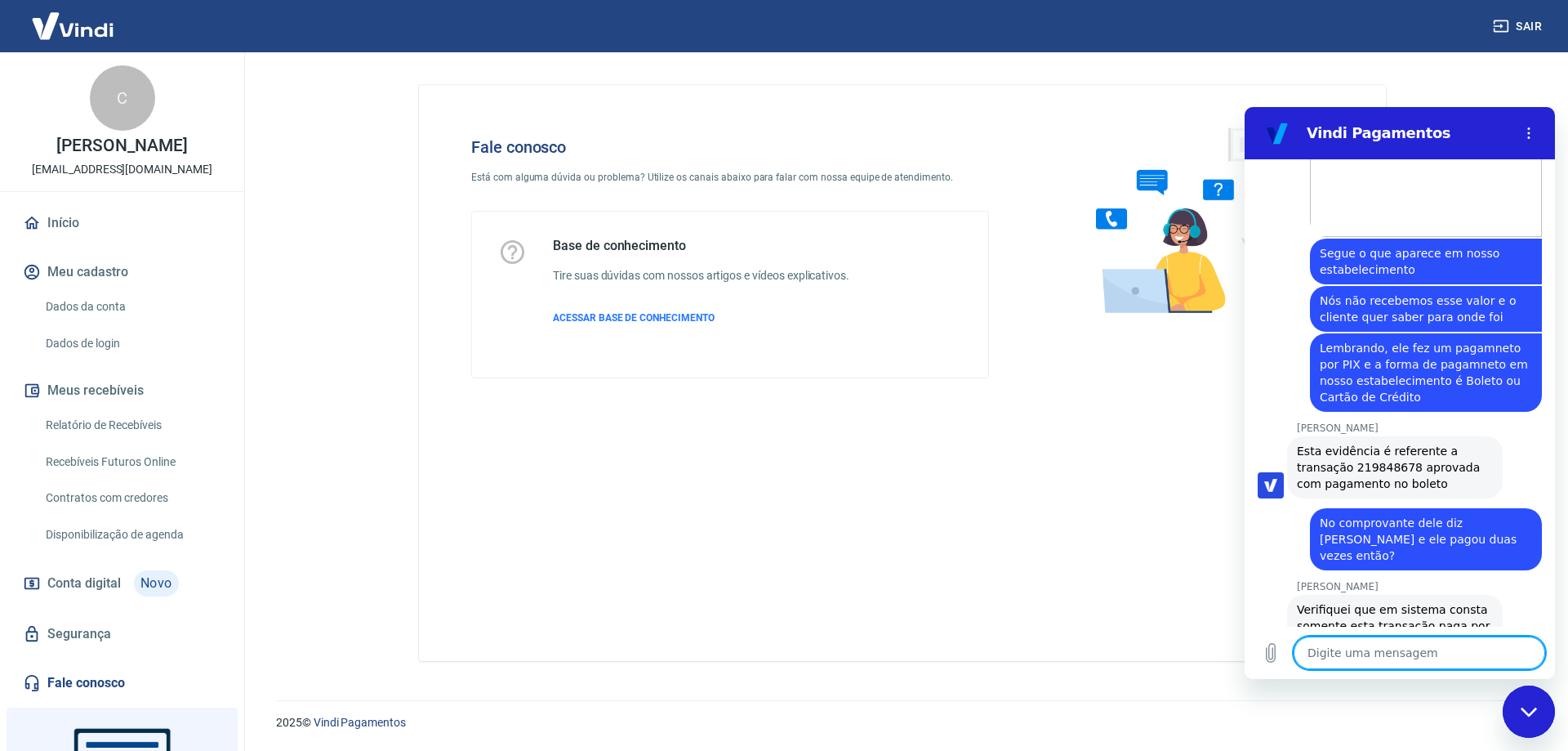
click at [1331, 654] on textarea at bounding box center [1418, 653] width 252 height 32
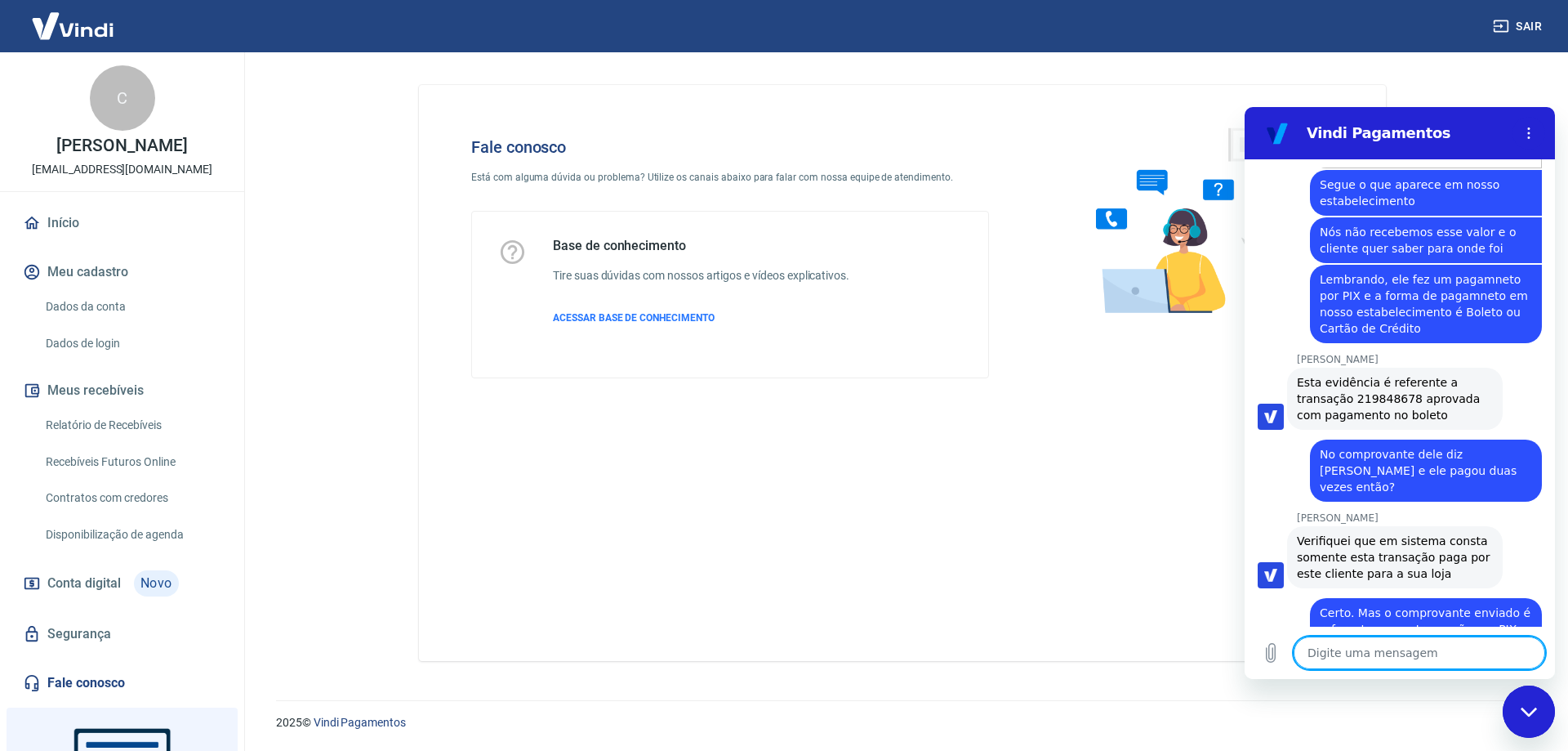
scroll to position [1558, 0]
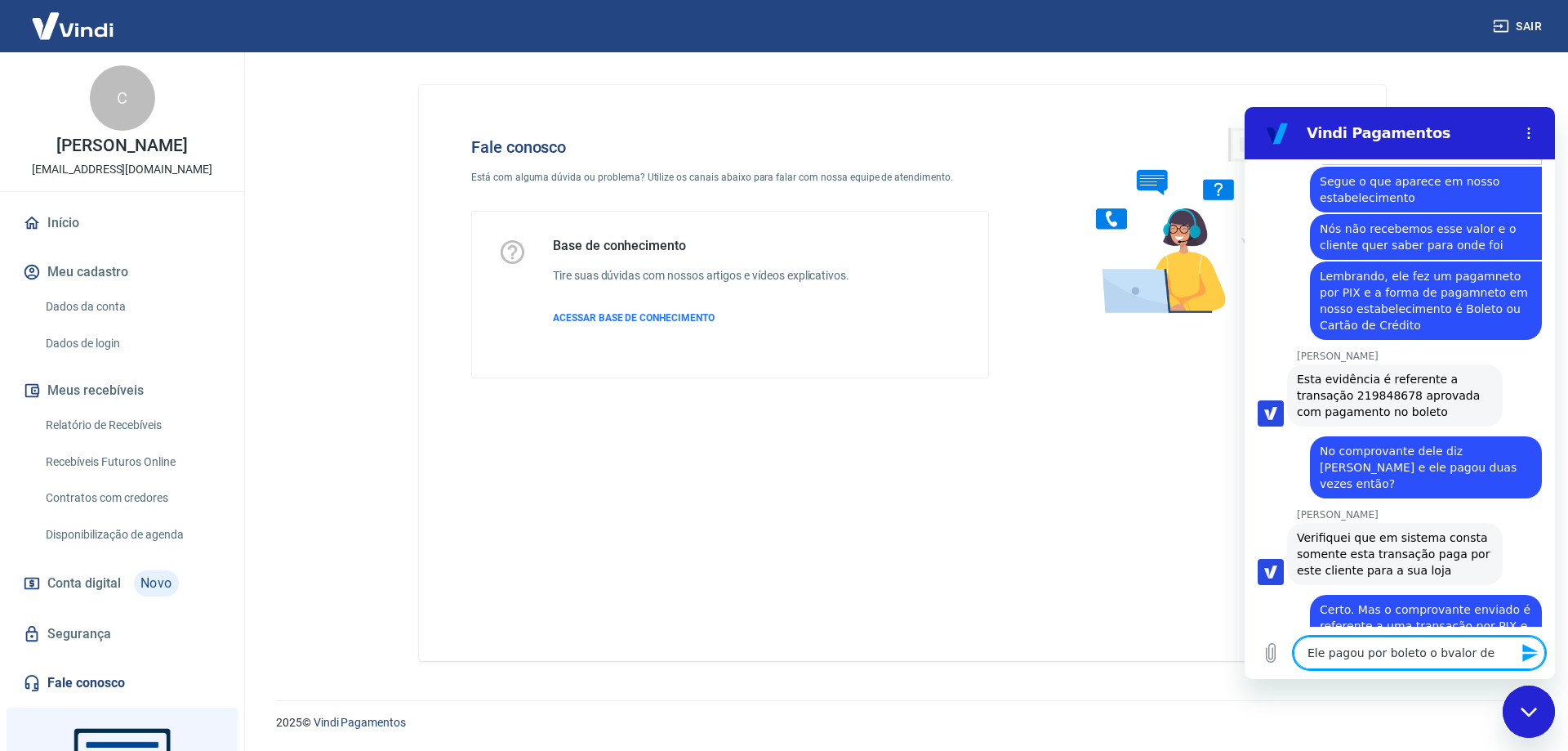
click at [1131, 610] on div "Fale conosco Está com alguma dúvida ou problema? Utilize os canais abaixo para …" at bounding box center [901, 373] width 966 height 576
click at [1351, 656] on textarea "Ele pagou por boleto o bvalor de" at bounding box center [1418, 653] width 252 height 32
click at [1484, 654] on textarea "Ele pagou por boleto o bvalor de" at bounding box center [1418, 653] width 252 height 32
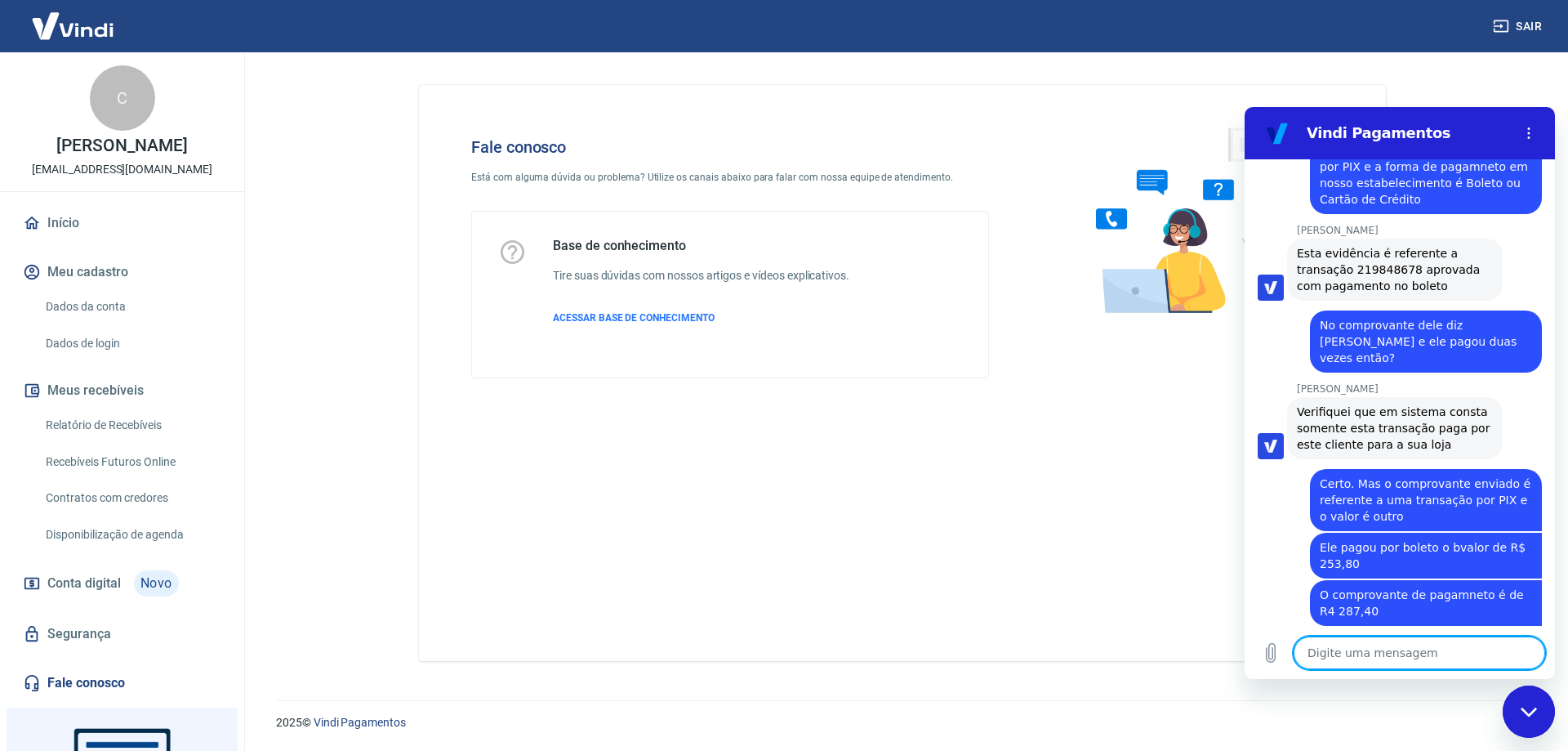
scroll to position [1715, 0]
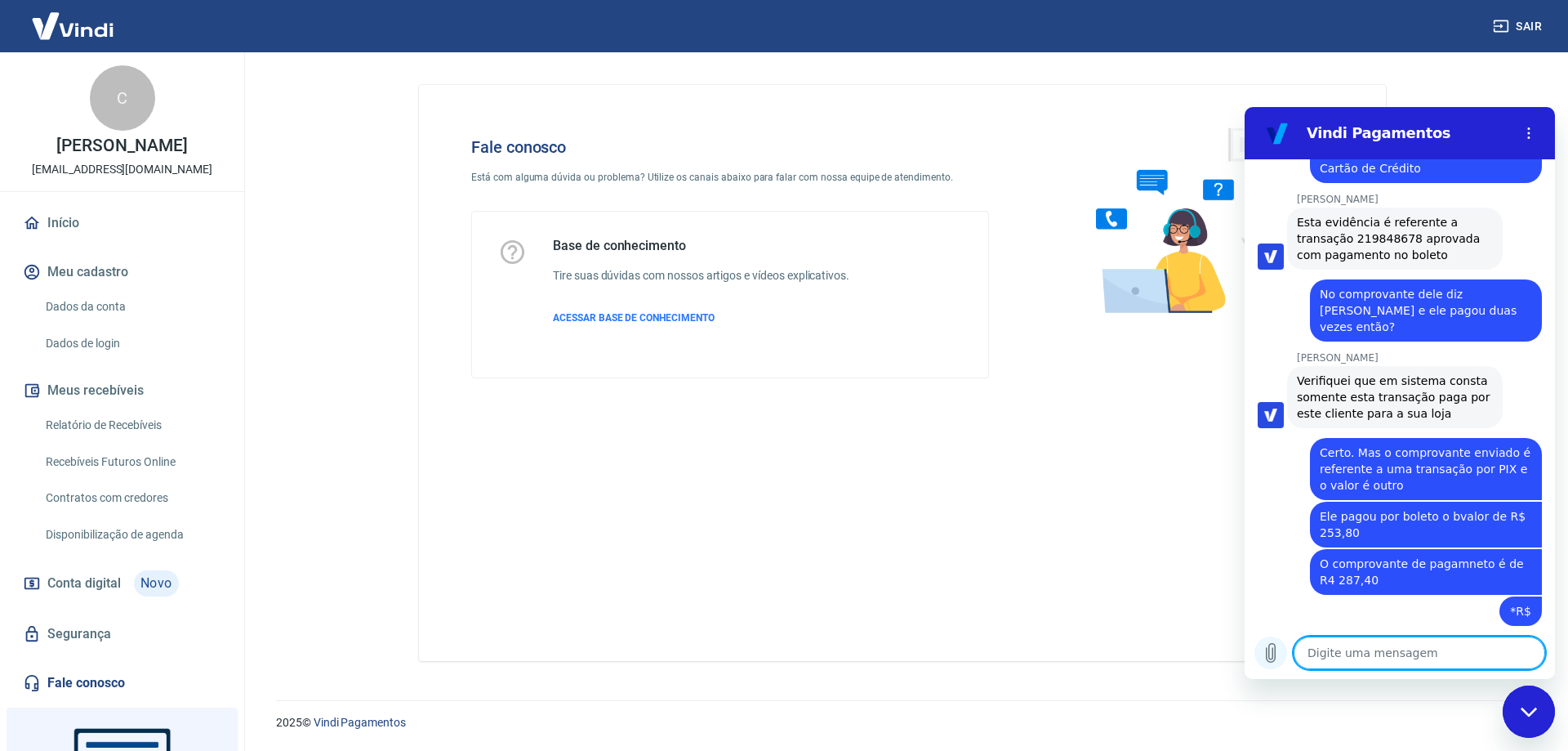
click at [1268, 654] on icon "Carregar arquivo" at bounding box center [1270, 653] width 20 height 20
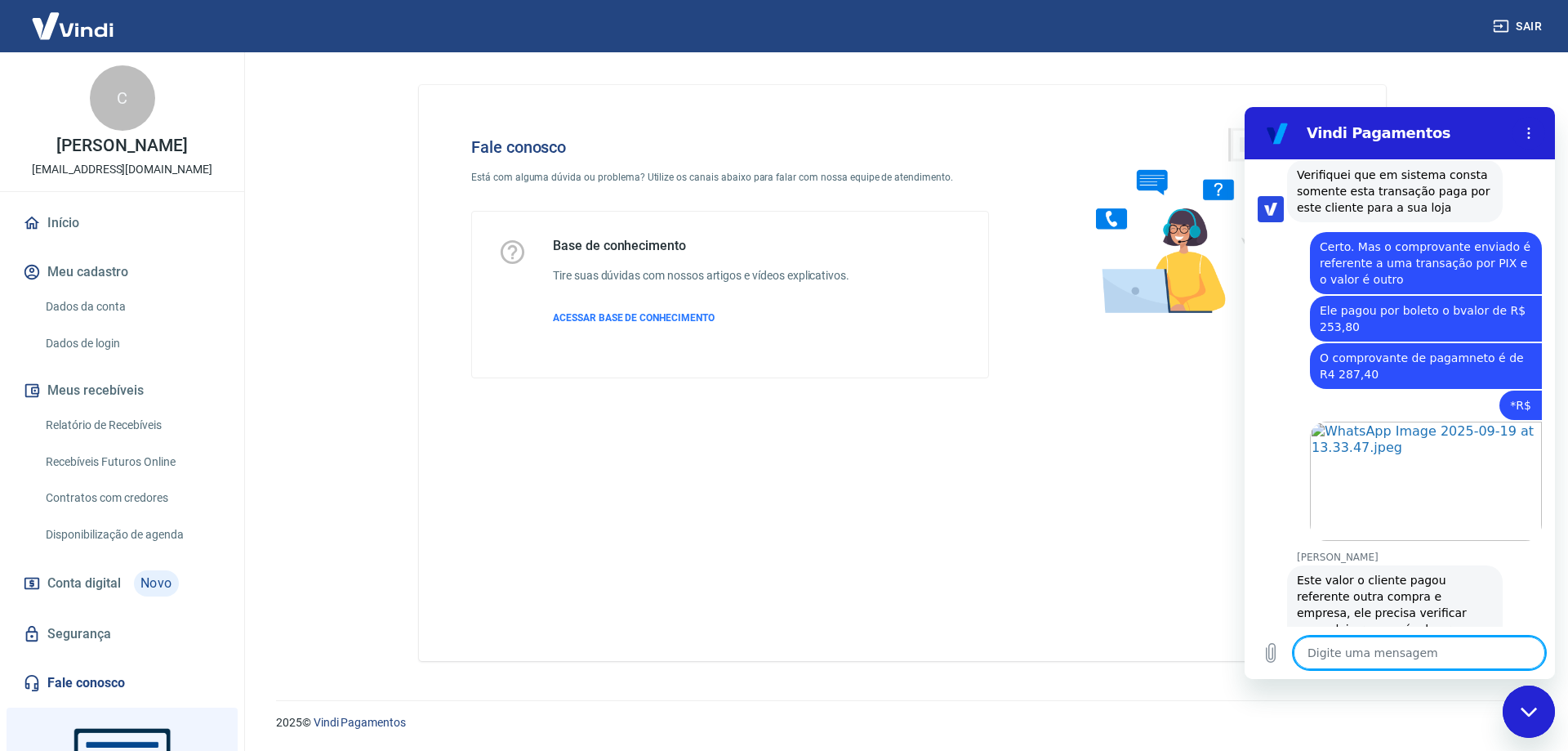
scroll to position [1924, 0]
click at [1365, 652] on textarea at bounding box center [1418, 653] width 252 height 32
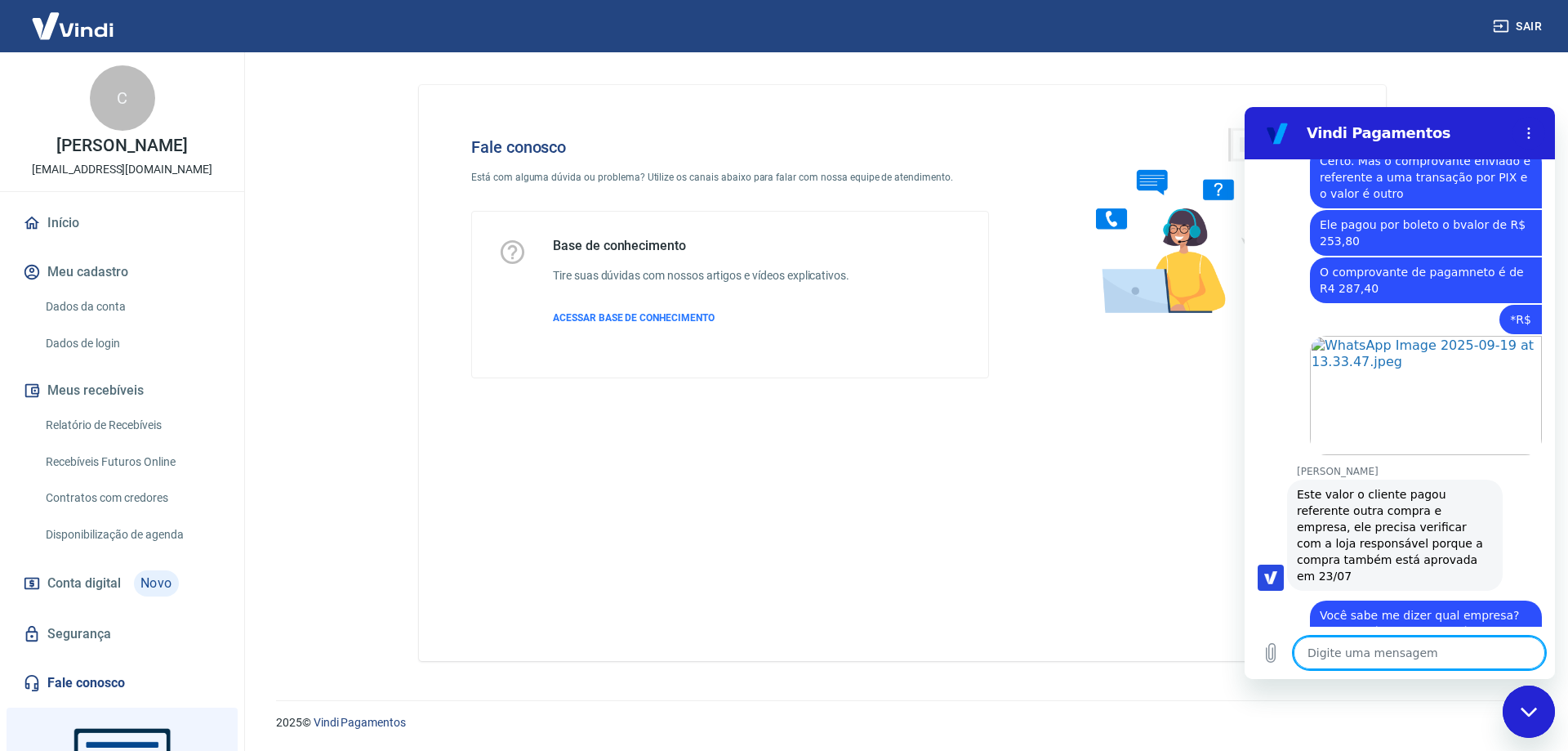
scroll to position [1978, 0]
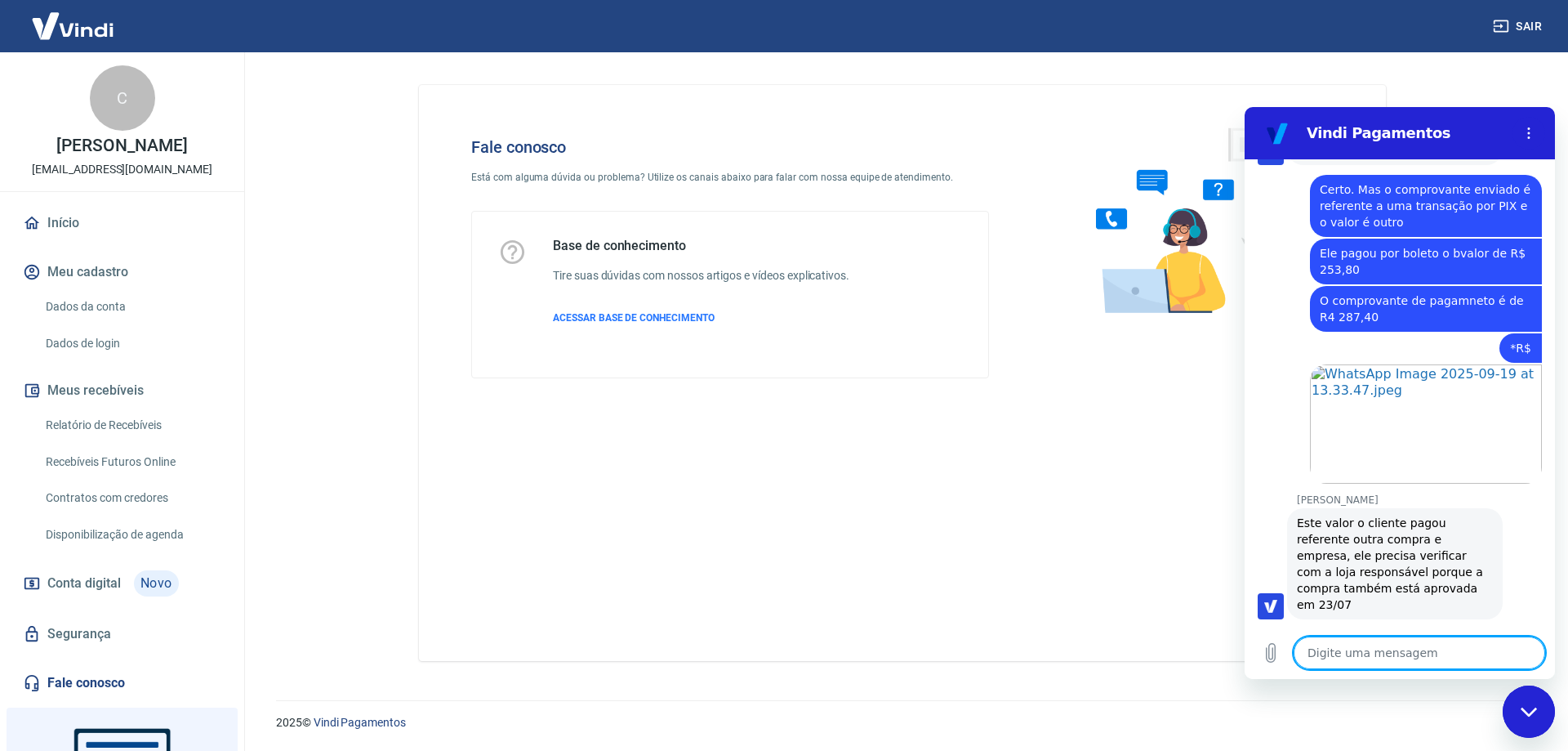
click at [1336, 649] on textarea at bounding box center [1418, 653] width 252 height 32
click at [1381, 627] on textarea "Comno eu sei que não é o meu estabelecimento, por gentileza? Apenas para eu inf…" at bounding box center [1418, 637] width 252 height 62
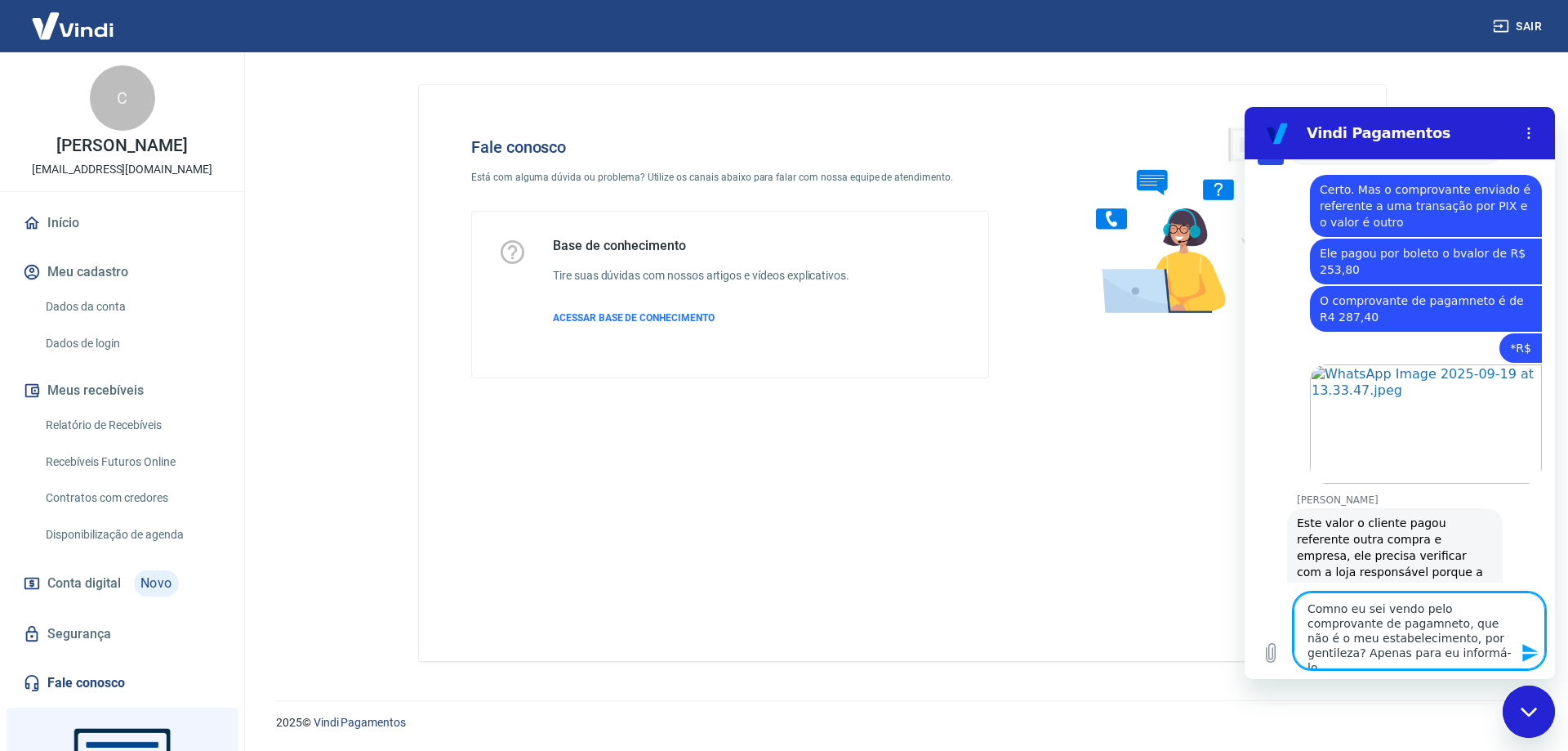
click at [1377, 611] on textarea "Comno eu sei vendo pelo comprovante de pagamneto, que não é o meu estabelecimen…" at bounding box center [1418, 630] width 252 height 77
click at [1361, 623] on textarea "Comno eu sei, vendo pelo comprovante de pagamneto, que não é o meu estabelecime…" at bounding box center [1418, 630] width 252 height 77
click at [1362, 626] on textarea "Comno eu sei, vendo pelo comprovante de pagamneto, que não é o meu estabelecime…" at bounding box center [1418, 630] width 252 height 77
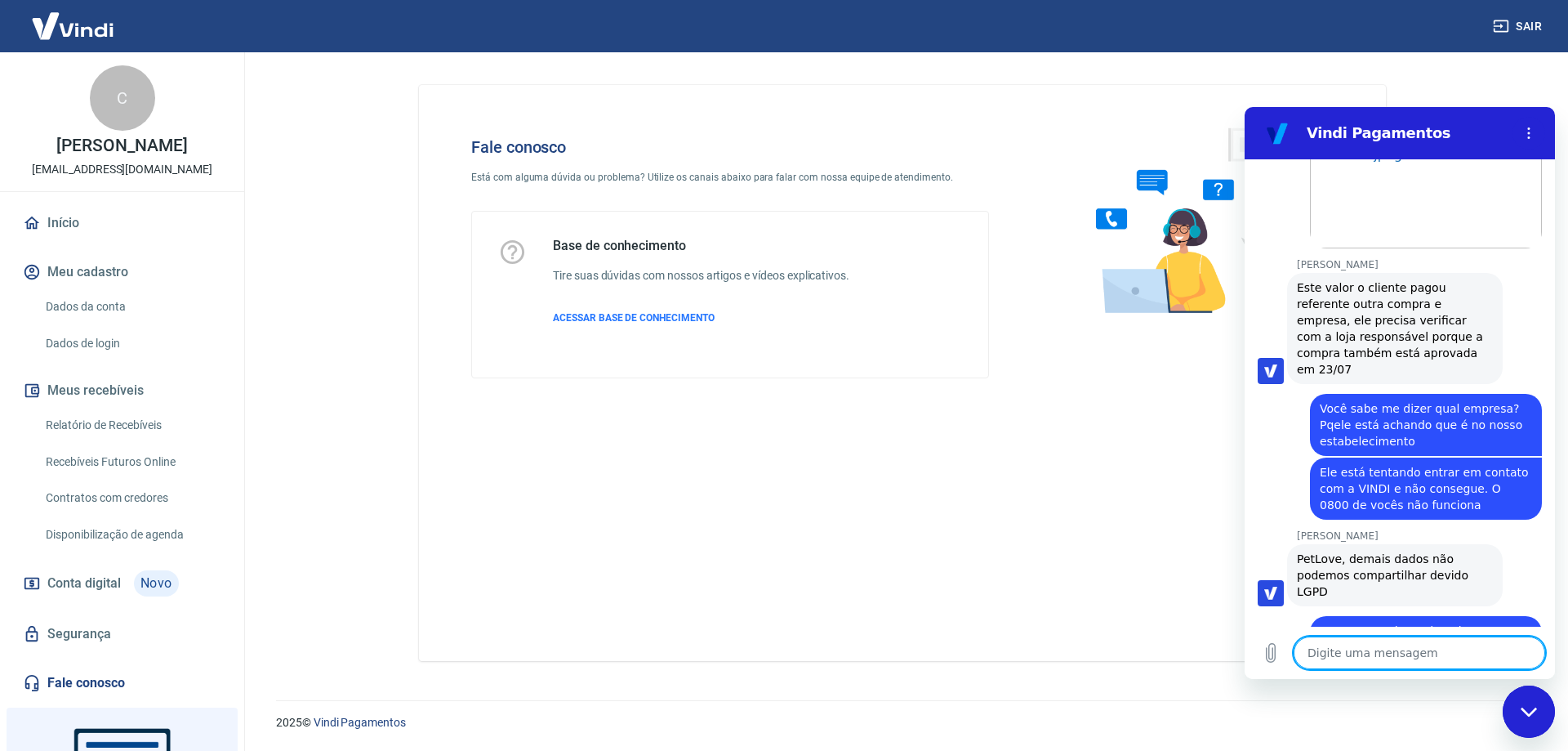
scroll to position [2218, 0]
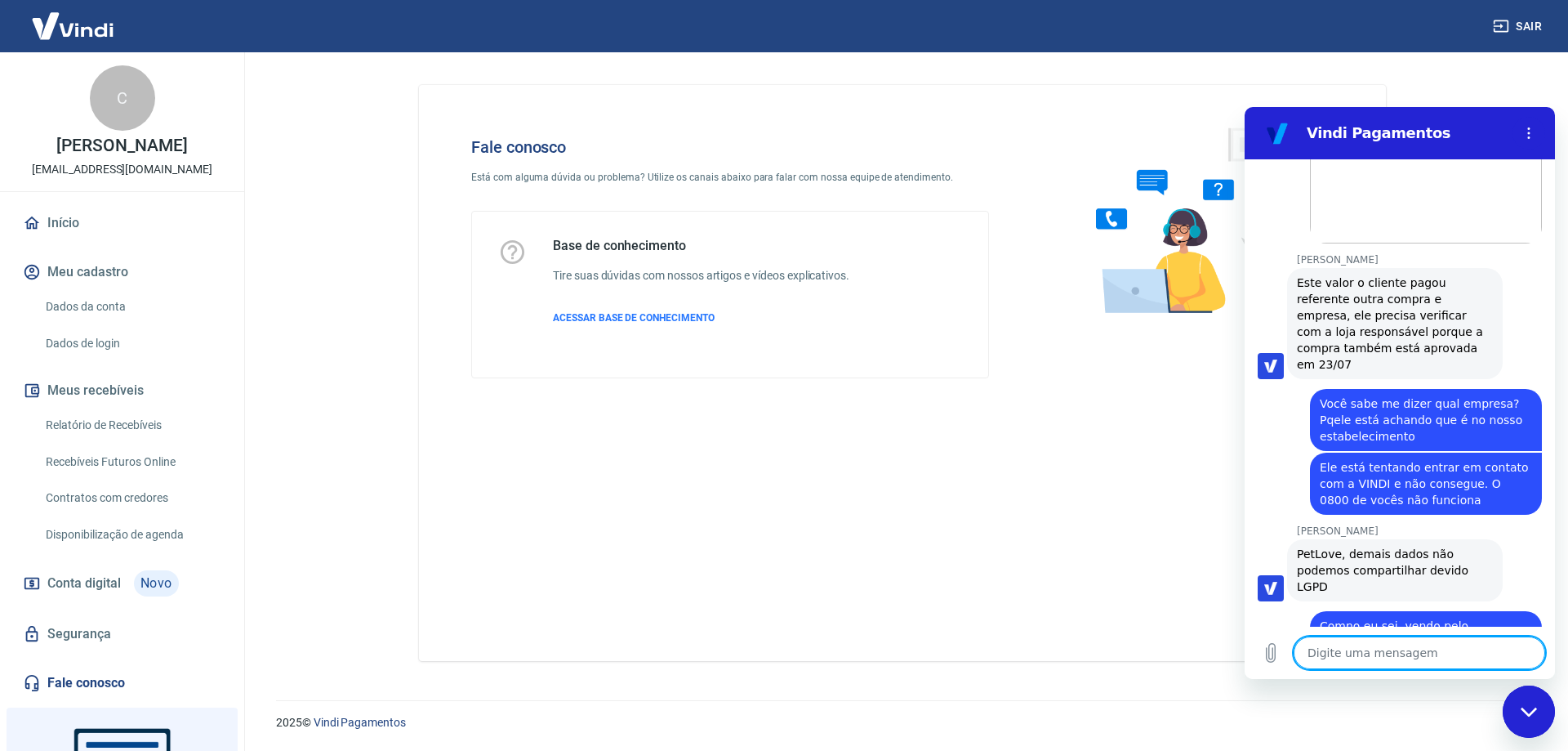
click at [1471, 546] on span "PetLove, demais dados não podemos compartilhar devido LGPD" at bounding box center [1394, 570] width 196 height 49
click at [1340, 655] on textarea at bounding box center [1418, 653] width 252 height 32
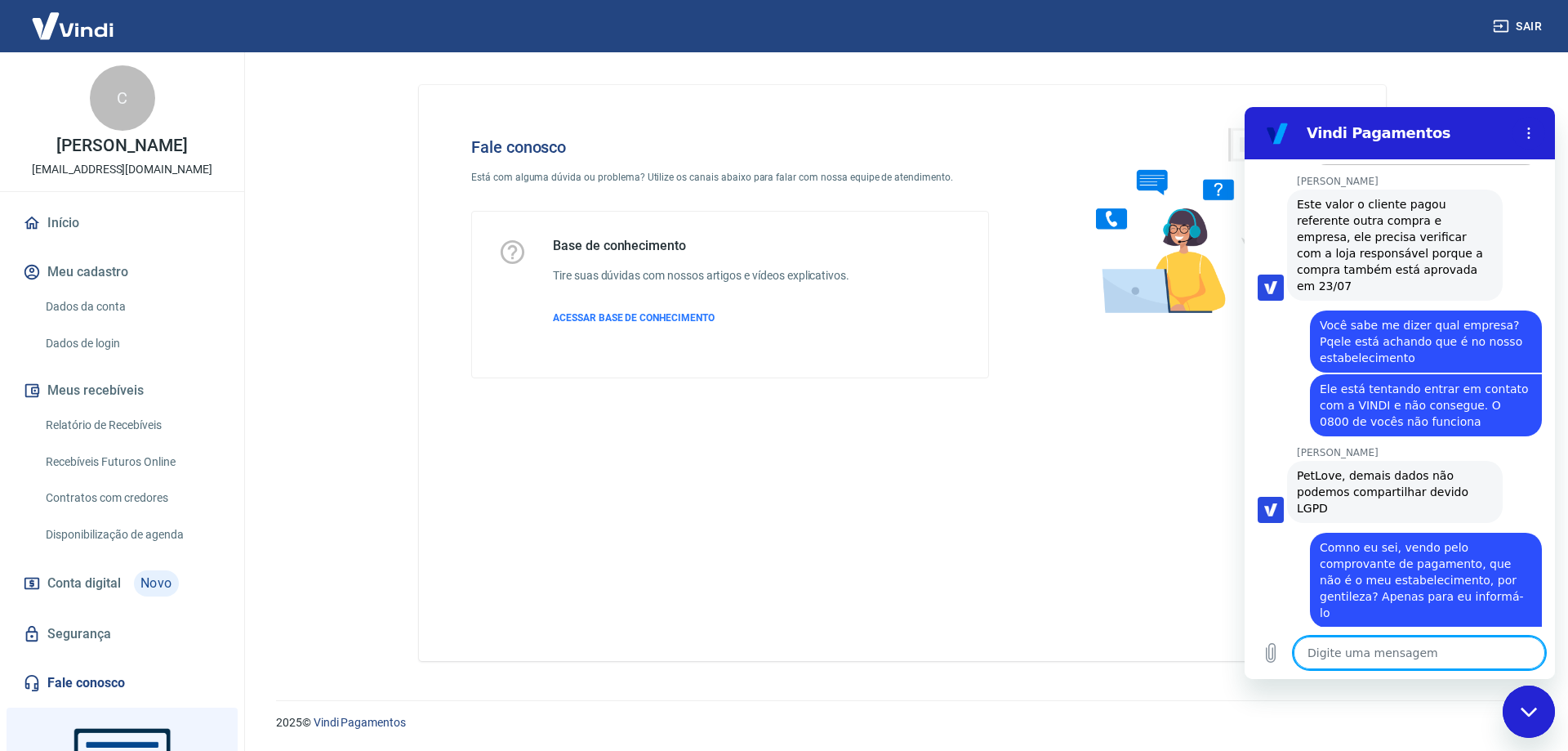
scroll to position [2214, 0]
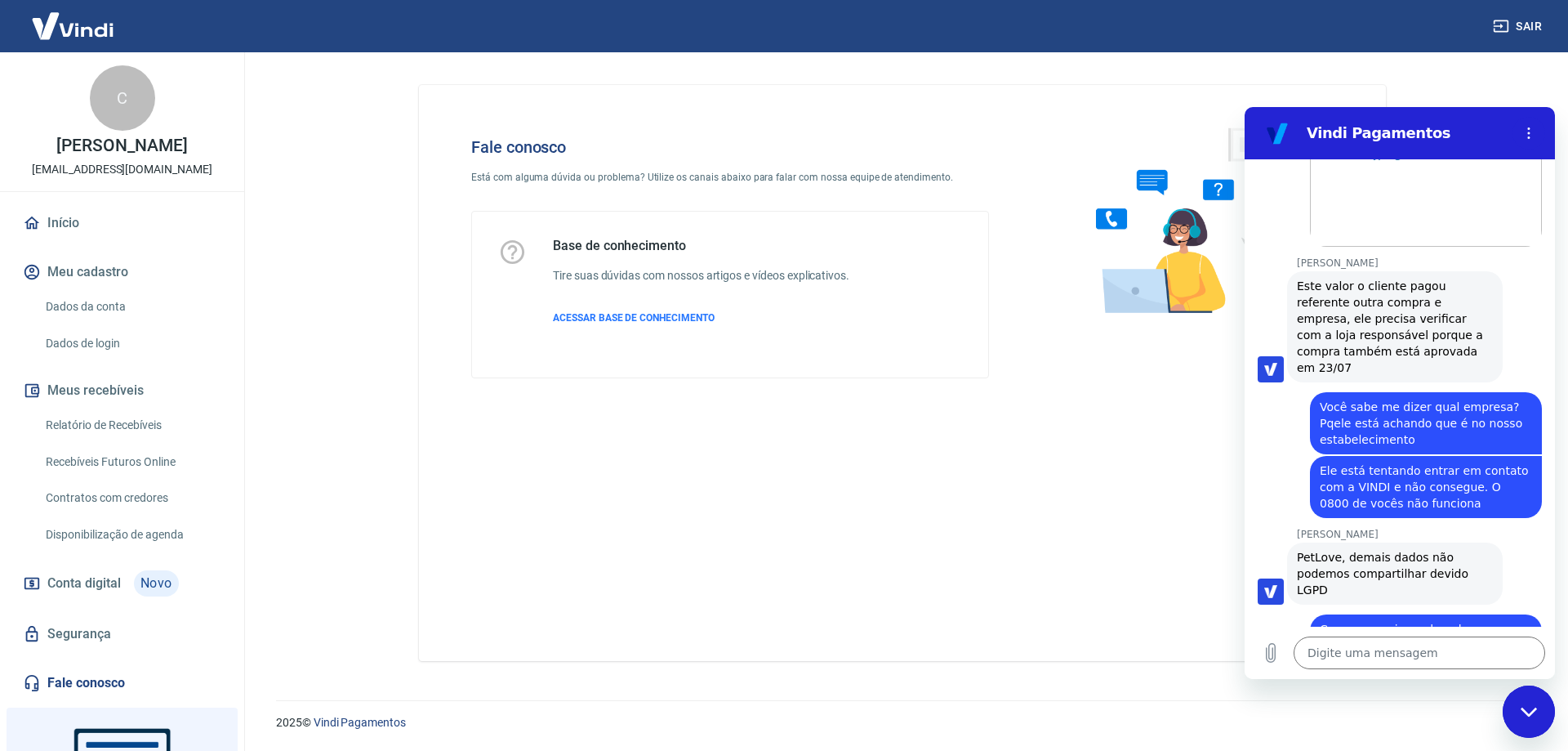
click at [1215, 24] on div "Sair" at bounding box center [784, 26] width 1568 height 52
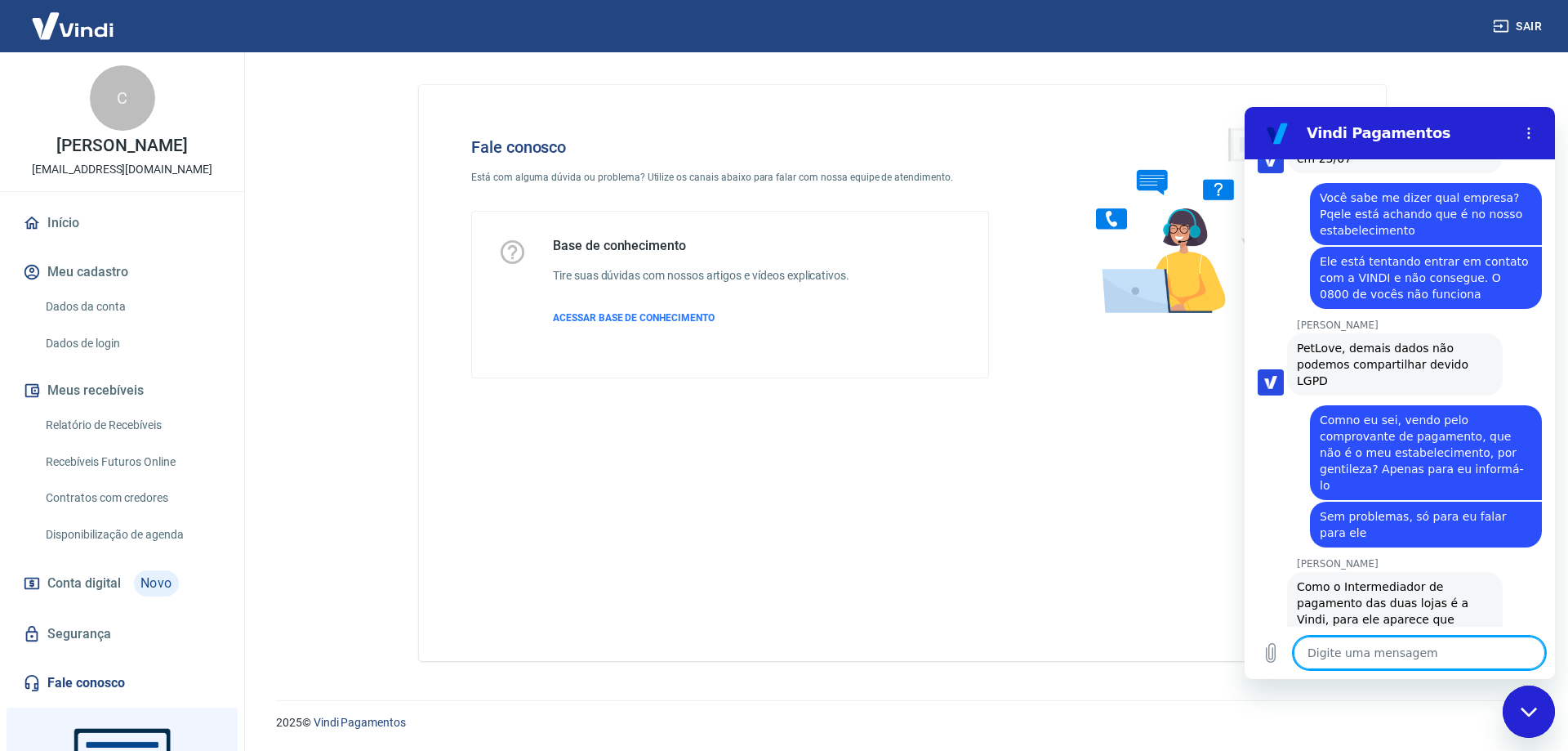
scroll to position [2434, 0]
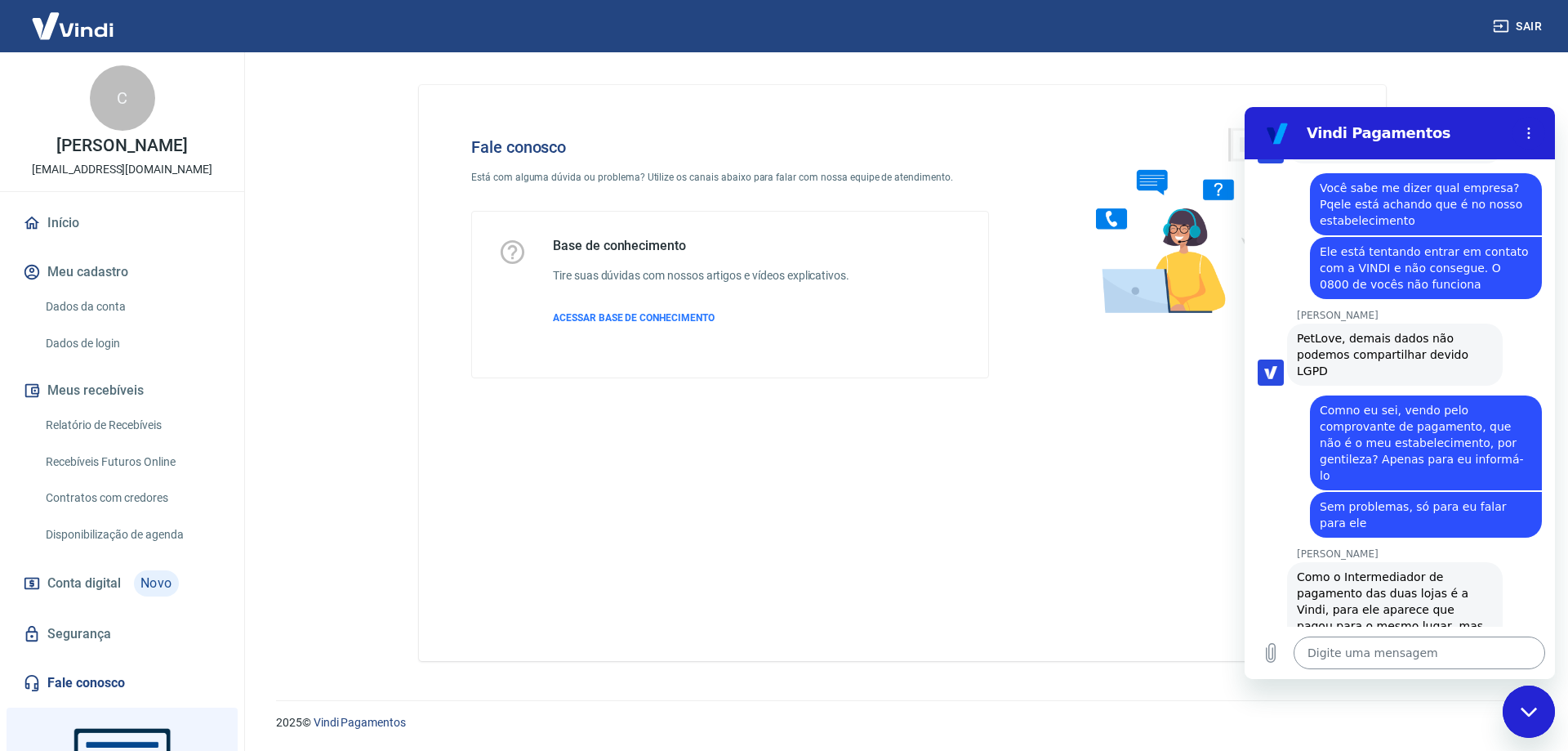
click at [1360, 654] on textarea at bounding box center [1418, 653] width 252 height 32
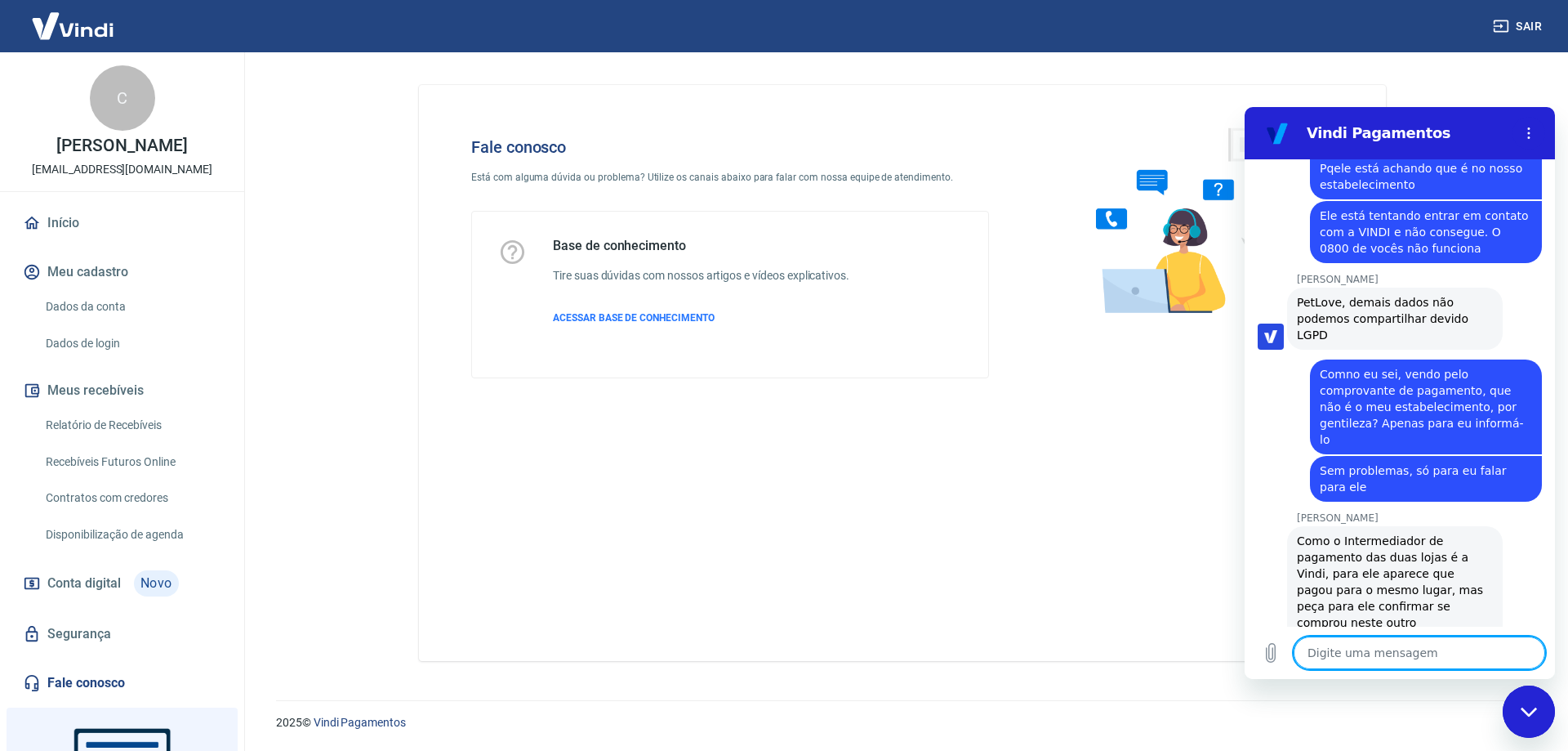
scroll to position [2472, 0]
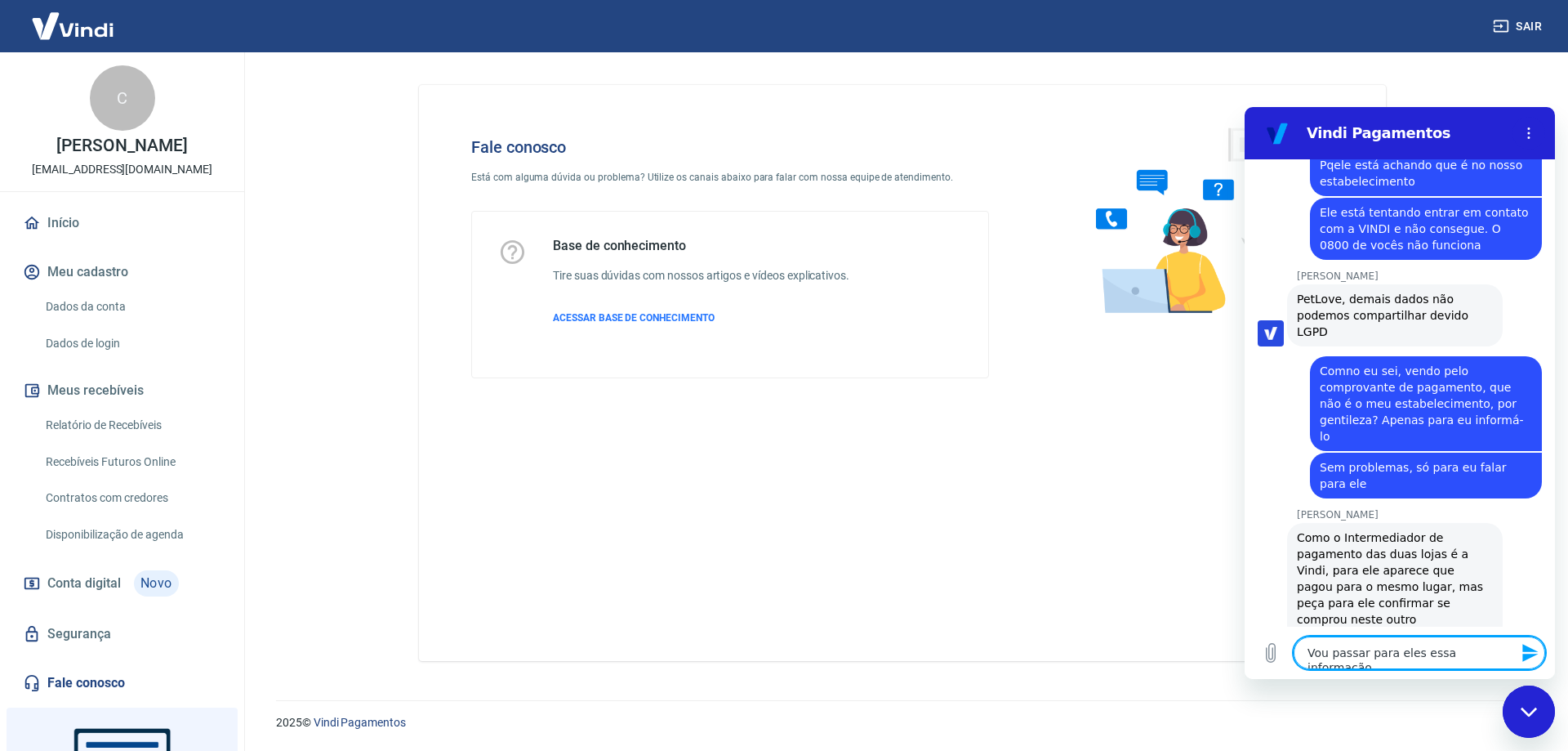
click at [1410, 650] on textarea "Vou passar para eles essa informação" at bounding box center [1418, 653] width 252 height 32
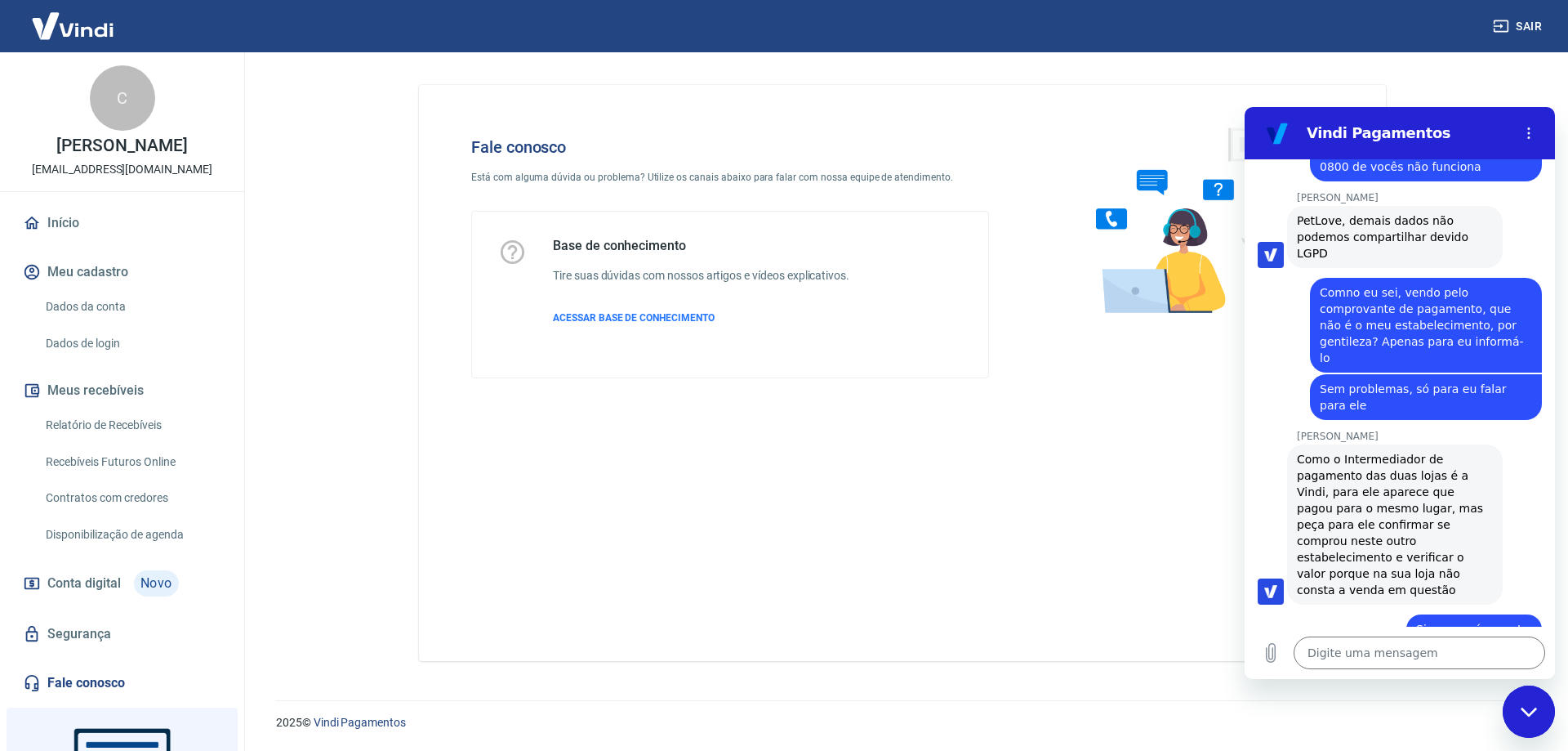
scroll to position [2636, 0]
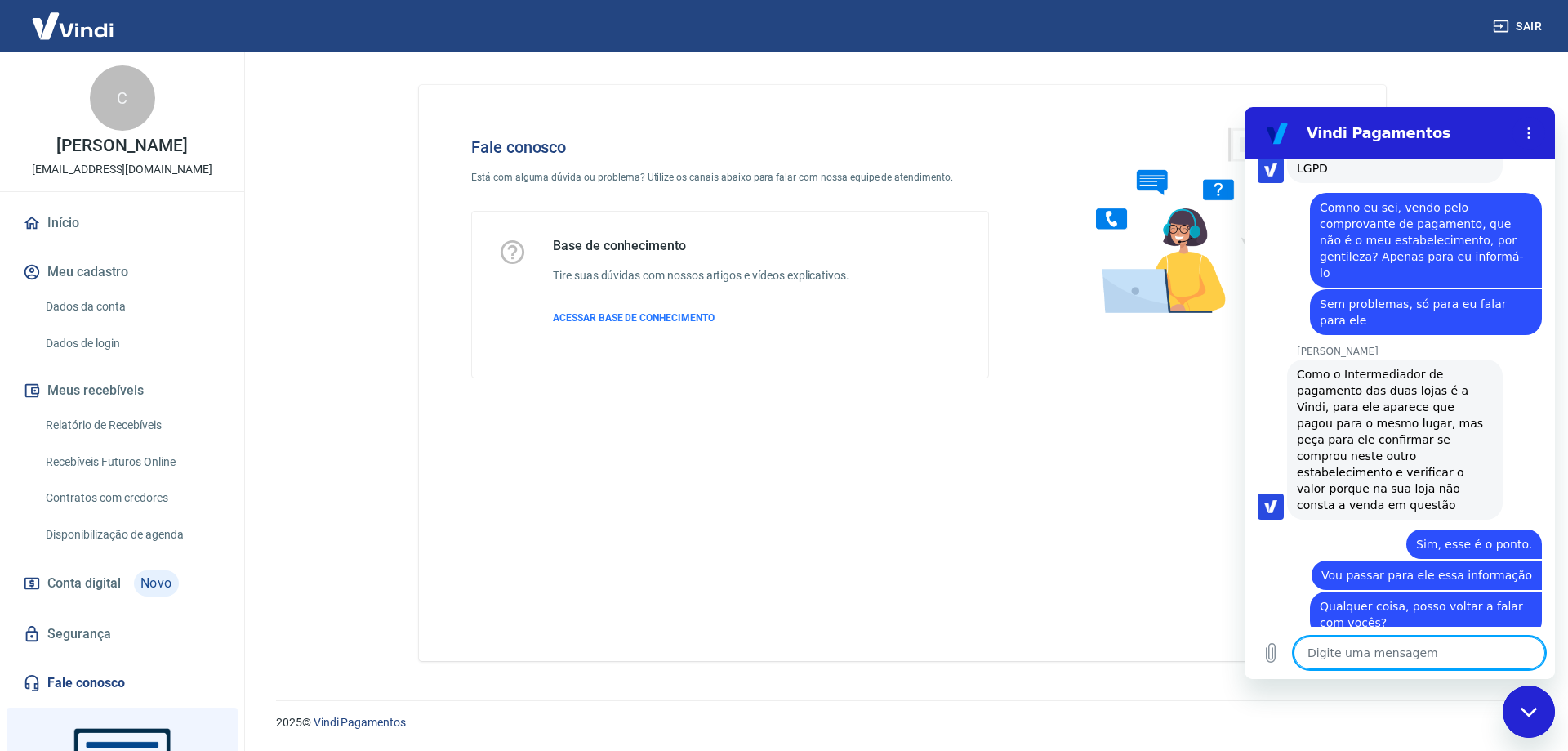
click at [1327, 654] on textarea at bounding box center [1418, 653] width 252 height 32
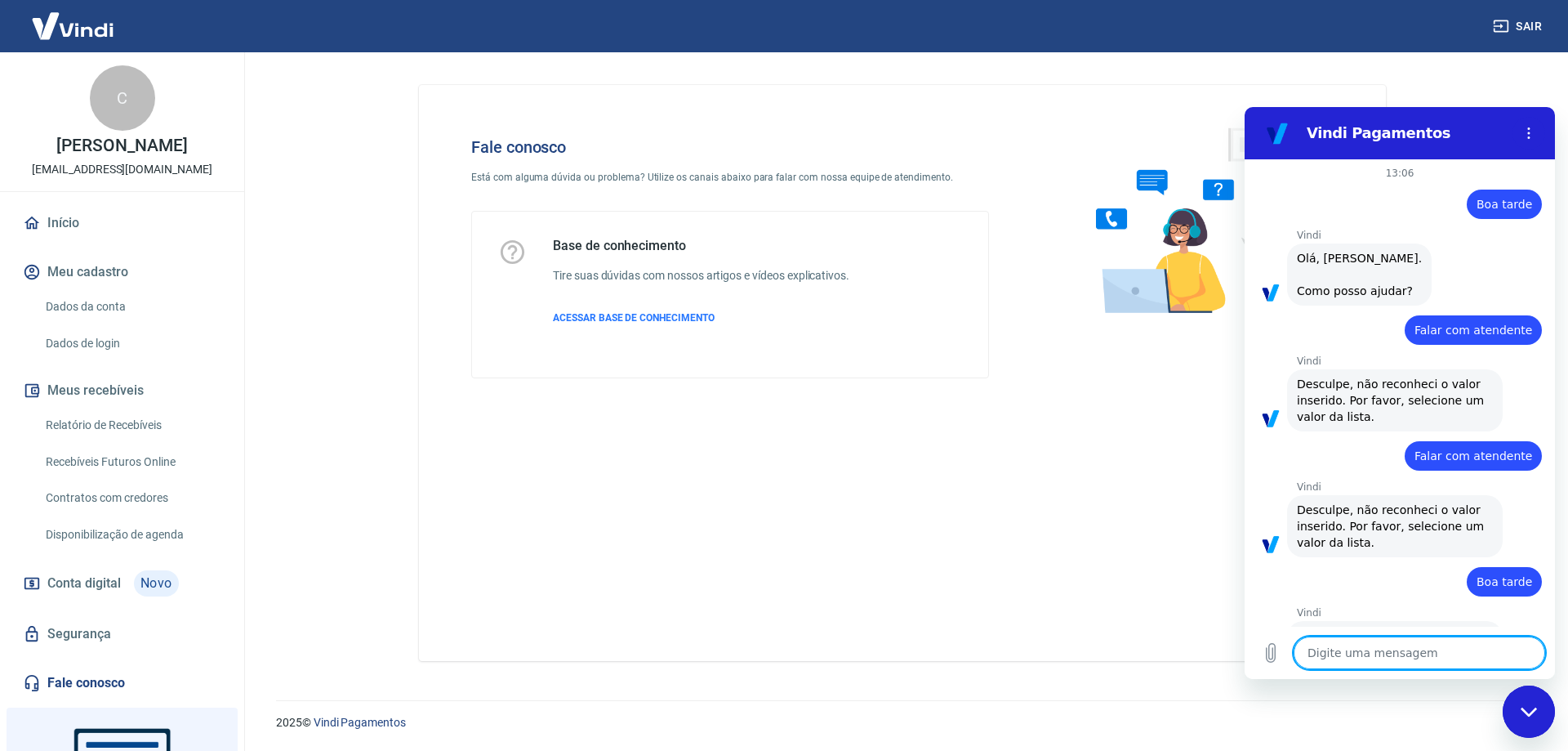
scroll to position [0, 0]
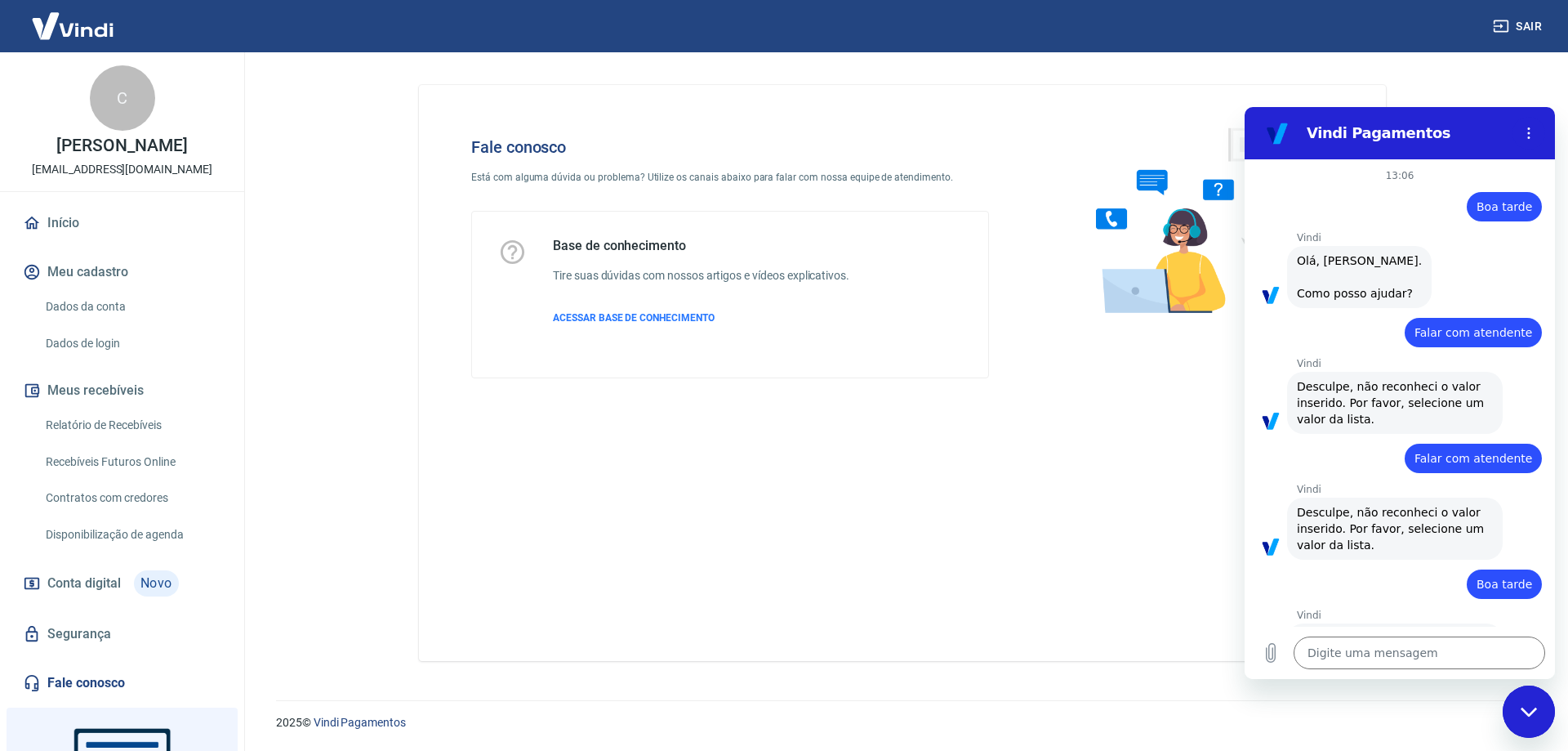
click at [990, 719] on p "2025 © Vindi Pagamentos" at bounding box center [902, 722] width 1252 height 17
